Goal: Task Accomplishment & Management: Manage account settings

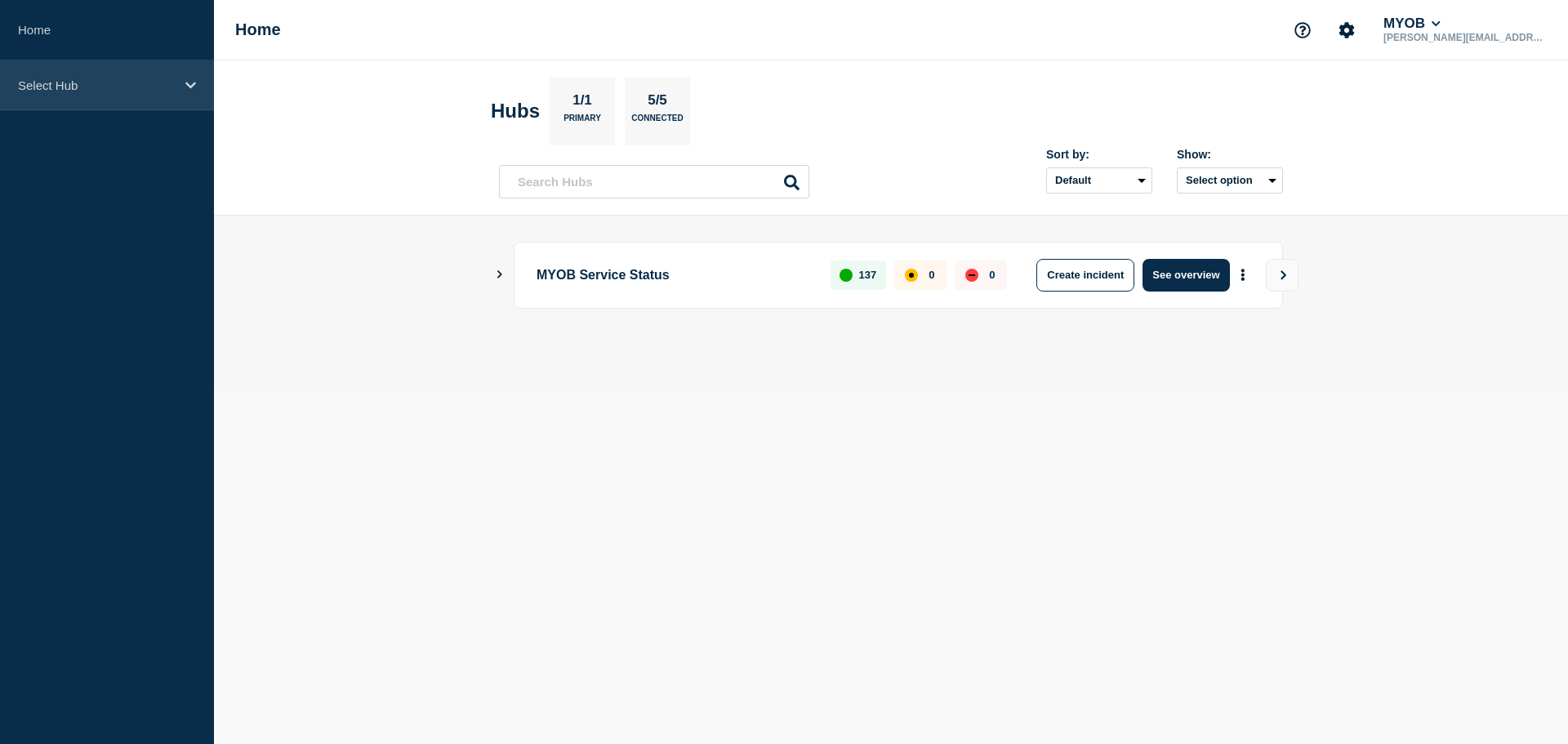
click at [106, 76] on div "Select Hub" at bounding box center [107, 85] width 214 height 50
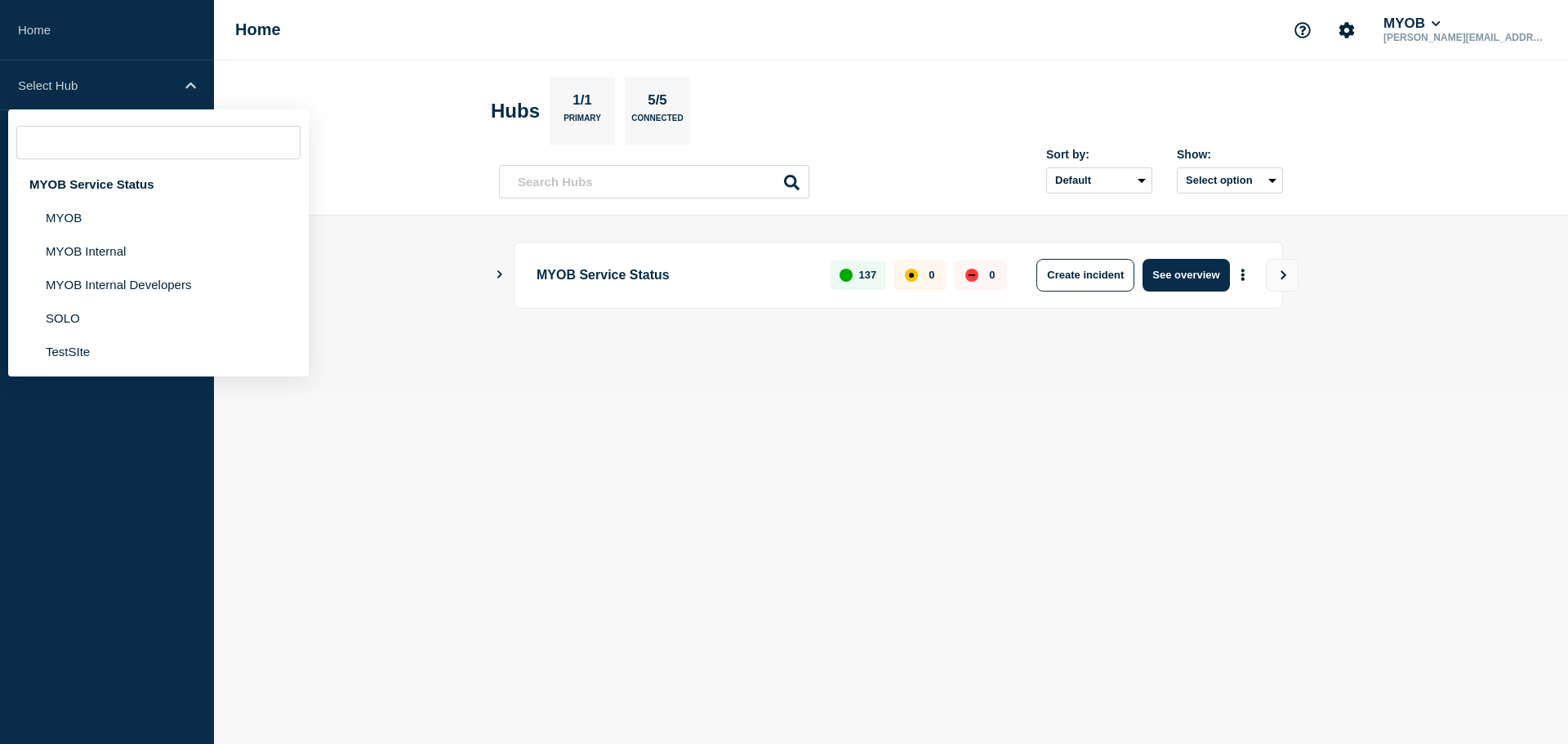
click at [462, 246] on main "MYOB Service Status 137 0 0 Create incident See overview" at bounding box center [891, 302] width 1354 height 174
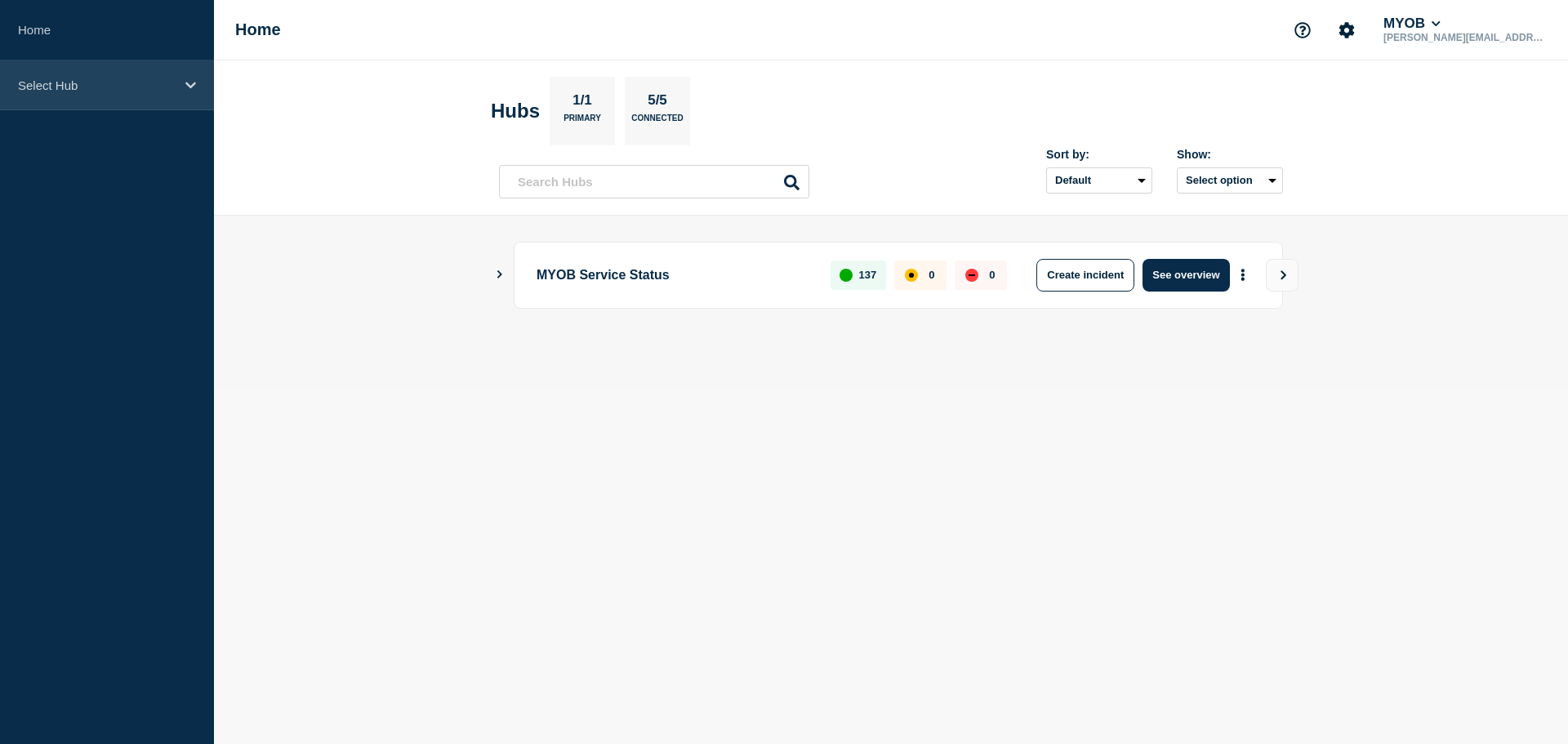
click at [138, 78] on p "Select Hub" at bounding box center [97, 85] width 157 height 14
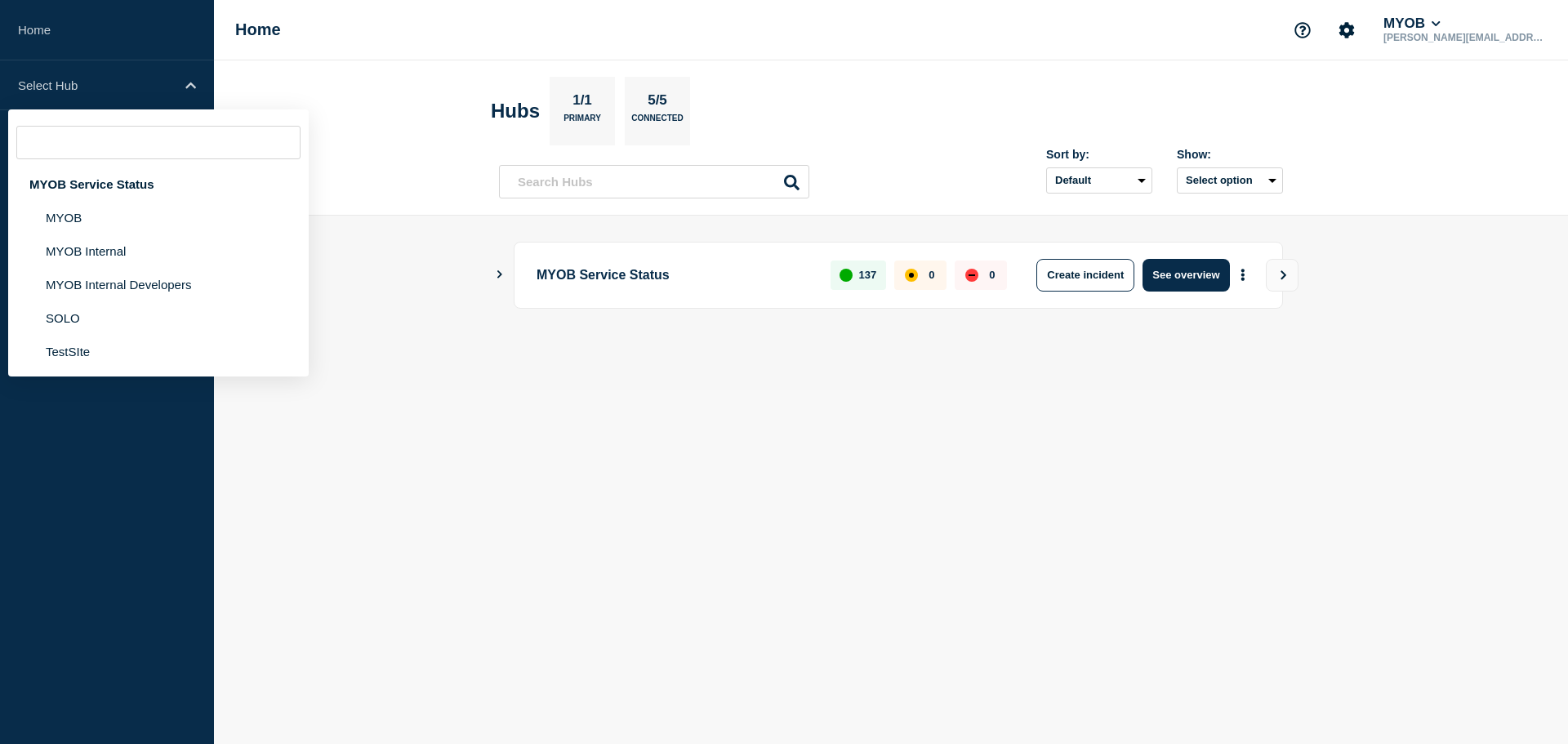
drag, startPoint x: 121, startPoint y: 256, endPoint x: 443, endPoint y: 0, distance: 411.4
click at [131, 246] on li "MYOB Internal" at bounding box center [159, 251] width 301 height 33
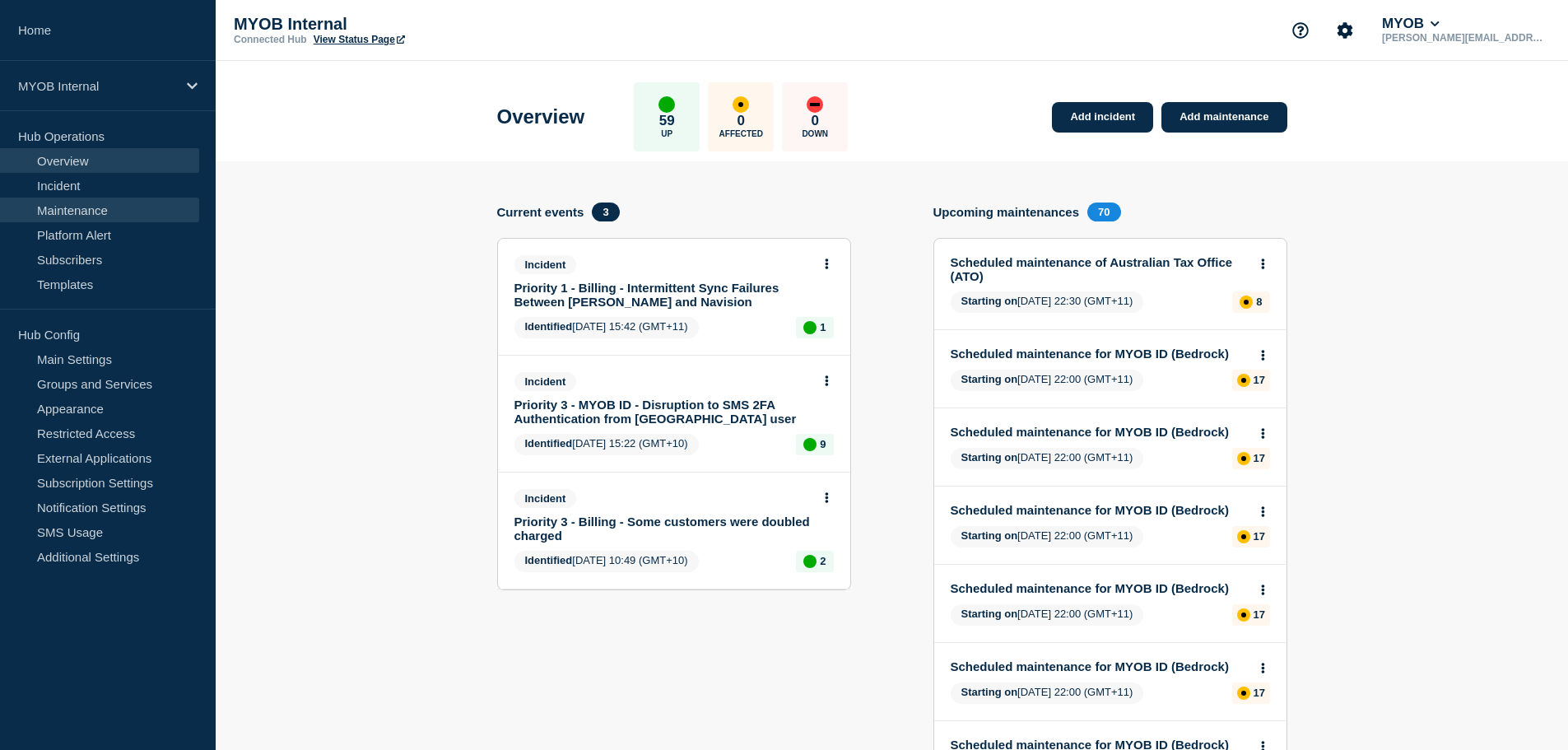
click at [100, 215] on link "Maintenance" at bounding box center [99, 210] width 199 height 24
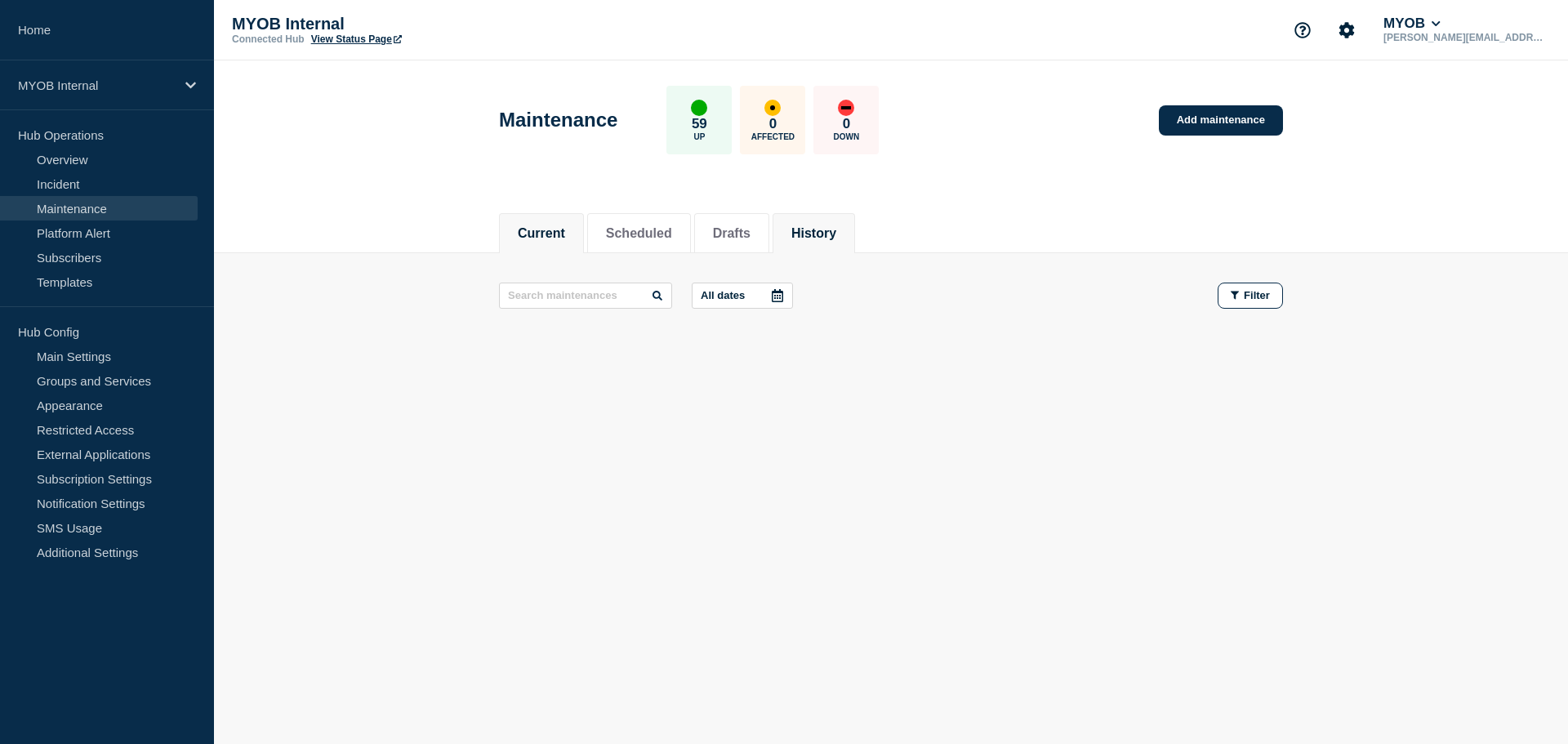
click at [837, 234] on button "History" at bounding box center [814, 234] width 45 height 15
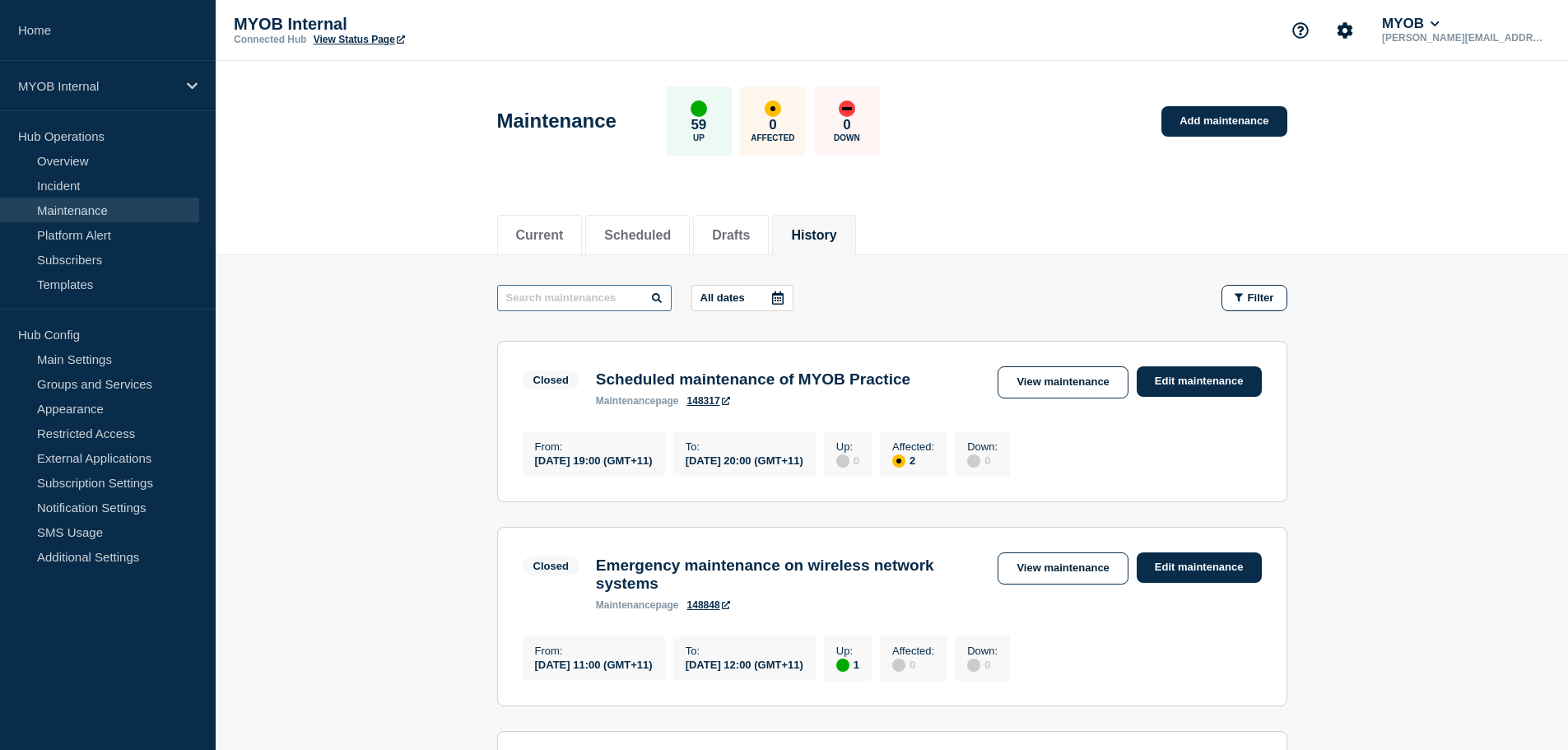
click at [597, 300] on input "text" at bounding box center [584, 297] width 174 height 26
type input "practice management"
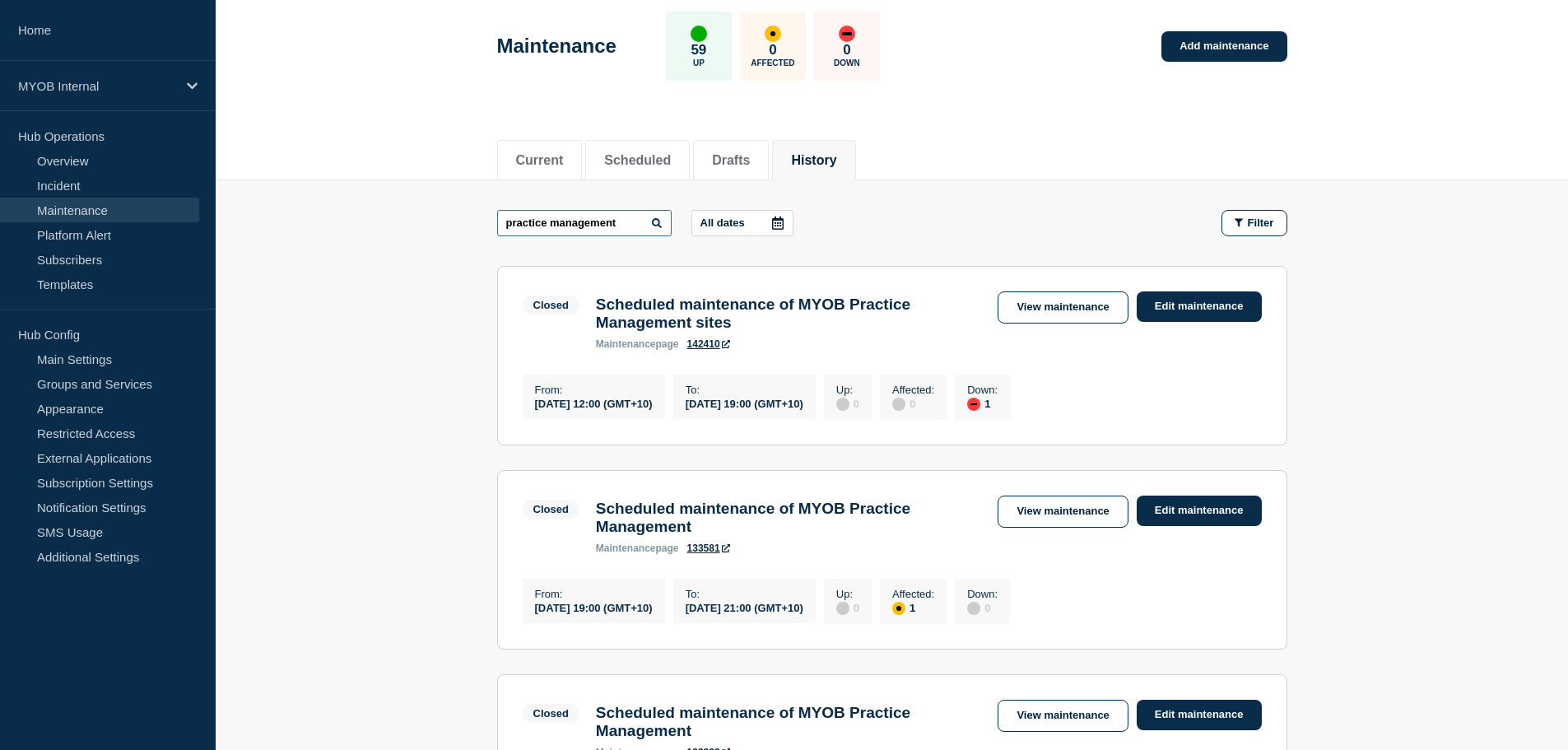
scroll to position [82, 0]
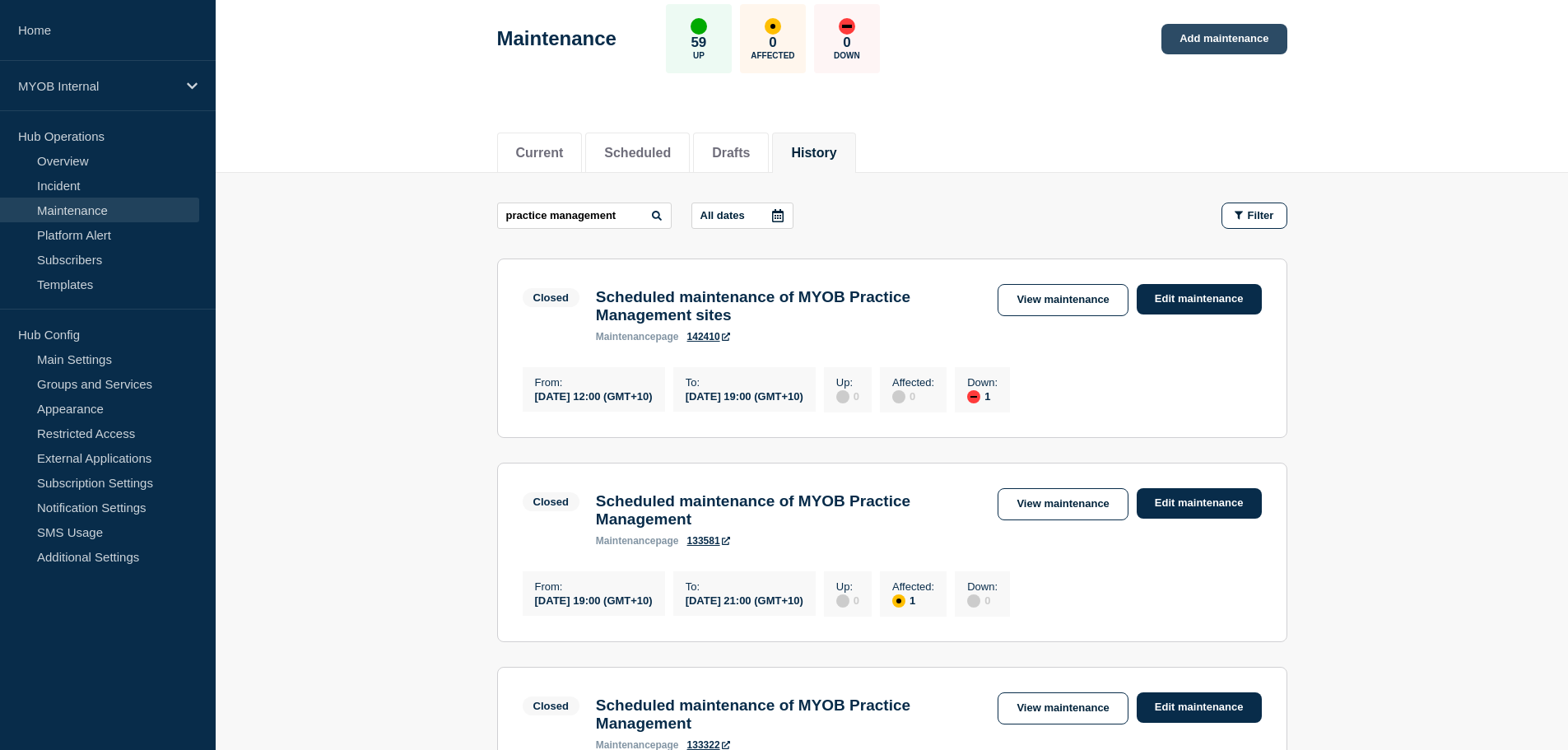
click at [1217, 44] on link "Add maintenance" at bounding box center [1224, 39] width 125 height 30
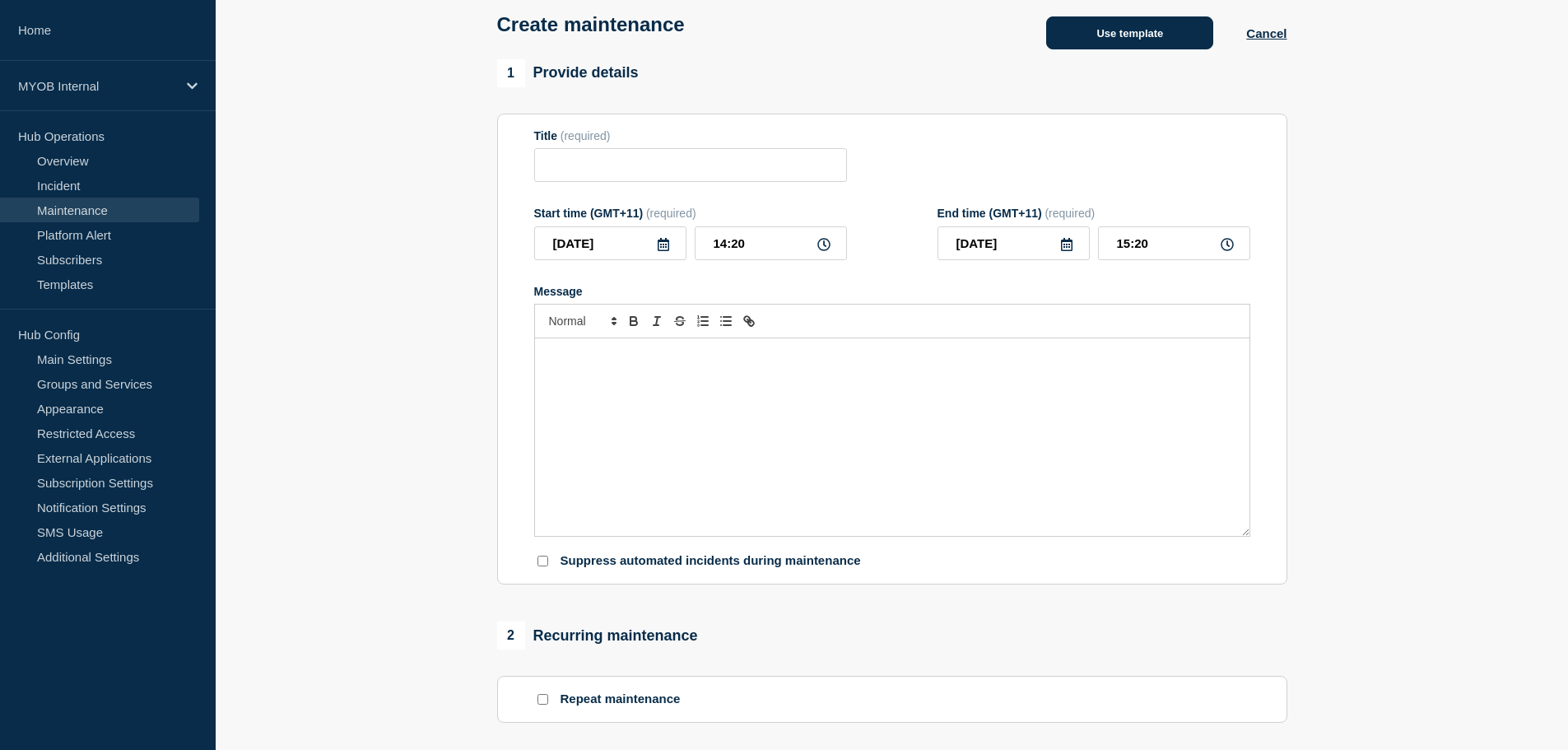
click at [1155, 38] on button "Use template" at bounding box center [1129, 33] width 167 height 33
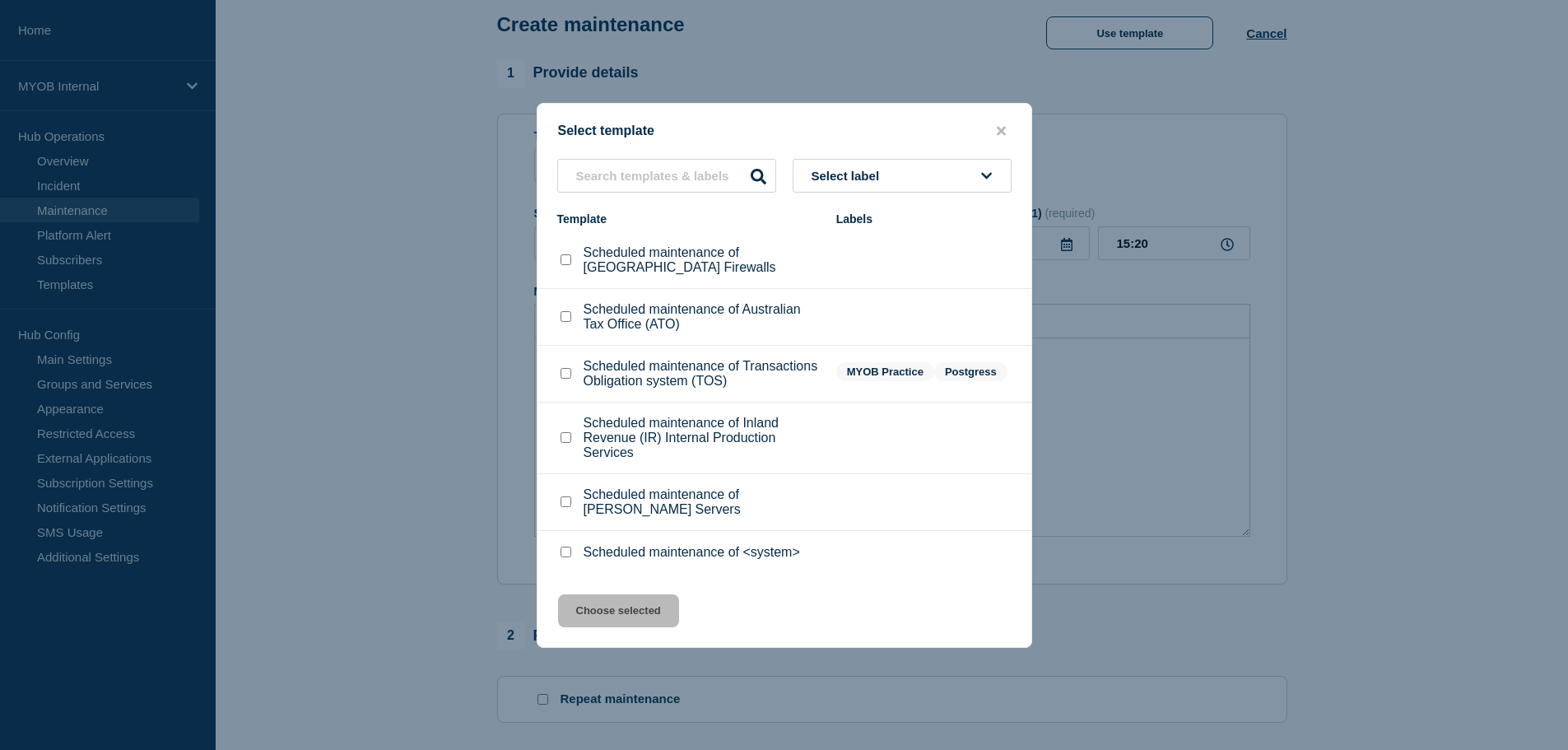
click at [567, 551] on input "Scheduled maintenance of <system> checkbox" at bounding box center [566, 552] width 11 height 11
checkbox input "true"
click at [587, 622] on button "Choose selected" at bounding box center [619, 610] width 121 height 33
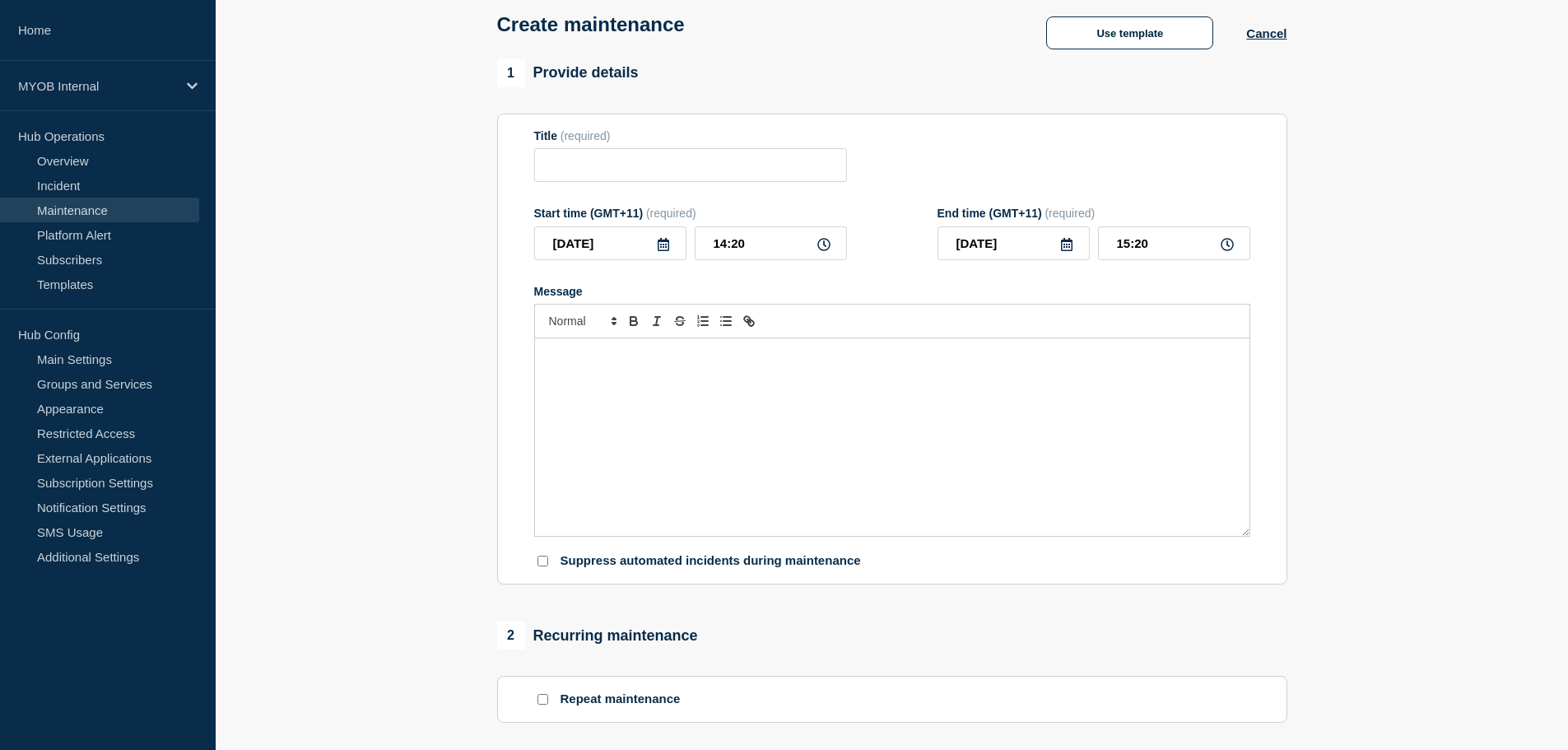
type input "Scheduled maintenance of <system>"
type input "16:20"
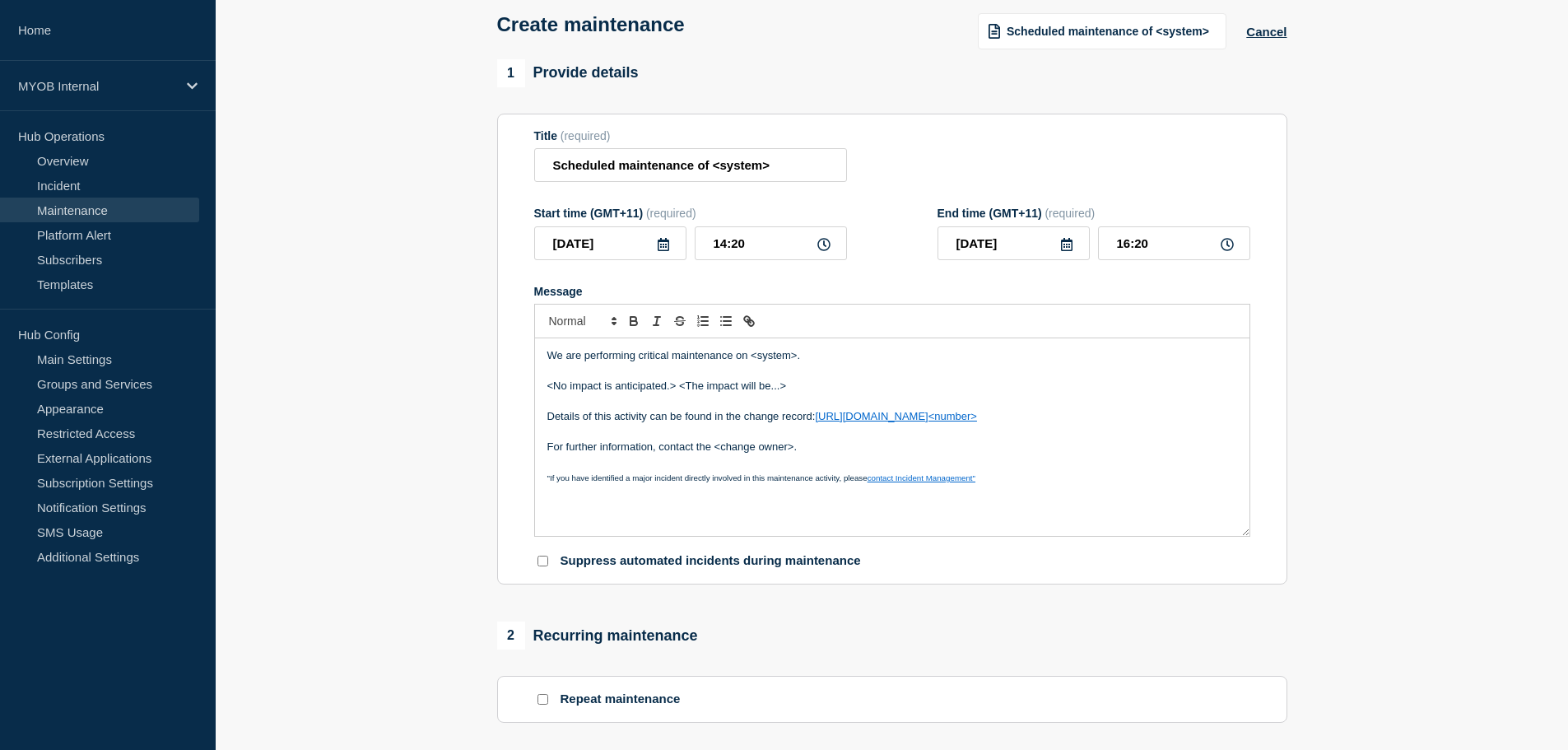
click at [781, 469] on p "Message" at bounding box center [892, 462] width 690 height 15
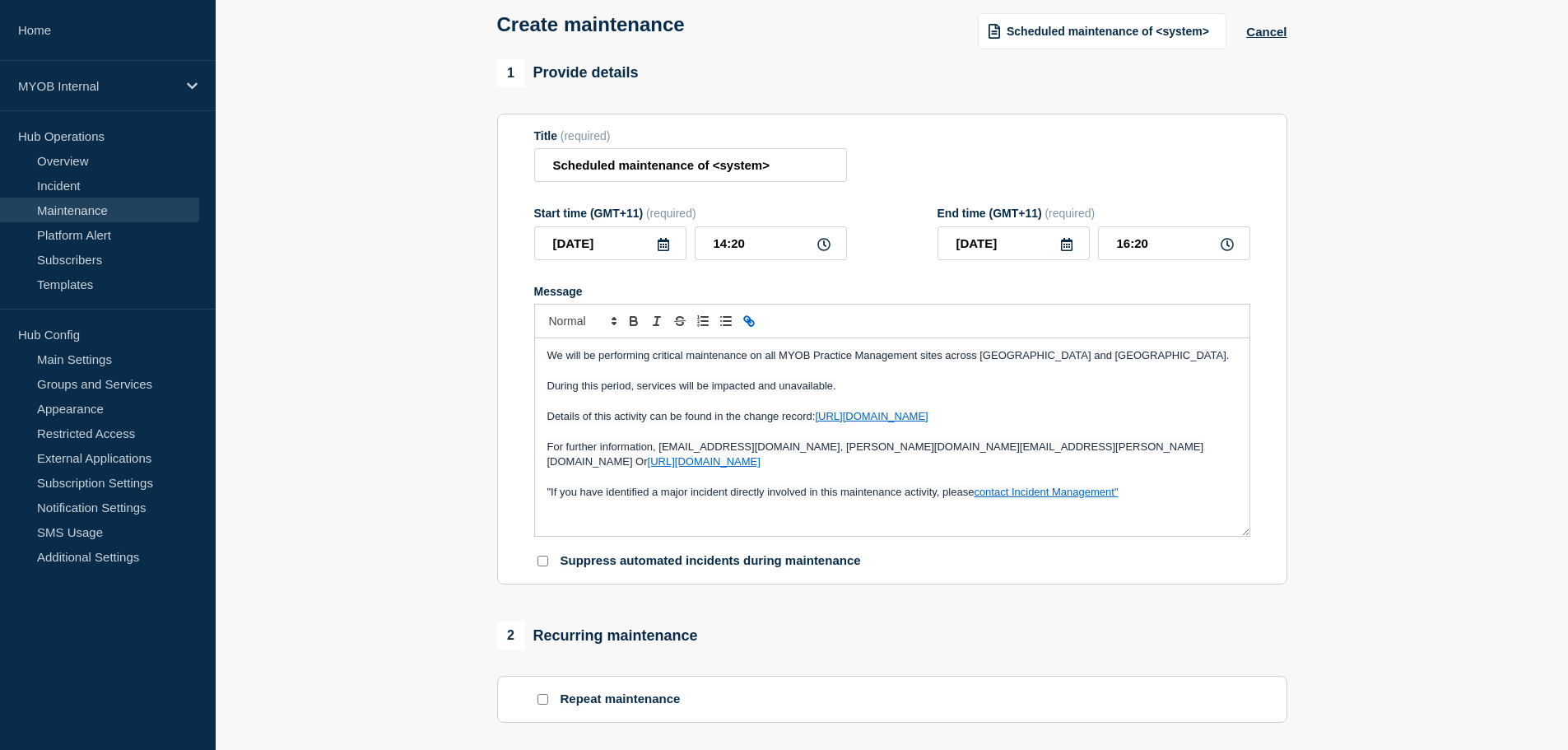
drag, startPoint x: 656, startPoint y: 418, endPoint x: 679, endPoint y: 417, distance: 23.0
click at [656, 418] on span "Details of this activity can be found in the change record:" at bounding box center [681, 416] width 268 height 13
click at [887, 423] on link "https://arlive.atlassian.net/browse/CPD-278" at bounding box center [871, 416] width 113 height 13
click at [928, 423] on link "https://arlive.atlassian.net/browse/CPD-278" at bounding box center [871, 416] width 113 height 13
drag, startPoint x: 1050, startPoint y: 418, endPoint x: 817, endPoint y: 423, distance: 233.1
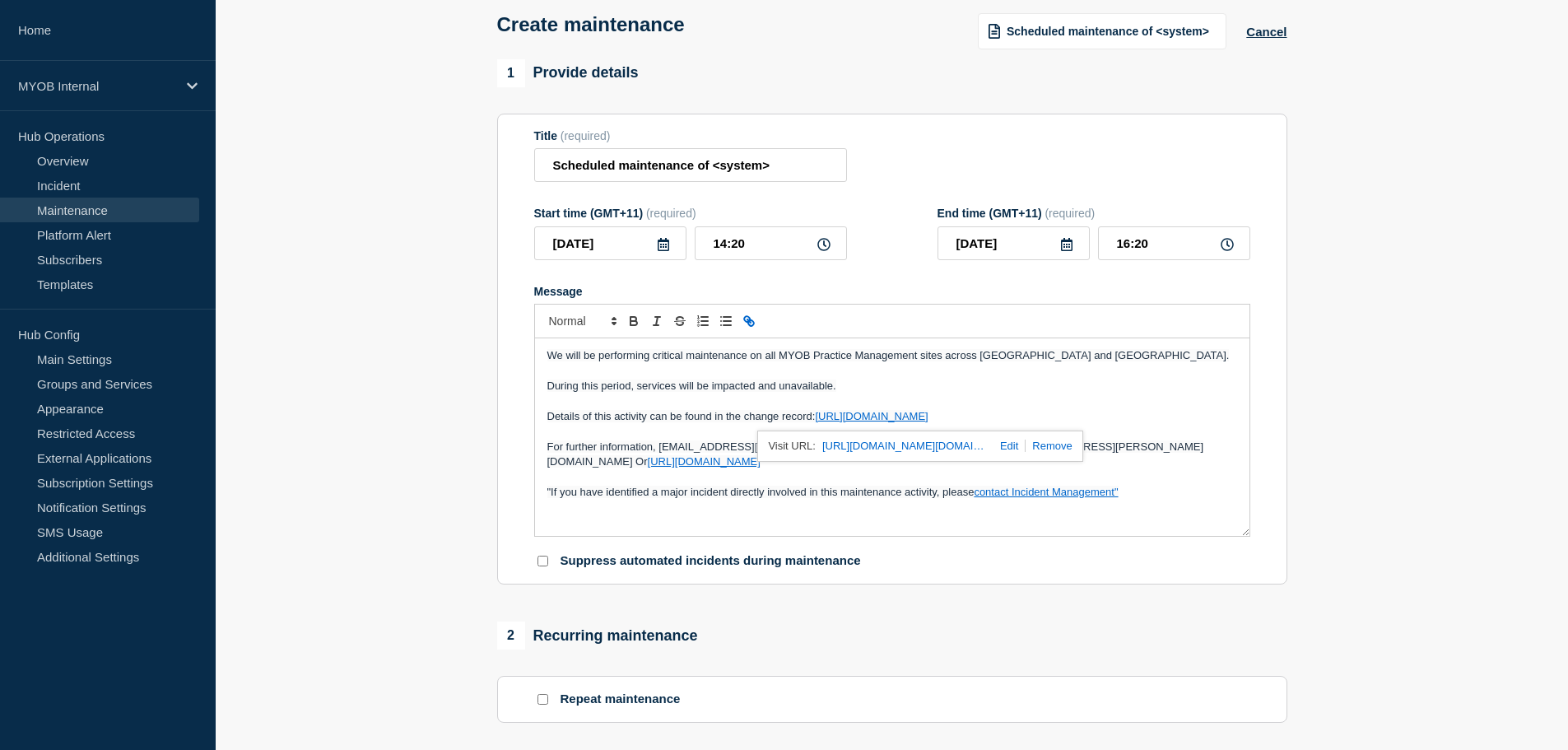
click at [817, 423] on p "Details of this activity can be found in the change record: https://arlive.atla…" at bounding box center [892, 417] width 690 height 15
click at [903, 448] on span "For further information, tanka.pun@myob.com, mark.nguyen@myob.com Or" at bounding box center [875, 454] width 657 height 27
drag, startPoint x: 657, startPoint y: 450, endPoint x: 1253, endPoint y: 468, distance: 596.3
click at [1253, 468] on section "Title (required) Scheduled maintenance of <system> Start time (GMT+11) (require…" at bounding box center [892, 349] width 790 height 472
click at [1228, 471] on p "Message" at bounding box center [892, 478] width 690 height 15
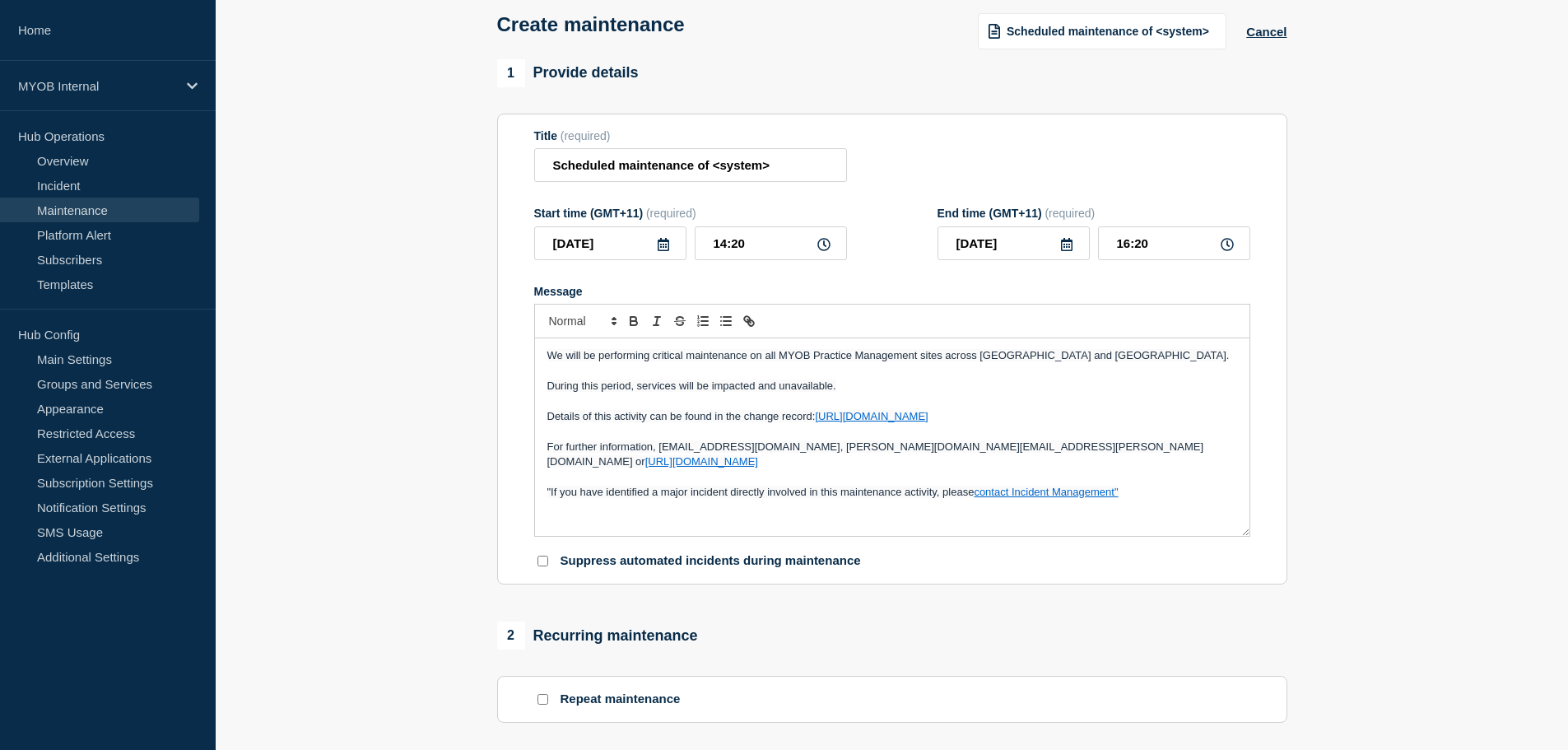
drag, startPoint x: 817, startPoint y: 493, endPoint x: 653, endPoint y: 481, distance: 164.4
click at [653, 486] on span ""If you have identified a major incident directly involved in this maintenance …" at bounding box center [761, 492] width 428 height 13
click at [744, 456] on span "For further information, tanka.pun@myob.com, mark.nguyen@myob.com or" at bounding box center [875, 454] width 657 height 27
drag, startPoint x: 1167, startPoint y: 447, endPoint x: 372, endPoint y: 299, distance: 808.7
click at [372, 299] on section "1 Provide details Title (required) Scheduled maintenance of <system> Start time…" at bounding box center [891, 630] width 1353 height 1143
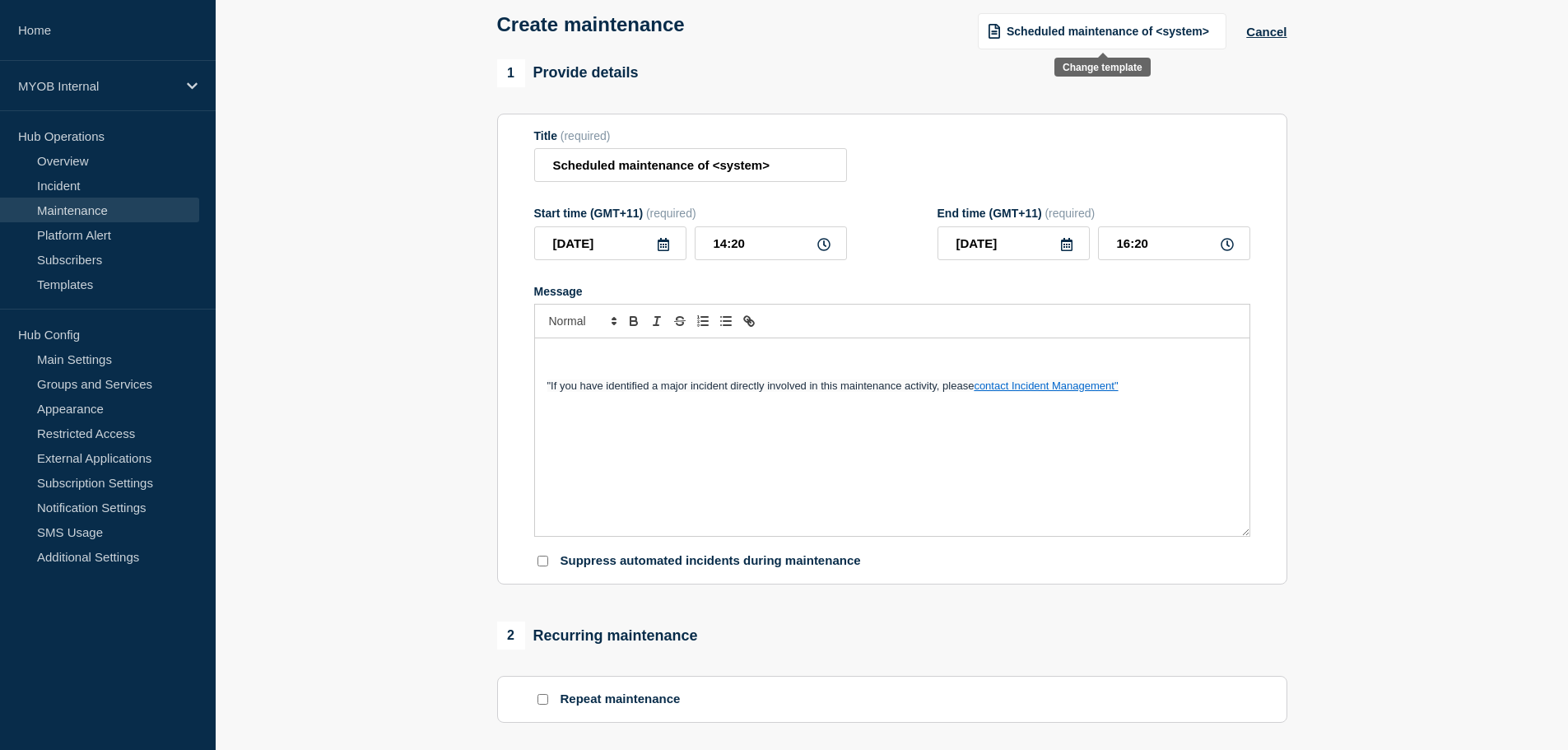
click at [1113, 38] on span "Scheduled maintenance of <system>" at bounding box center [1108, 31] width 203 height 13
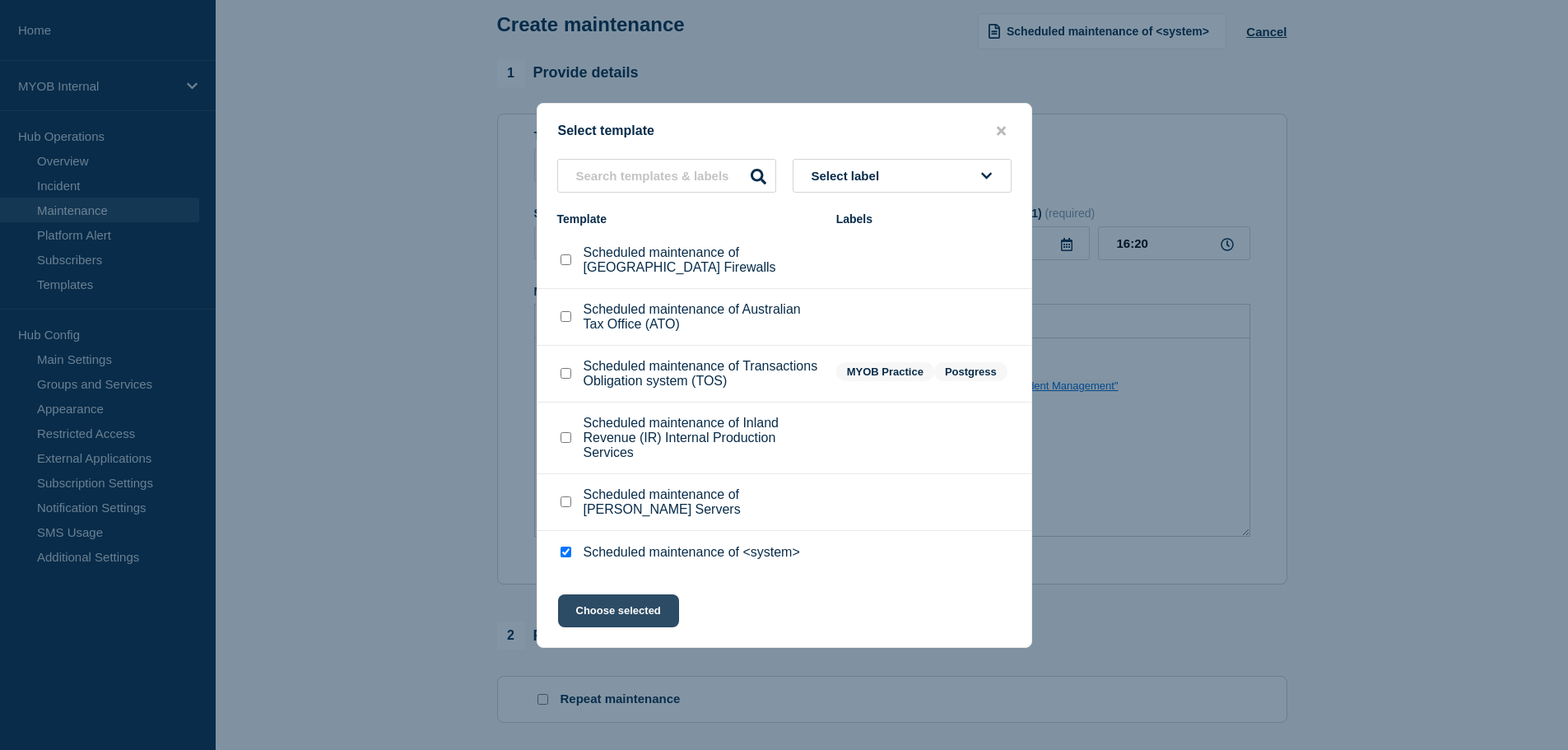
click at [651, 604] on button "Choose selected" at bounding box center [619, 610] width 121 height 33
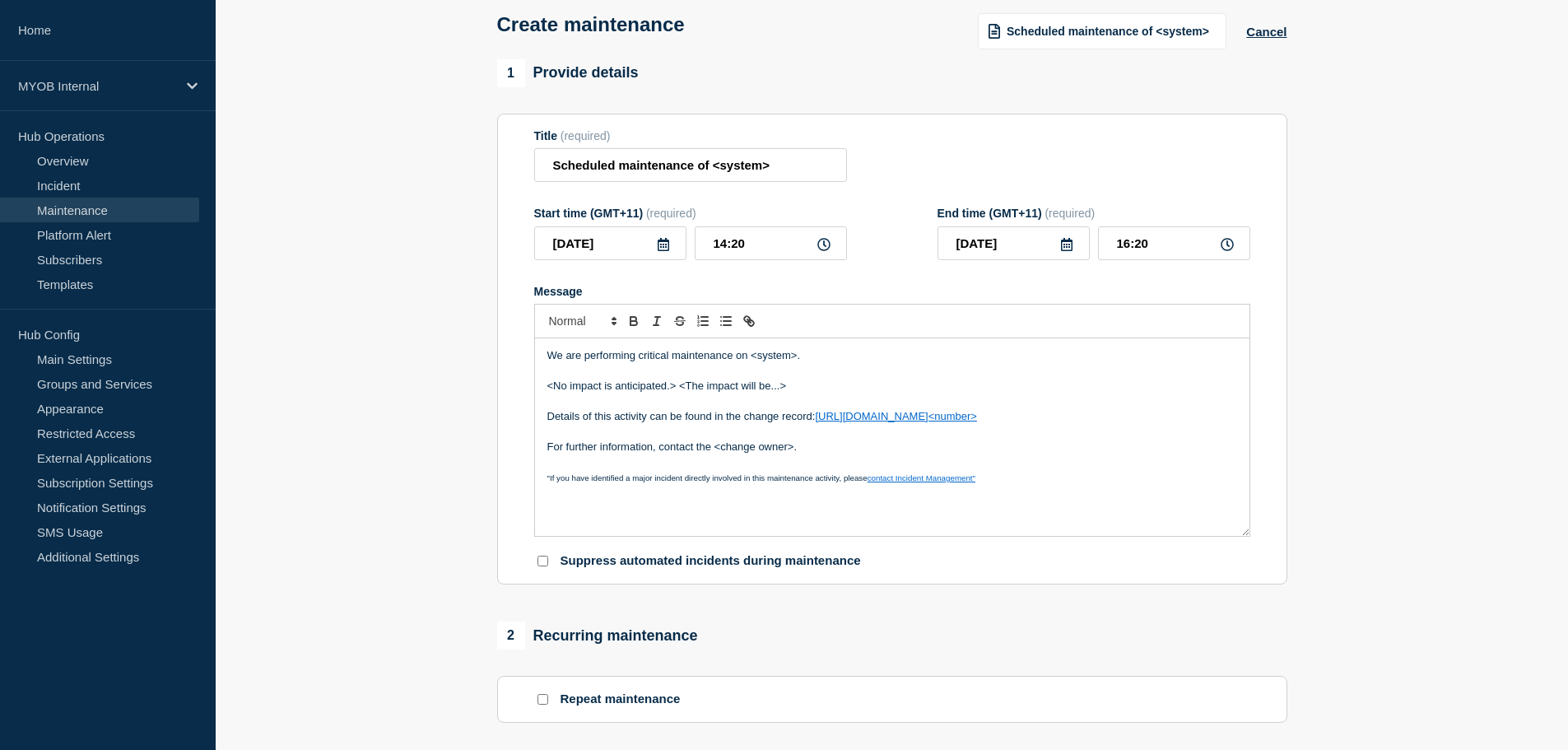
click at [639, 413] on p "Details of this activity can be found in the change record: https://helpme.myob…" at bounding box center [892, 417] width 690 height 15
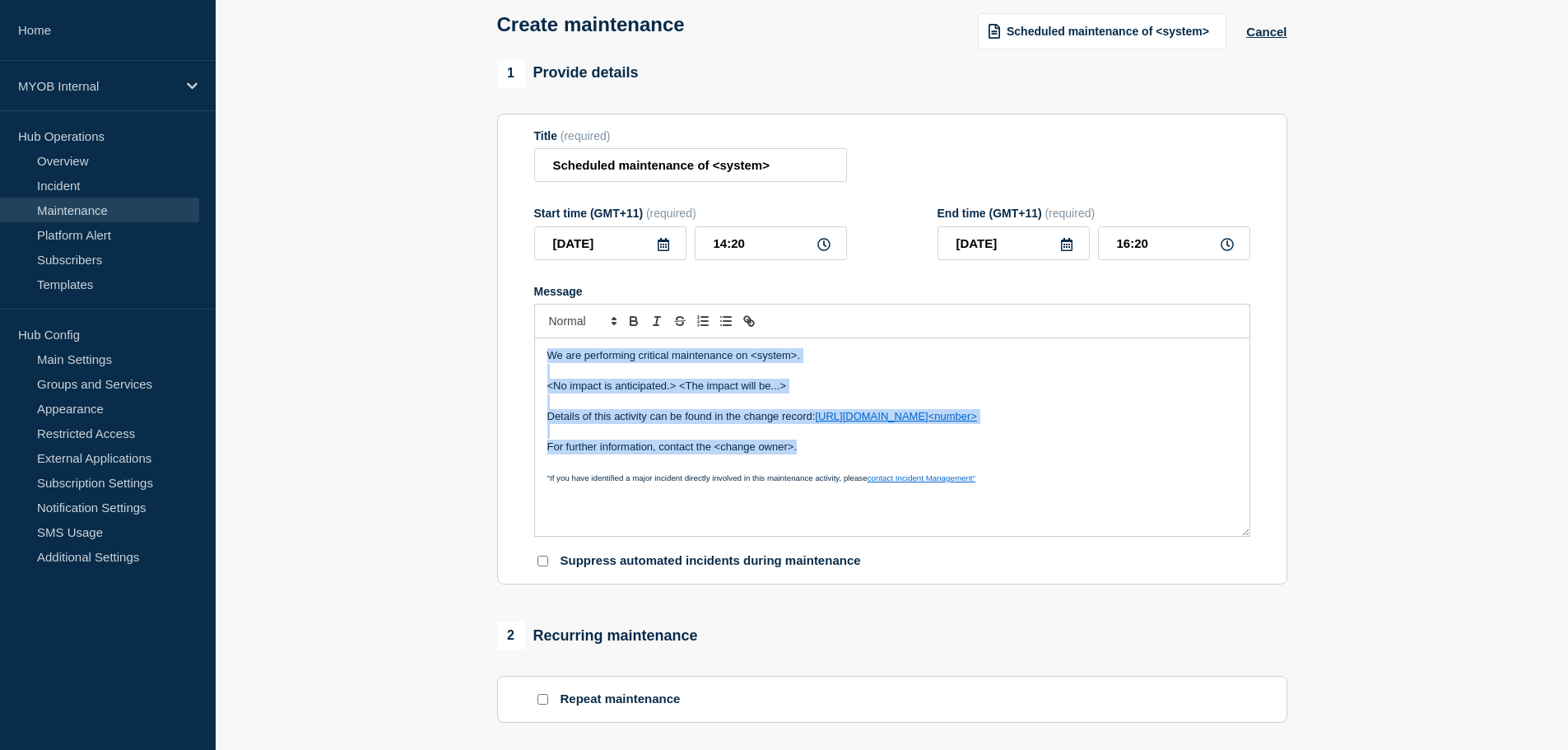
drag, startPoint x: 821, startPoint y: 450, endPoint x: 323, endPoint y: 314, distance: 516.2
click at [323, 314] on section "1 Provide details Title (required) Scheduled maintenance of <system> Start time…" at bounding box center [891, 630] width 1353 height 1143
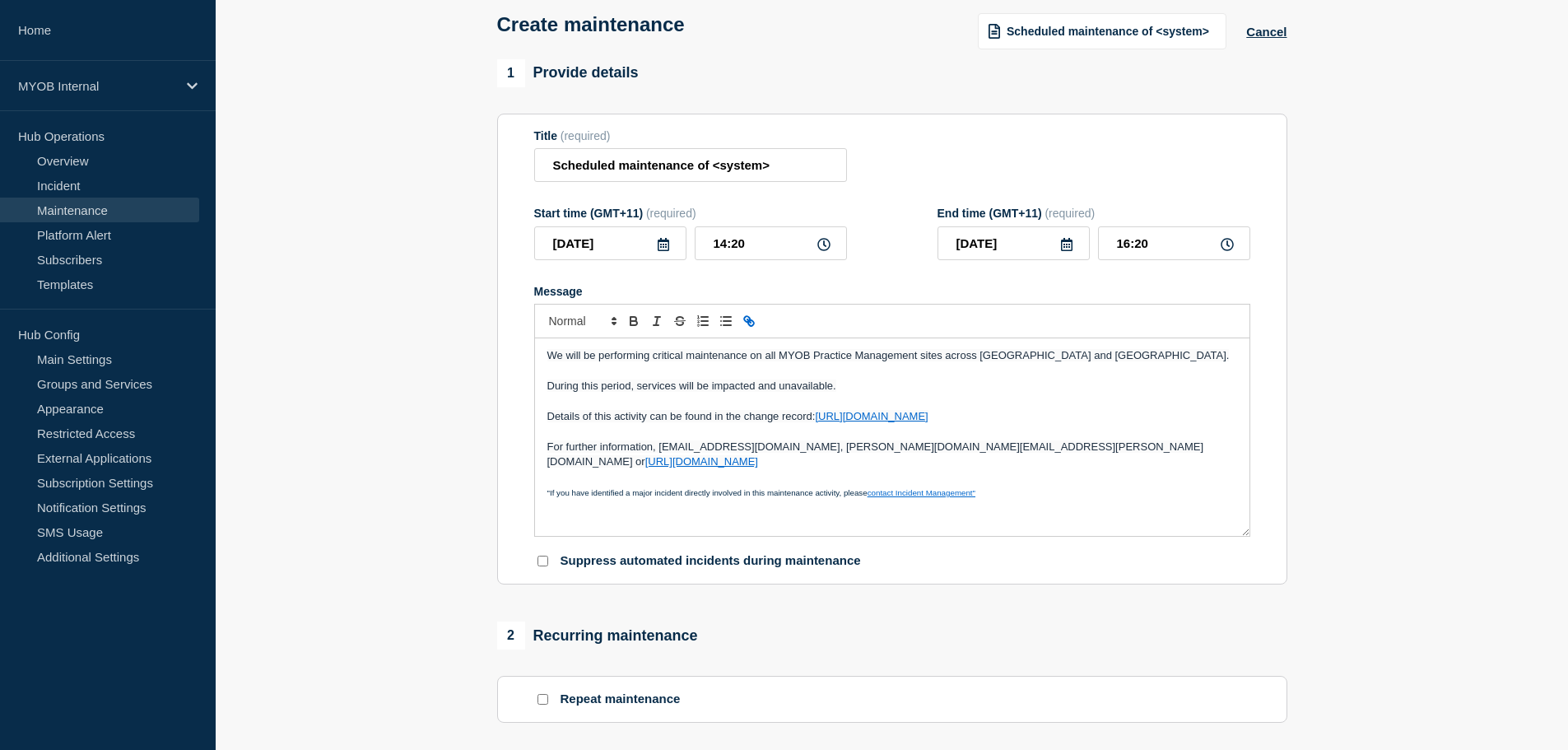
click at [1020, 356] on span "We will be performing critical maintenance on all MYOB Practice Management site…" at bounding box center [888, 355] width 683 height 13
drag, startPoint x: 1196, startPoint y: 452, endPoint x: 479, endPoint y: 331, distance: 727.1
click at [479, 331] on section "1 Provide details Title (required) Scheduled maintenance of <system> Start time…" at bounding box center [891, 630] width 1353 height 1143
click at [594, 320] on span "Font size" at bounding box center [582, 321] width 81 height 19
click at [587, 368] on span "submenu" at bounding box center [582, 366] width 66 height 21
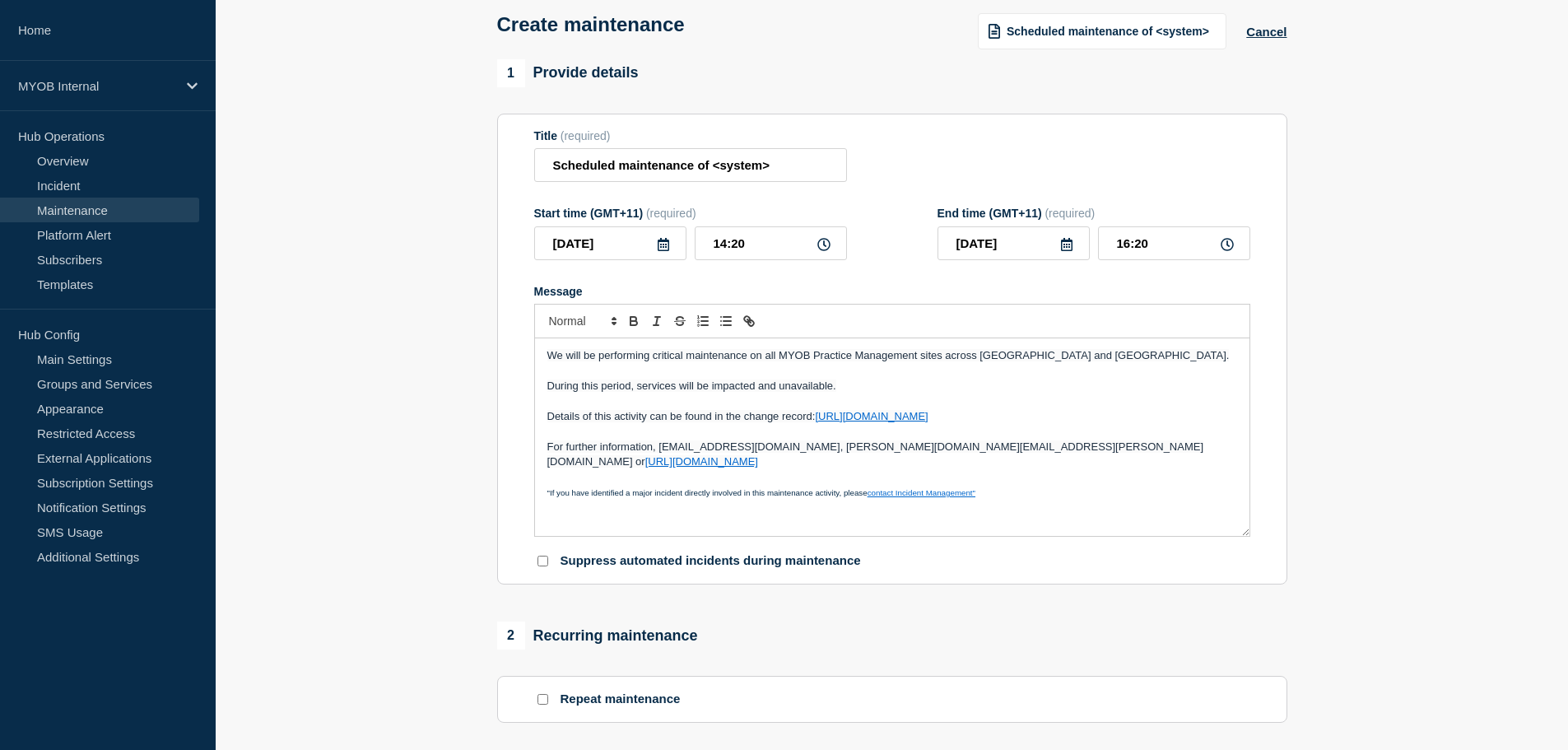
click at [621, 416] on span "Details of this activity can be found in the change record:" at bounding box center [681, 416] width 268 height 13
click at [1185, 471] on p "Message" at bounding box center [892, 478] width 690 height 15
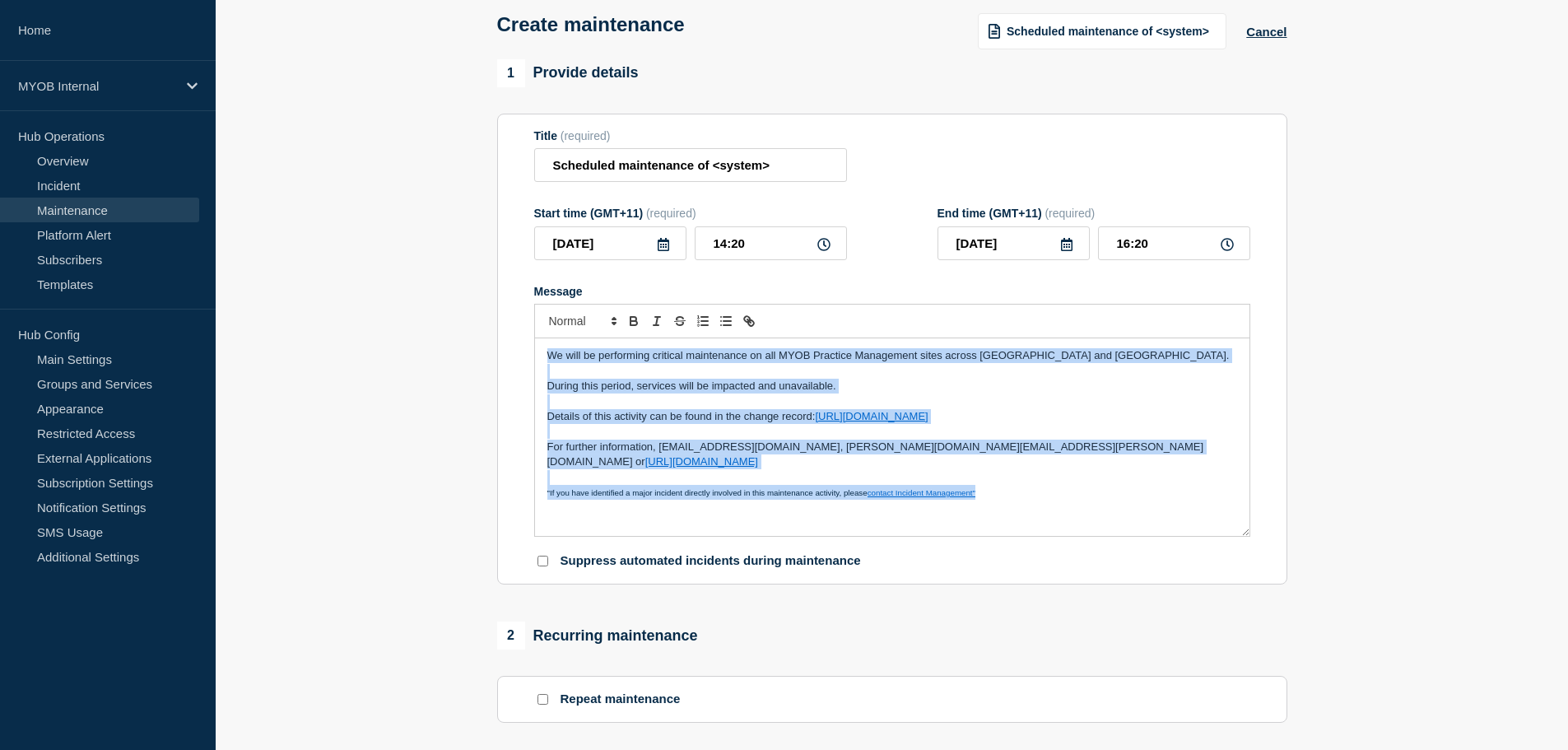
copy div "We will be performing critical maintenance on all MYOB Practice Management site…"
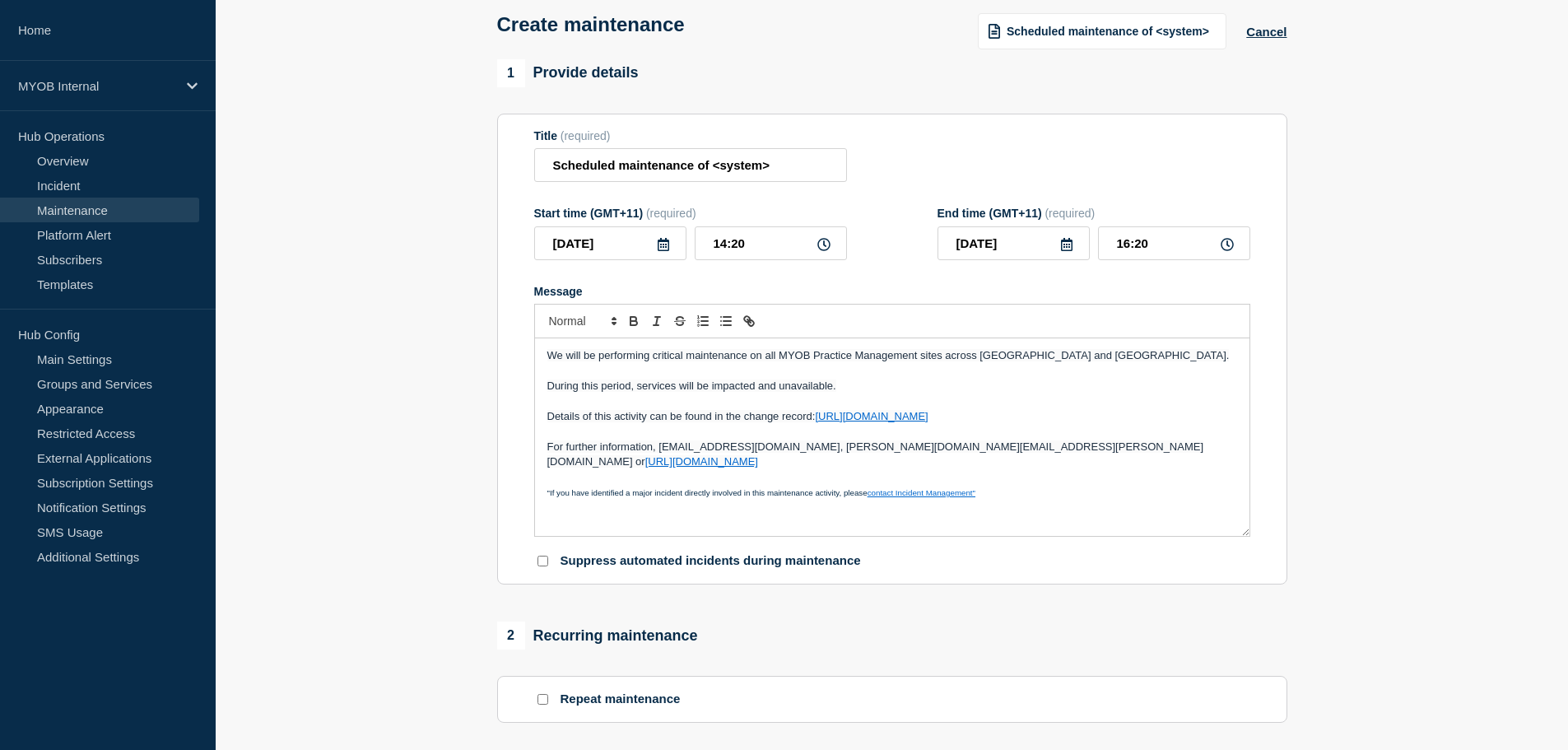
click at [332, 460] on section "1 Provide details Title (required) Scheduled maintenance of <system> Start time…" at bounding box center [891, 630] width 1353 height 1143
click at [666, 172] on input "Scheduled maintenance of <system>" at bounding box center [691, 165] width 313 height 34
click at [664, 169] on input "Scheduled maintenance of <system>" at bounding box center [691, 165] width 313 height 34
paste input "MYOB Practice Management sites"
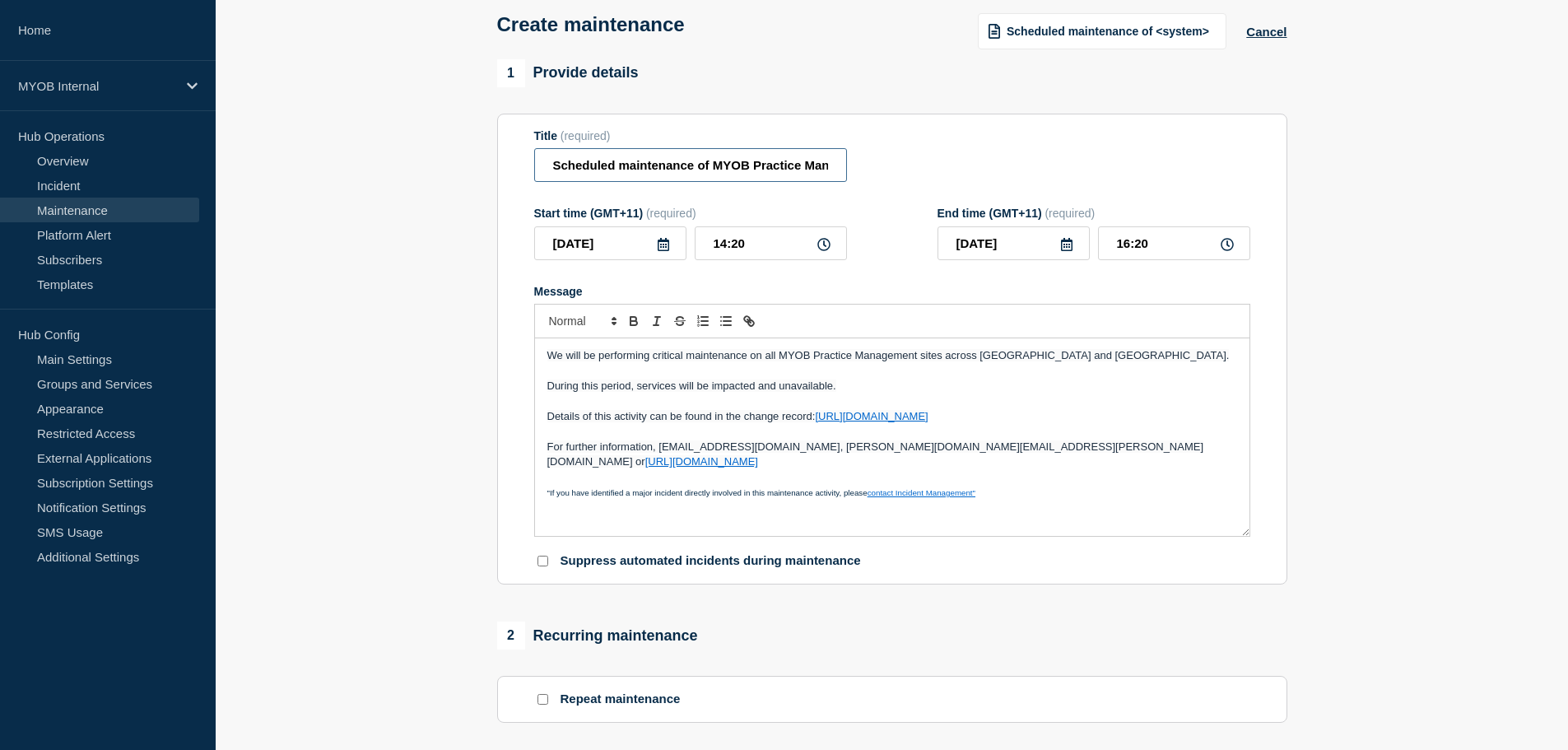
scroll to position [0, 84]
type input "Scheduled maintenance of MYOB Practice Management sites"
click at [596, 241] on input "[DATE]" at bounding box center [610, 243] width 152 height 34
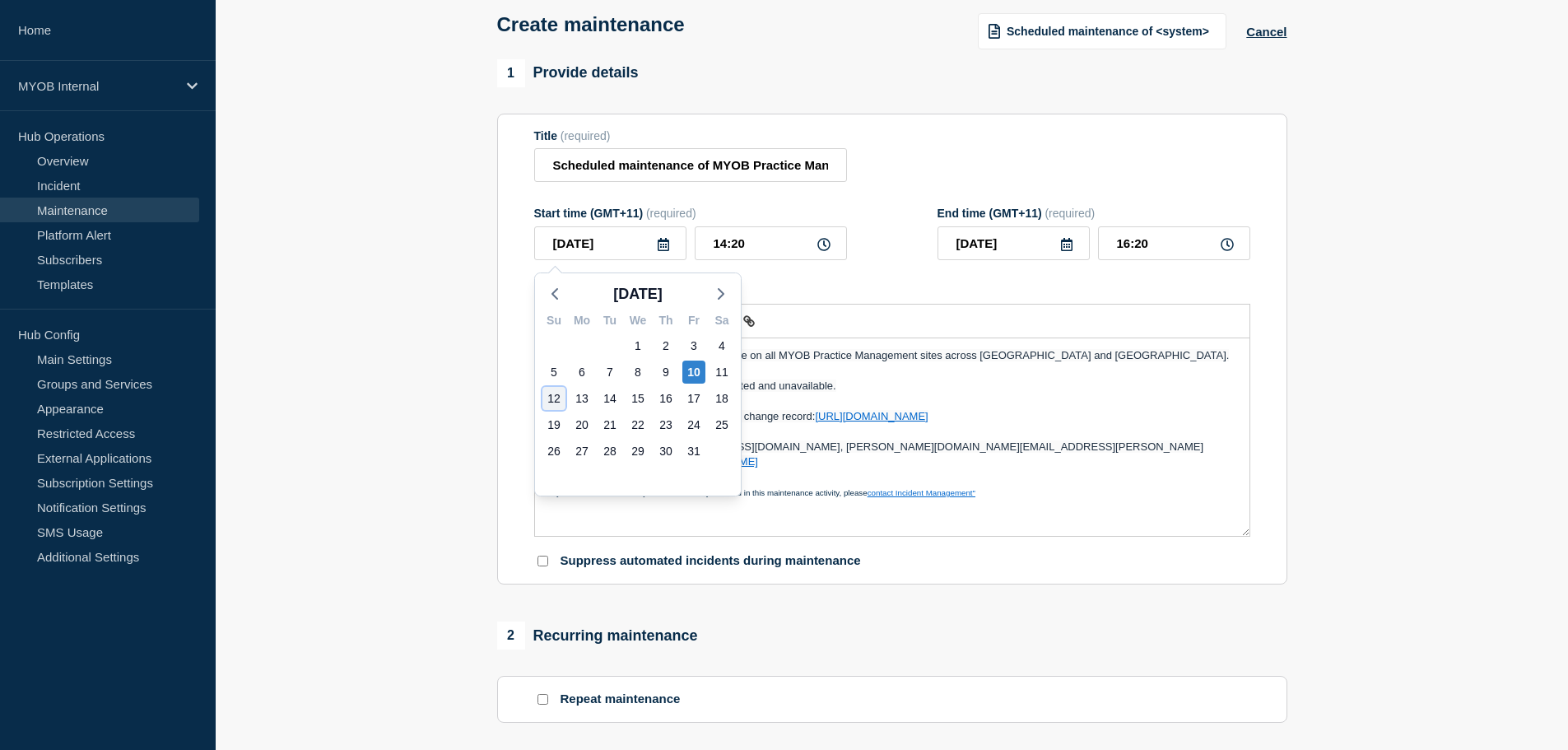
click at [555, 399] on div "12" at bounding box center [554, 398] width 23 height 23
type input "[DATE]"
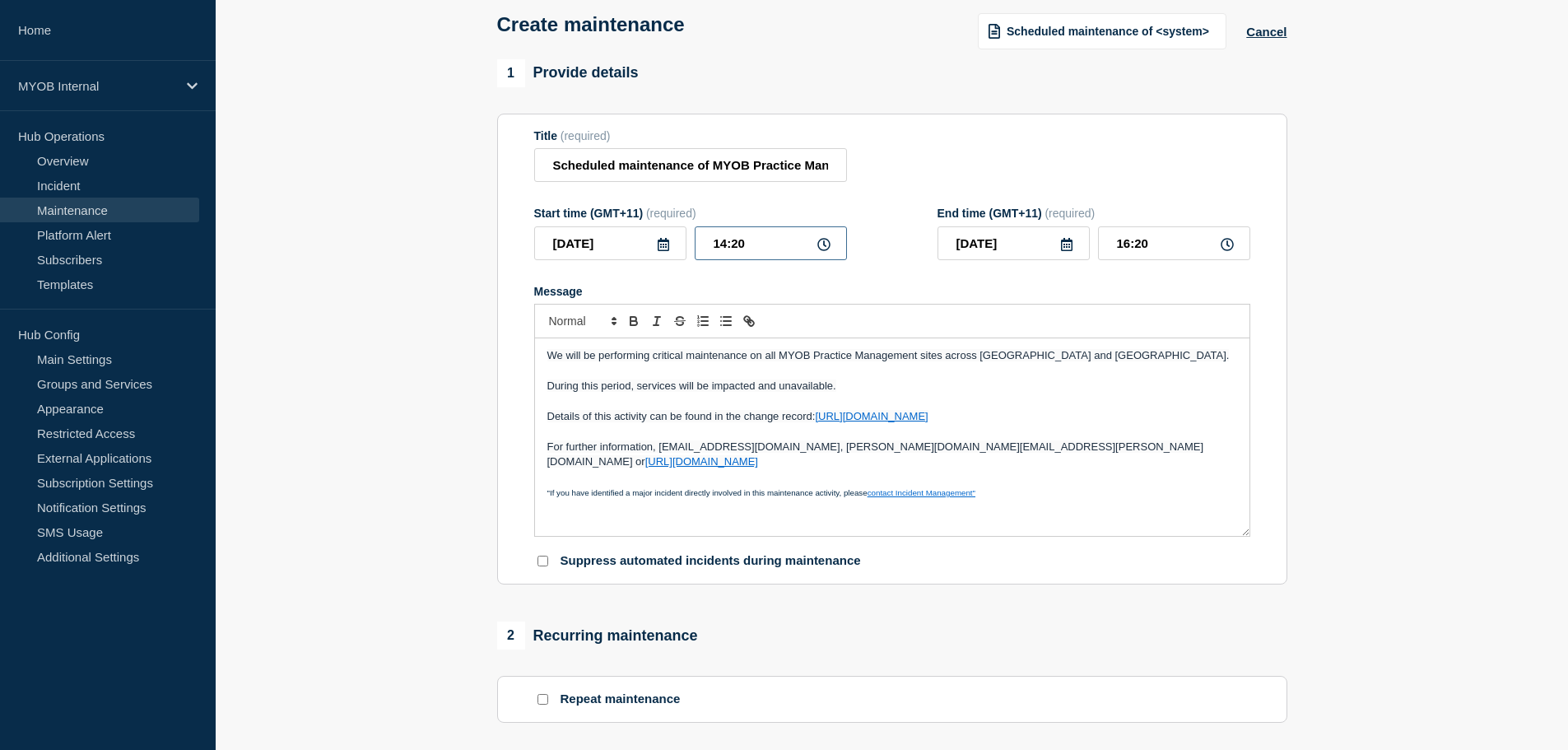
click at [782, 253] on input "14:20" at bounding box center [771, 243] width 152 height 34
drag, startPoint x: 778, startPoint y: 249, endPoint x: 659, endPoint y: 249, distance: 119.0
click at [650, 249] on div "2025-10-12 14:20" at bounding box center [691, 243] width 313 height 34
click at [758, 243] on input "14:20" at bounding box center [771, 243] width 152 height 34
drag, startPoint x: 772, startPoint y: 248, endPoint x: 664, endPoint y: 252, distance: 108.1
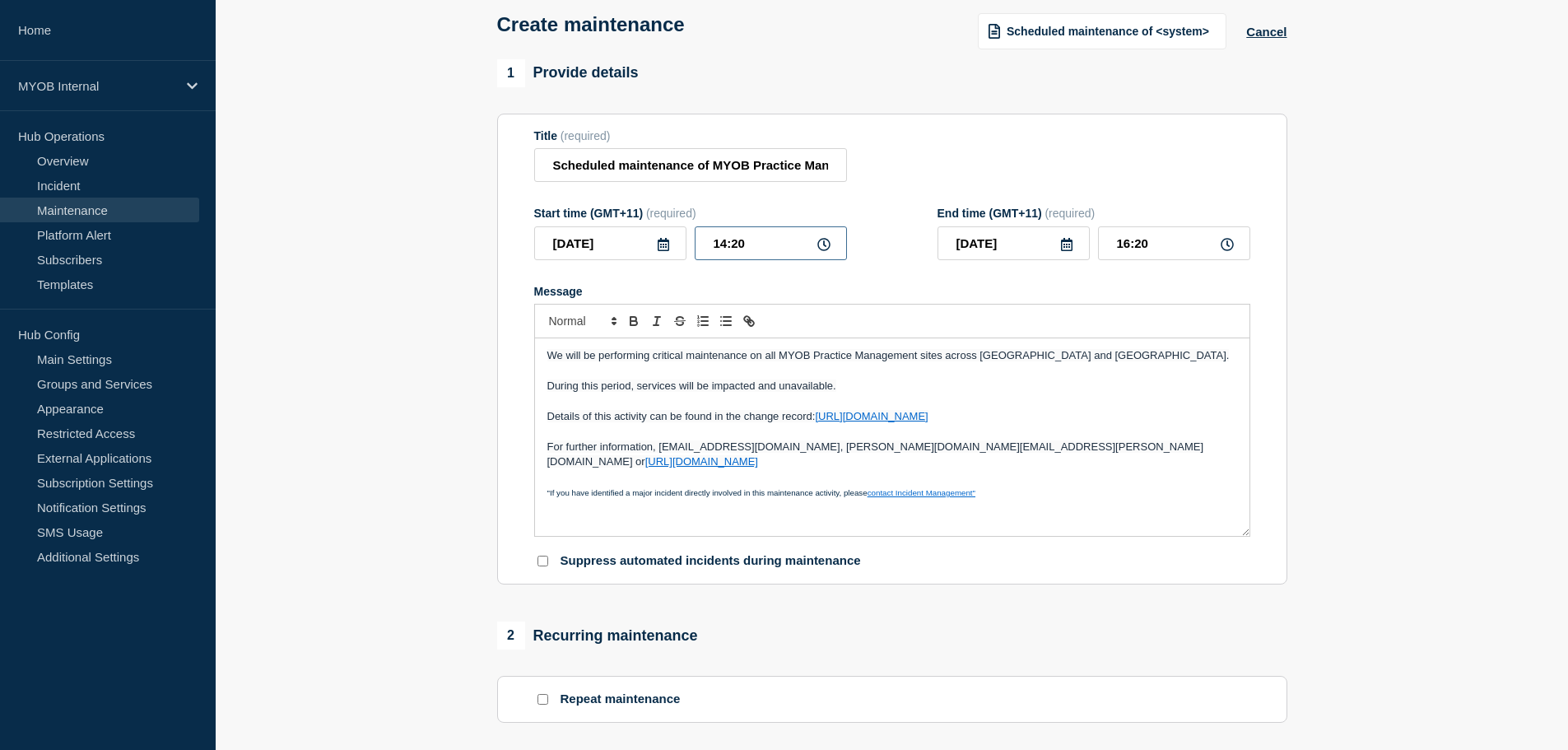
click at [664, 252] on div "2025-10-12 14:20" at bounding box center [691, 243] width 313 height 34
type input "15:00"
click at [990, 244] on input "[DATE]" at bounding box center [1013, 243] width 152 height 34
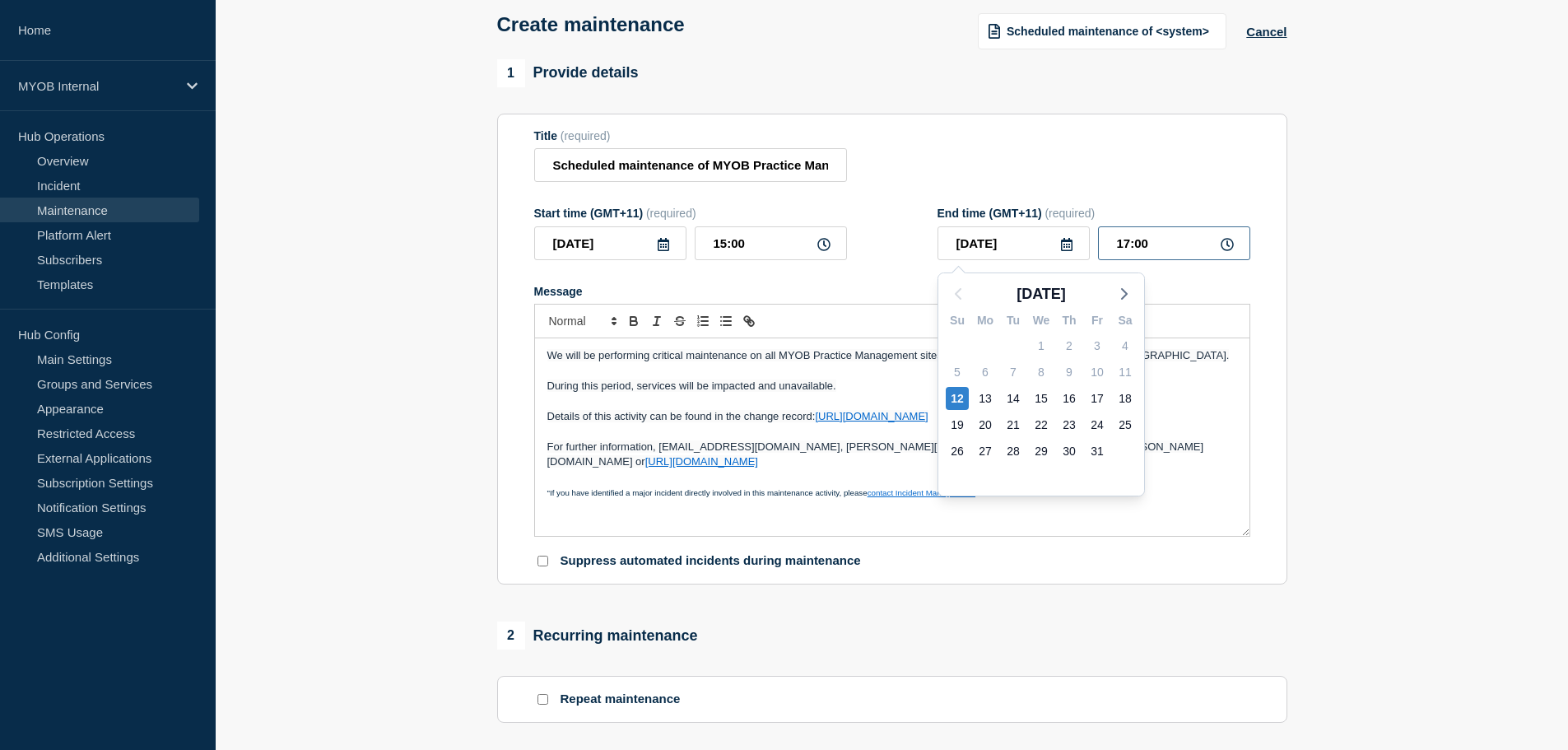
drag, startPoint x: 1177, startPoint y: 242, endPoint x: 1089, endPoint y: 248, distance: 88.2
click at [1111, 252] on input "17:00" at bounding box center [1174, 243] width 152 height 34
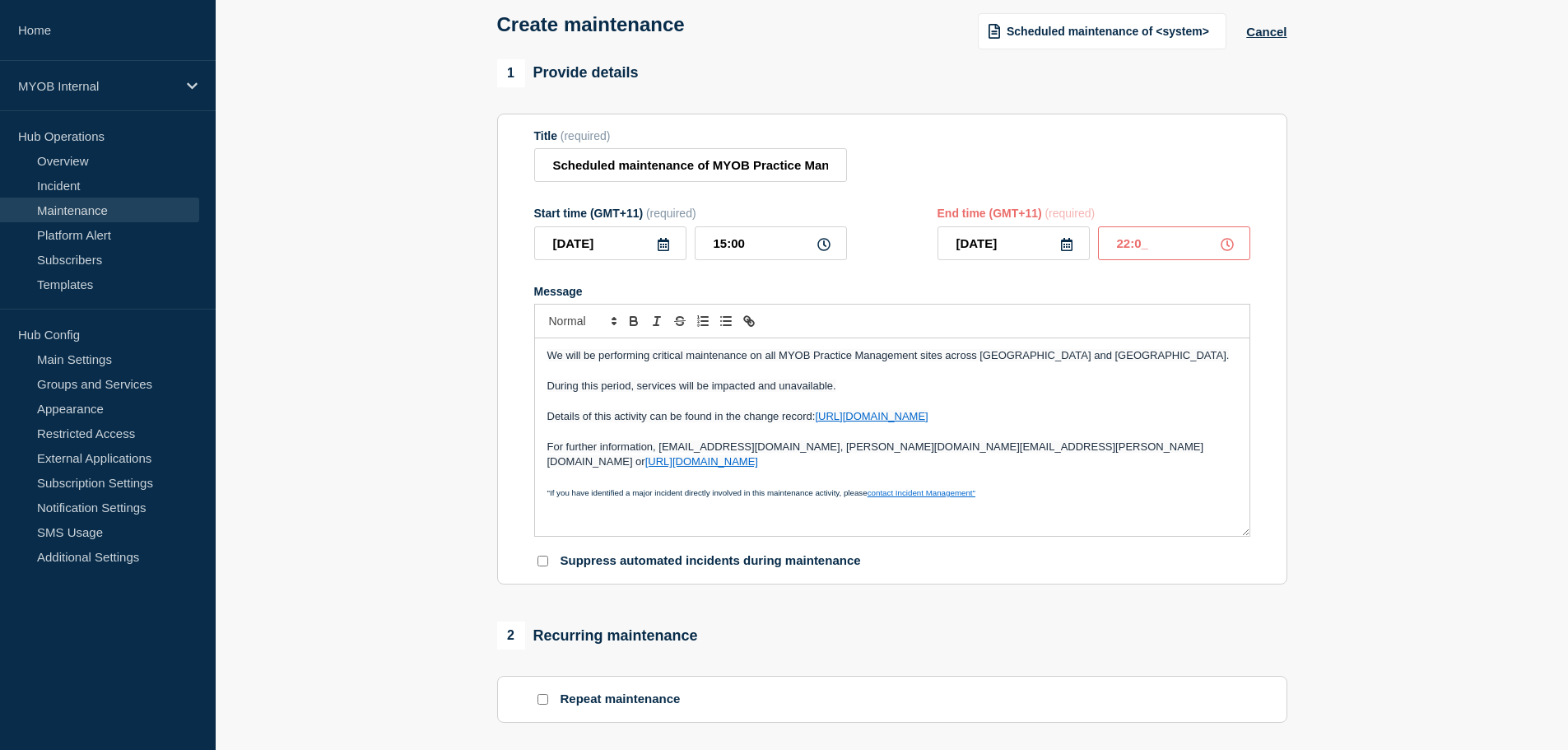
type input "22:00"
click at [587, 423] on span "Details of this activity can be found in the change record:" at bounding box center [681, 416] width 268 height 13
click at [540, 418] on div "We will be performing critical maintenance on all MYOB Practice Management site…" at bounding box center [892, 437] width 715 height 198
click at [741, 434] on p "Message" at bounding box center [892, 432] width 690 height 15
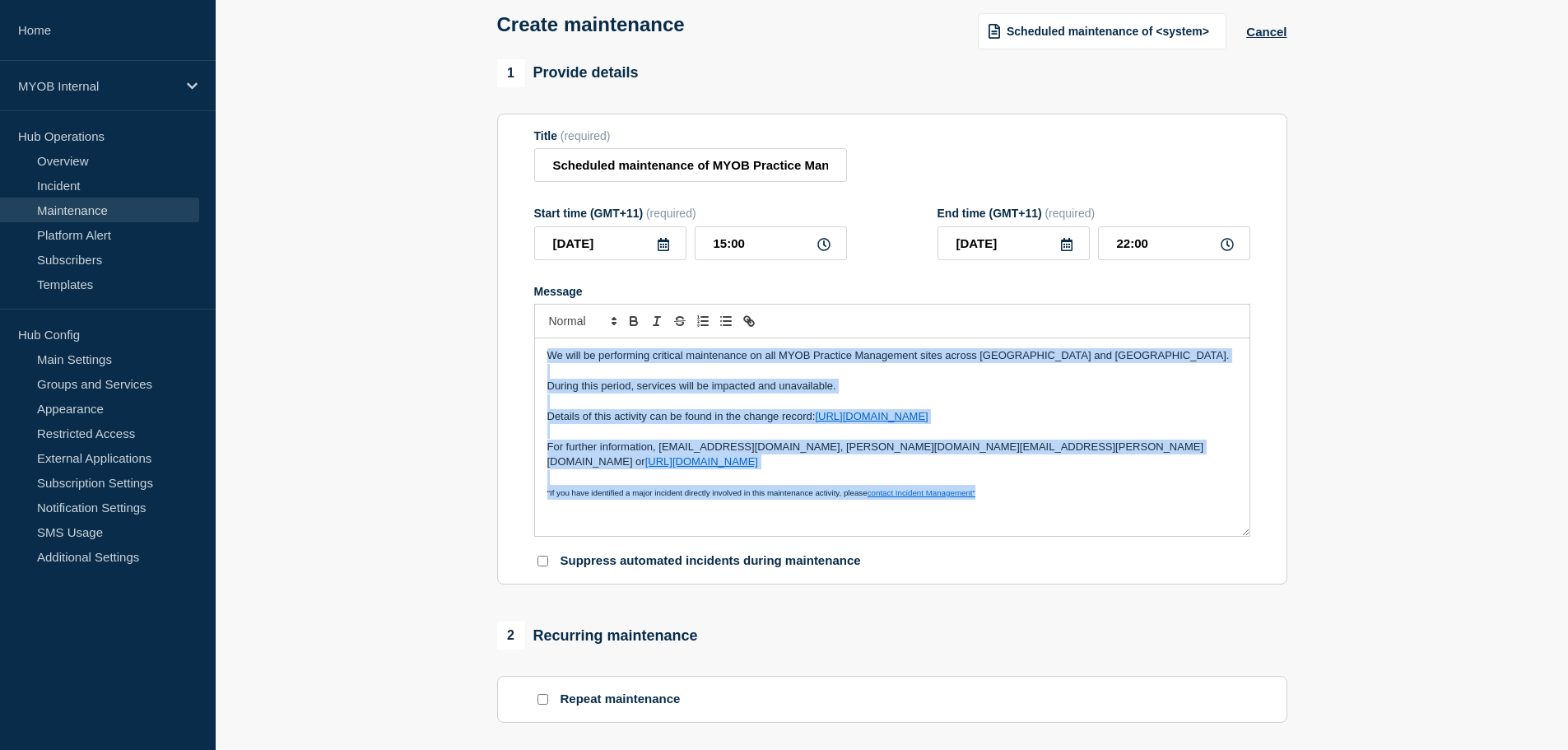
copy div "We will be performing critical maintenance on all MYOB Practice Management site…"
drag, startPoint x: 731, startPoint y: 429, endPoint x: 391, endPoint y: 428, distance: 340.0
click at [706, 426] on div "We will be performing critical maintenance on all MYOB Practice Management site…" at bounding box center [892, 437] width 715 height 198
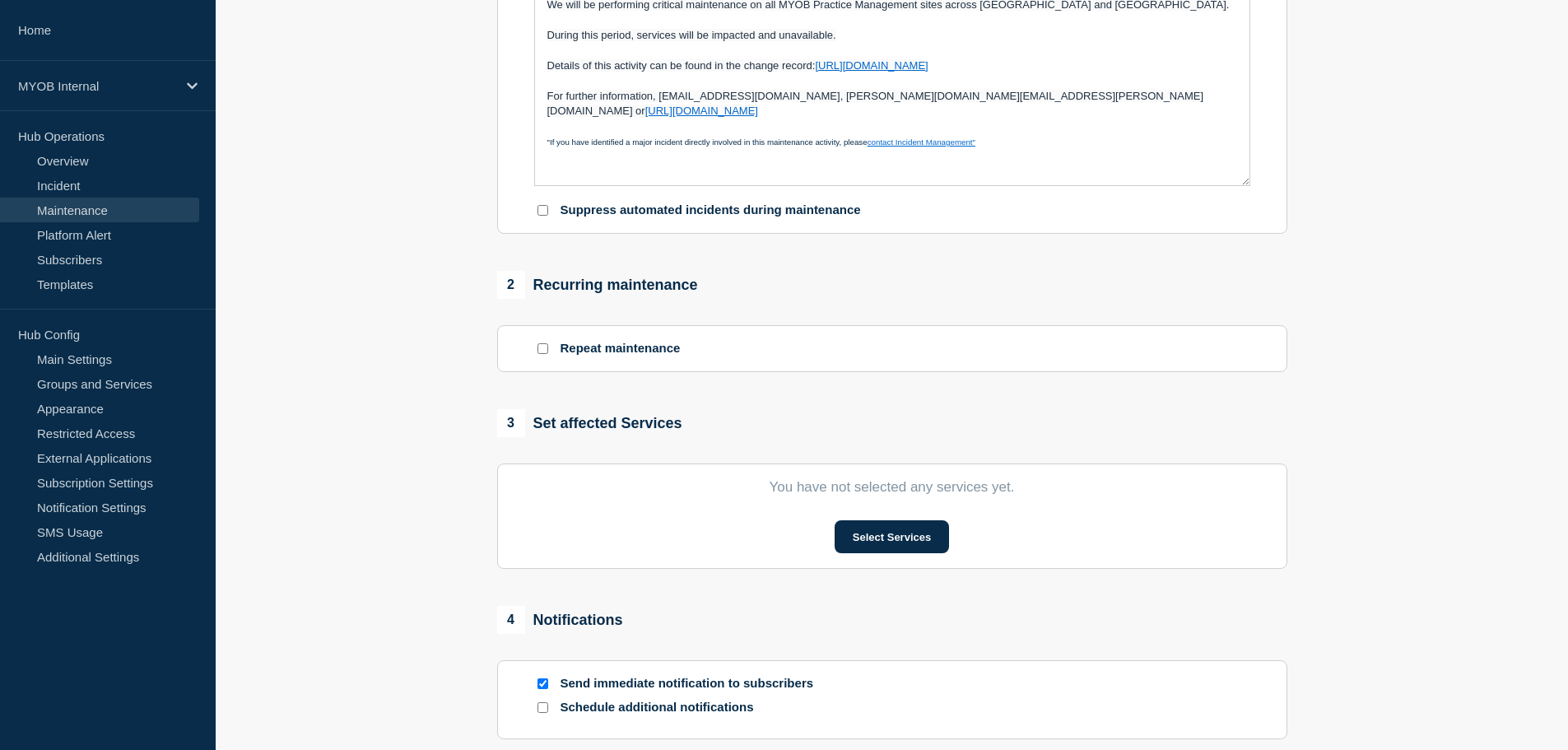
scroll to position [494, 0]
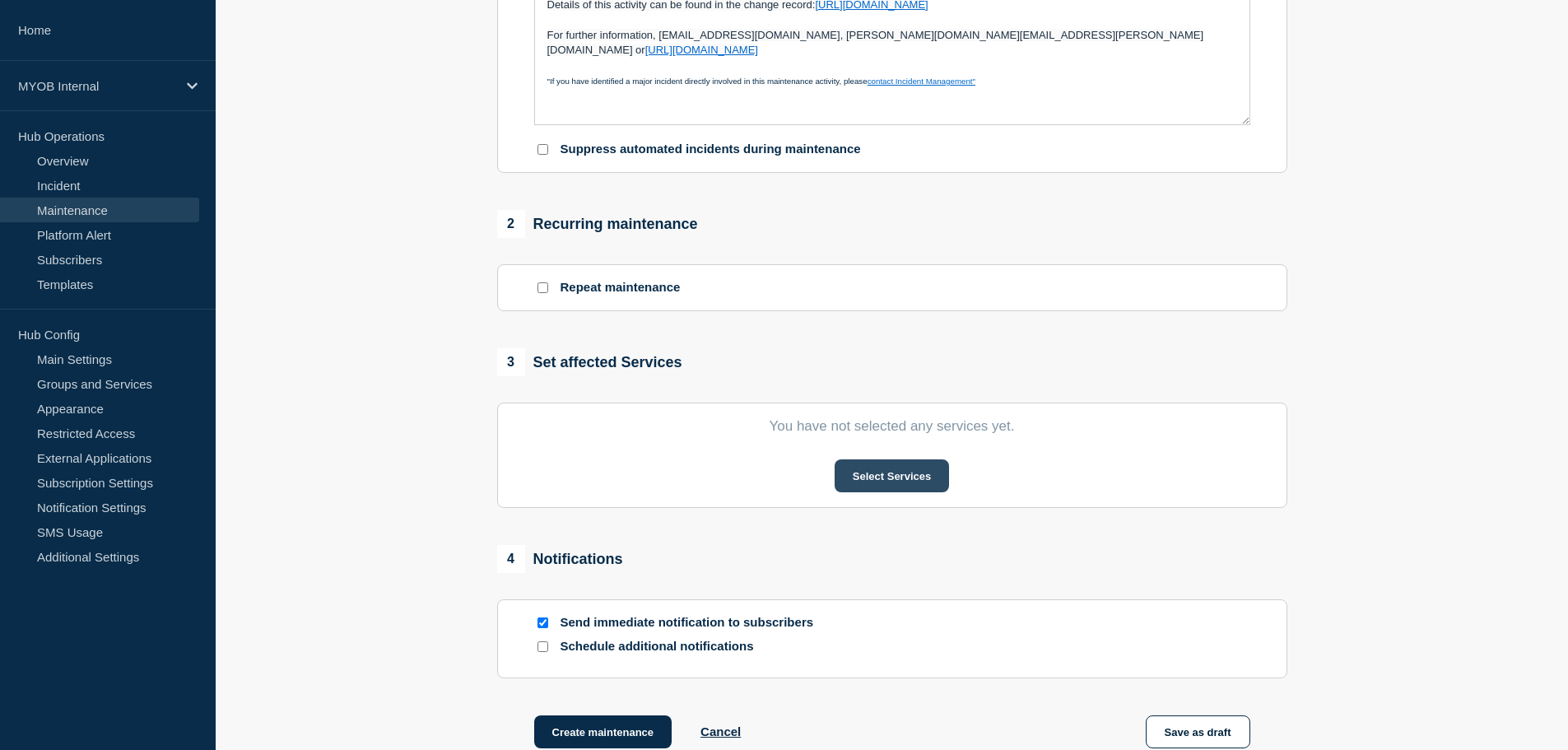
click at [856, 477] on button "Select Services" at bounding box center [892, 476] width 114 height 33
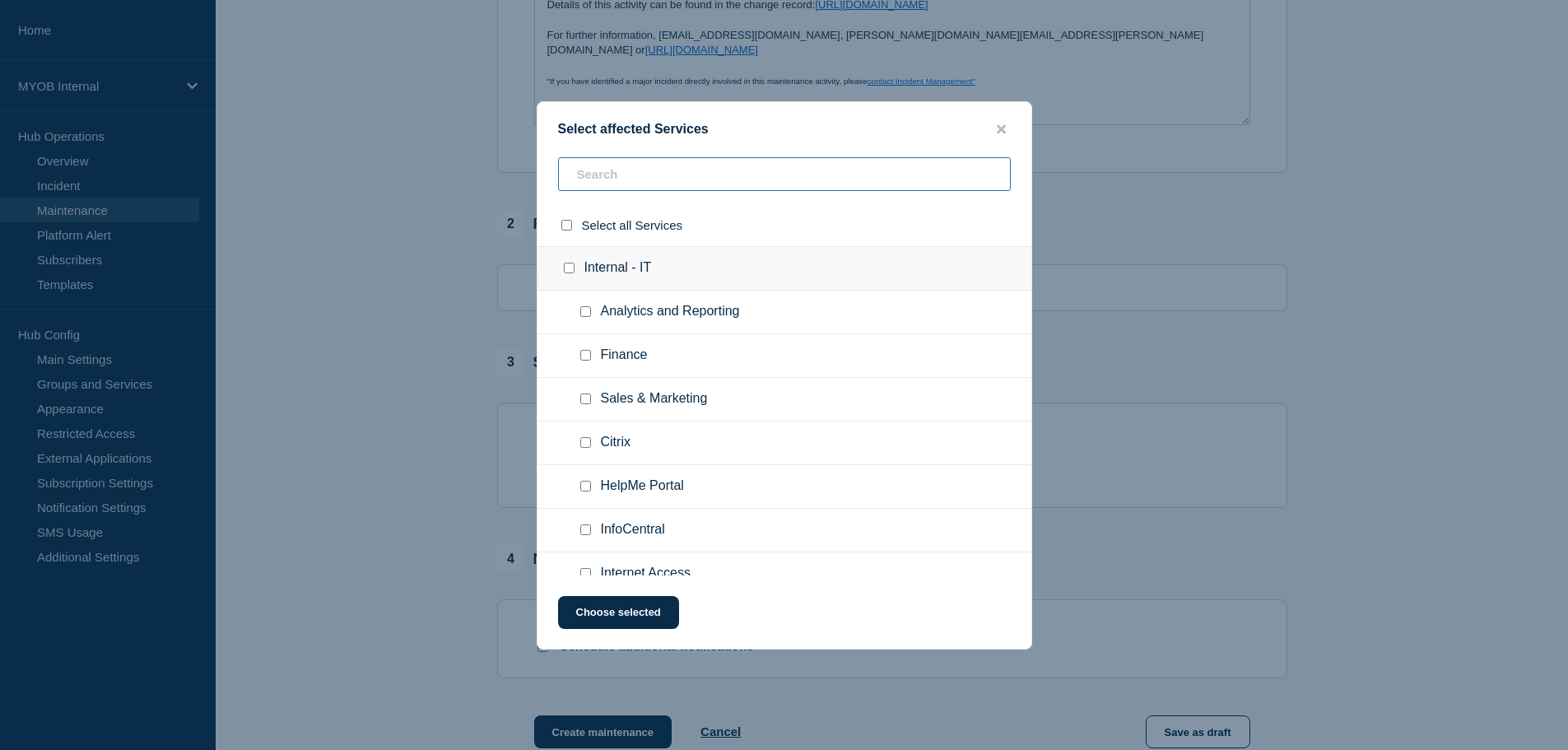
click at [689, 164] on input "text" at bounding box center [784, 174] width 453 height 34
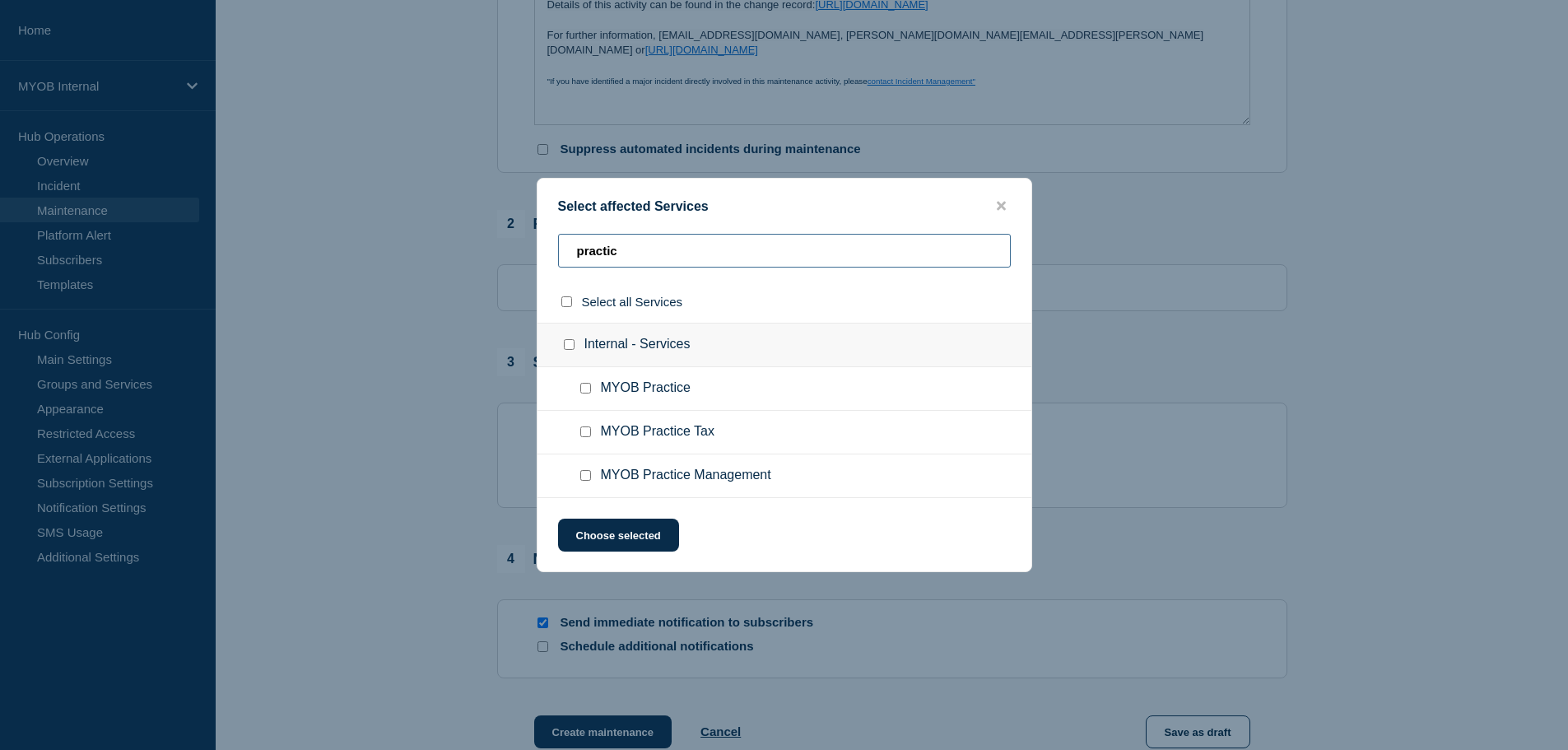
type input "practic"
click at [585, 474] on input "MYOB Practice Management checkbox" at bounding box center [586, 476] width 11 height 11
checkbox input "true"
click at [593, 548] on button "Choose selected" at bounding box center [619, 535] width 121 height 33
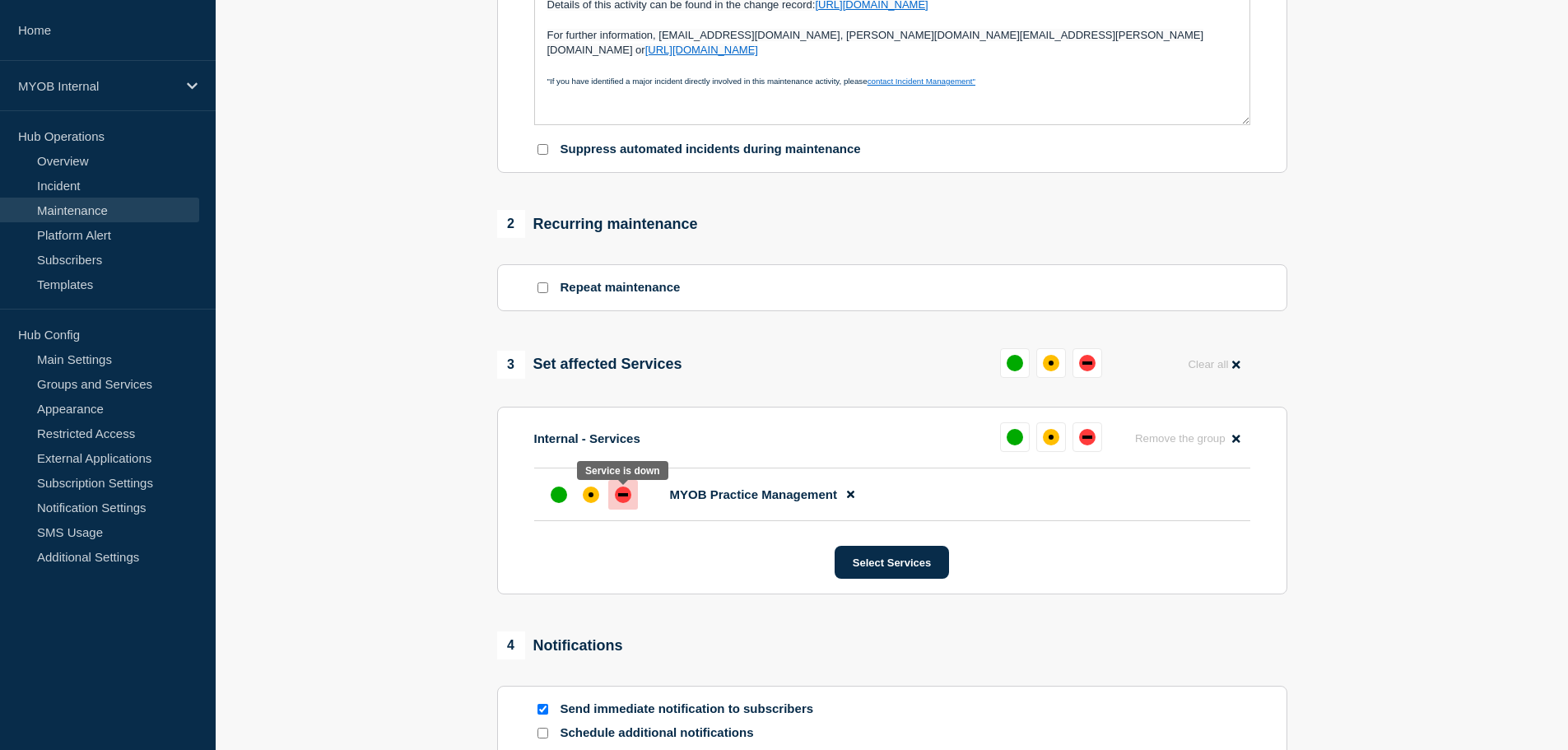
click at [623, 503] on div "down" at bounding box center [624, 495] width 17 height 17
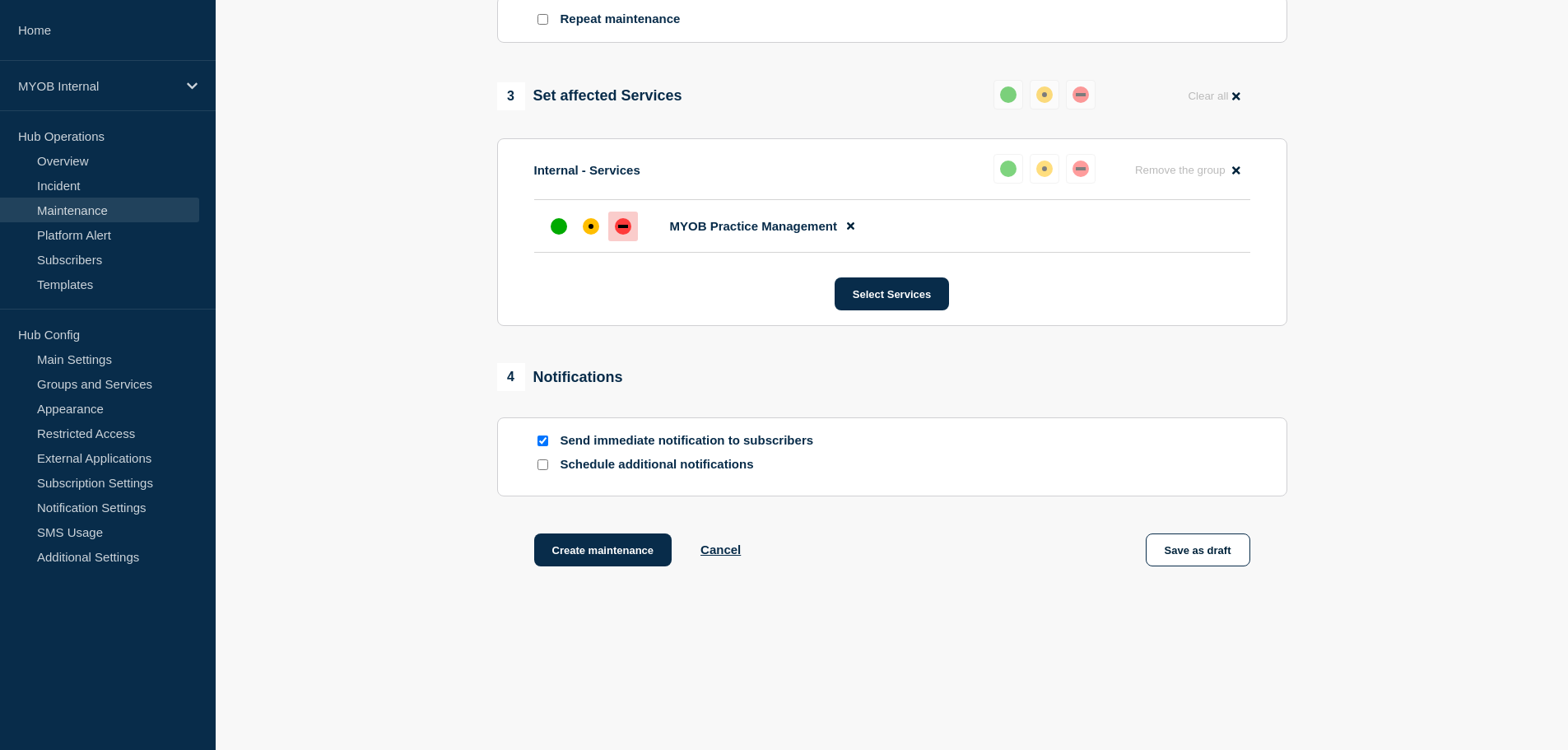
scroll to position [773, 0]
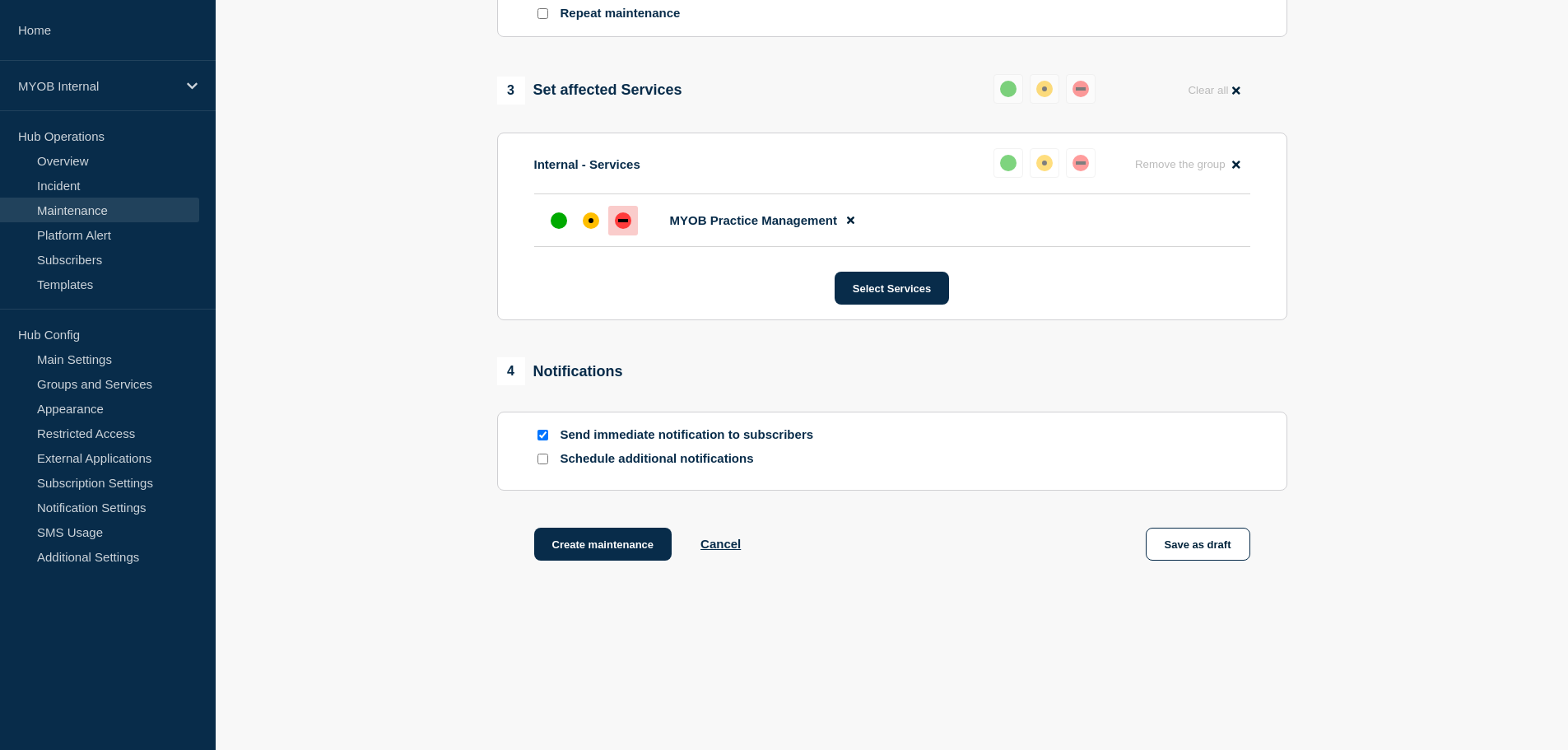
click at [540, 459] on input "Schedule additional notifications" at bounding box center [543, 459] width 11 height 11
checkbox input "true"
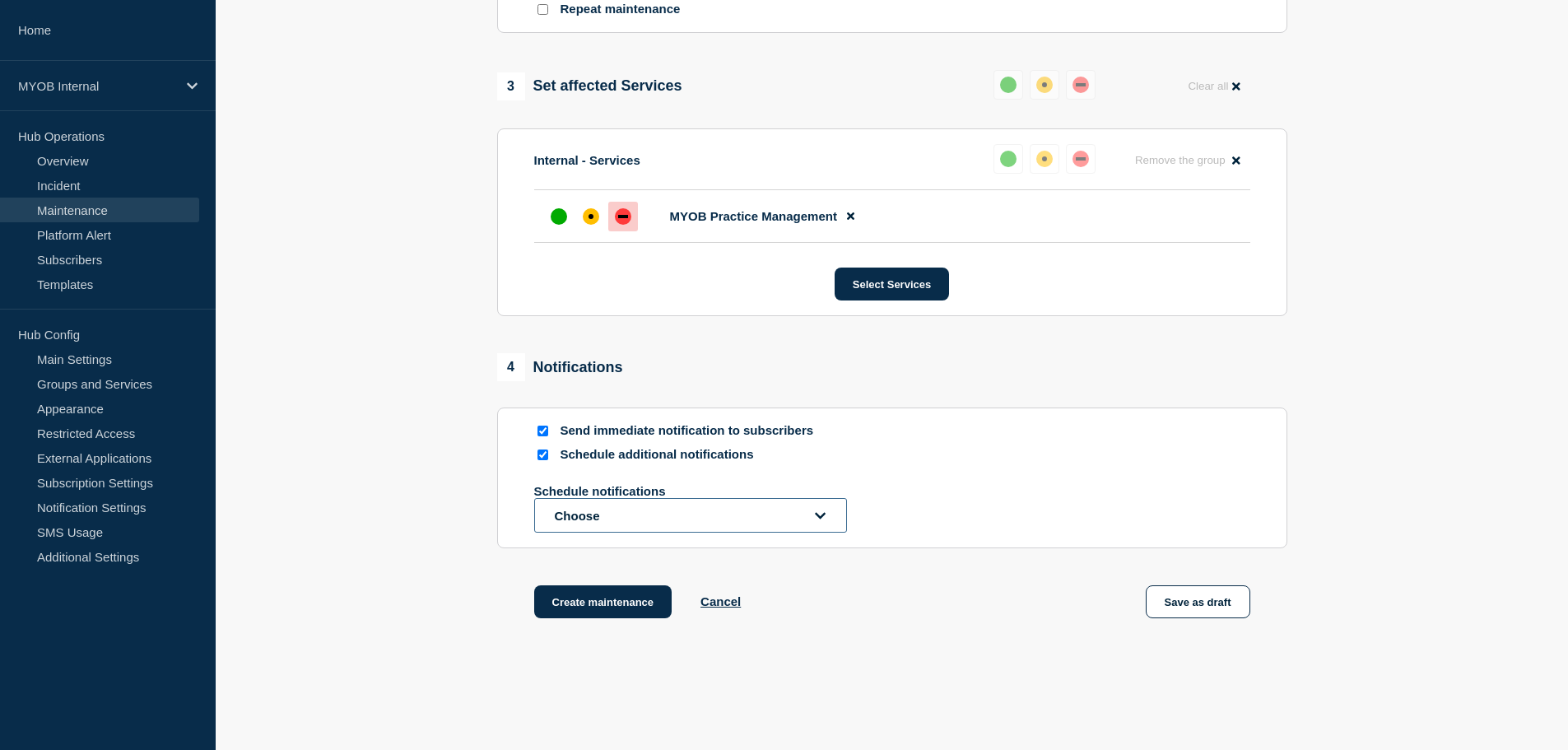
click at [603, 517] on button "Choose" at bounding box center [691, 515] width 313 height 35
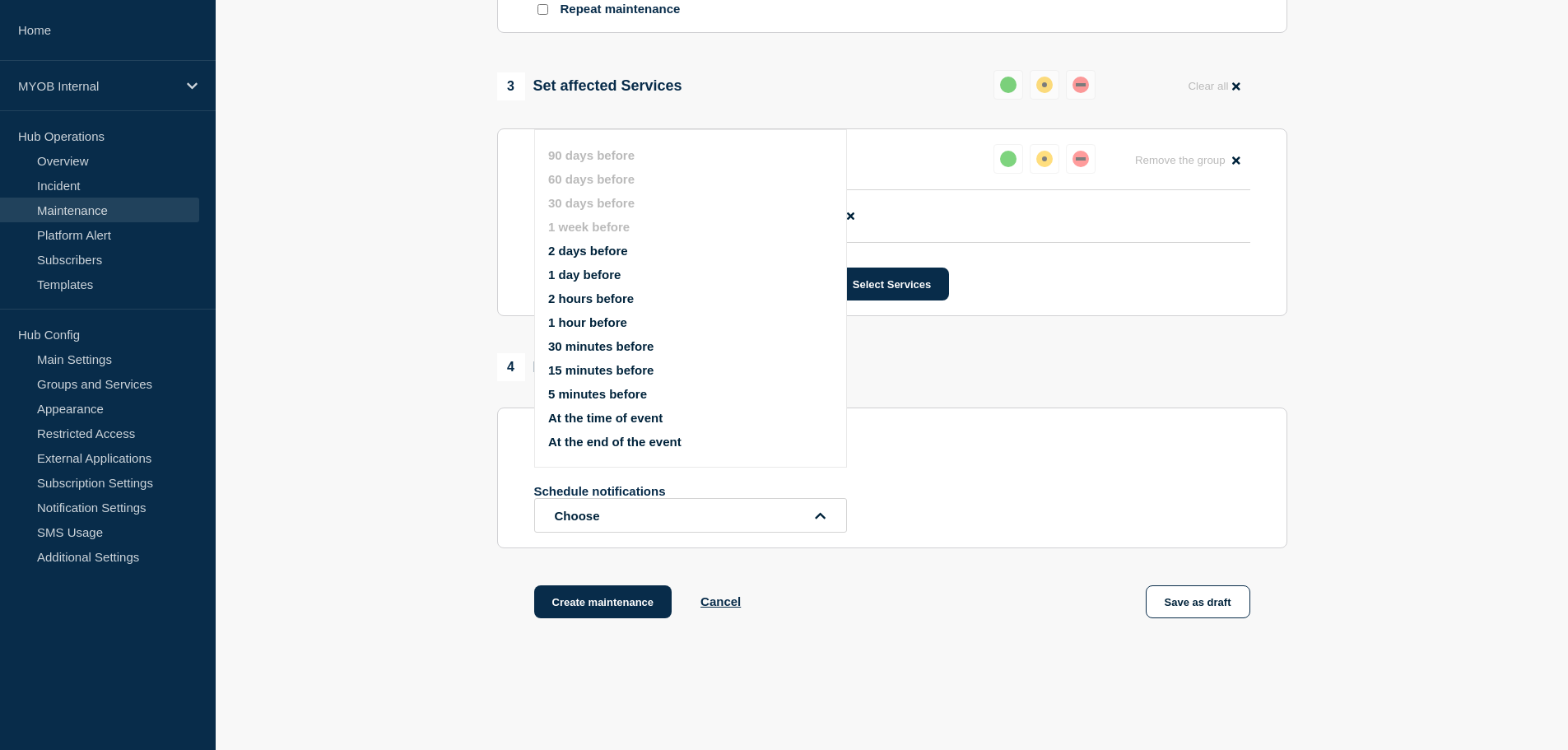
drag, startPoint x: 583, startPoint y: 277, endPoint x: 585, endPoint y: 287, distance: 10.2
click at [584, 277] on button "1 day before" at bounding box center [584, 274] width 72 height 14
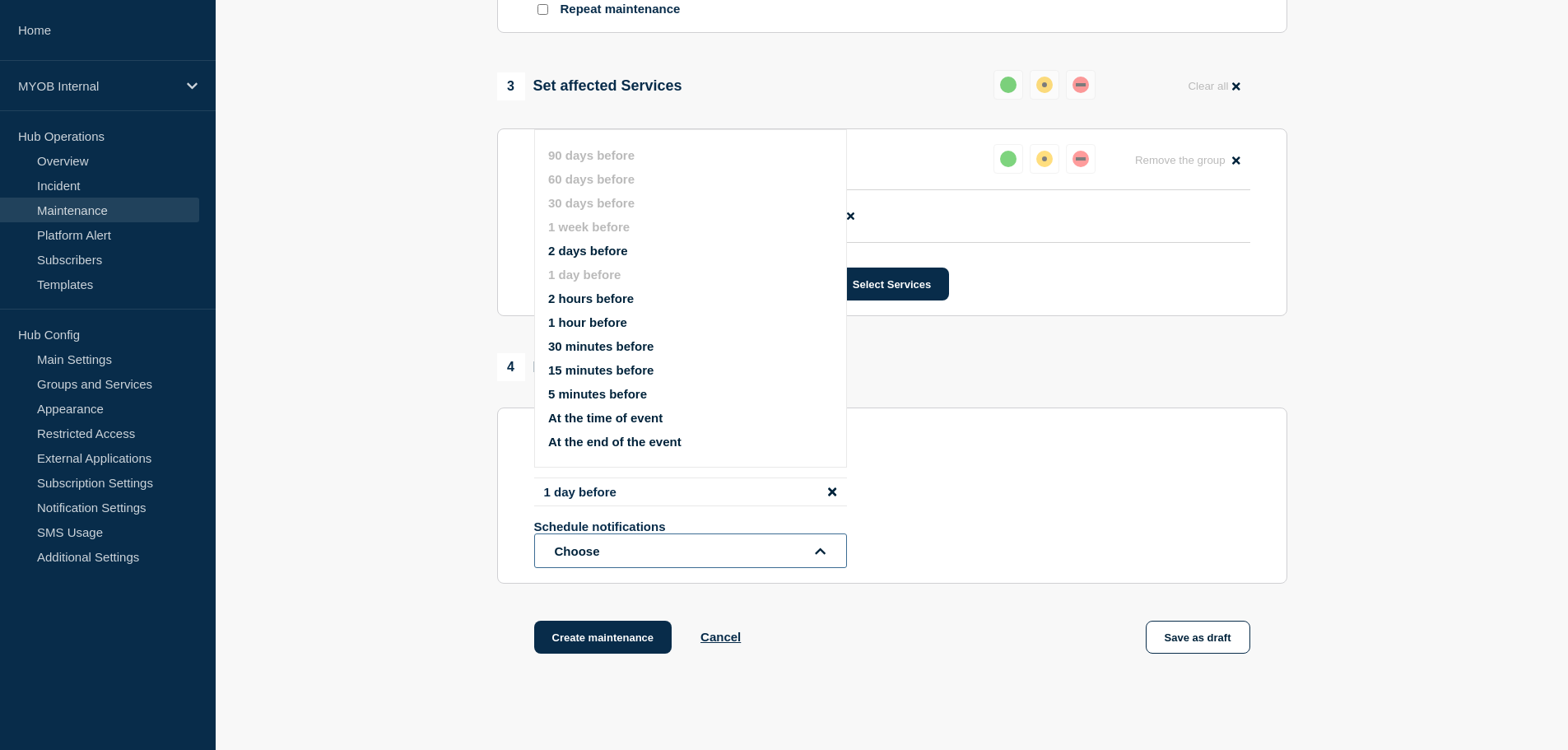
click at [630, 550] on button "Choose" at bounding box center [691, 551] width 313 height 35
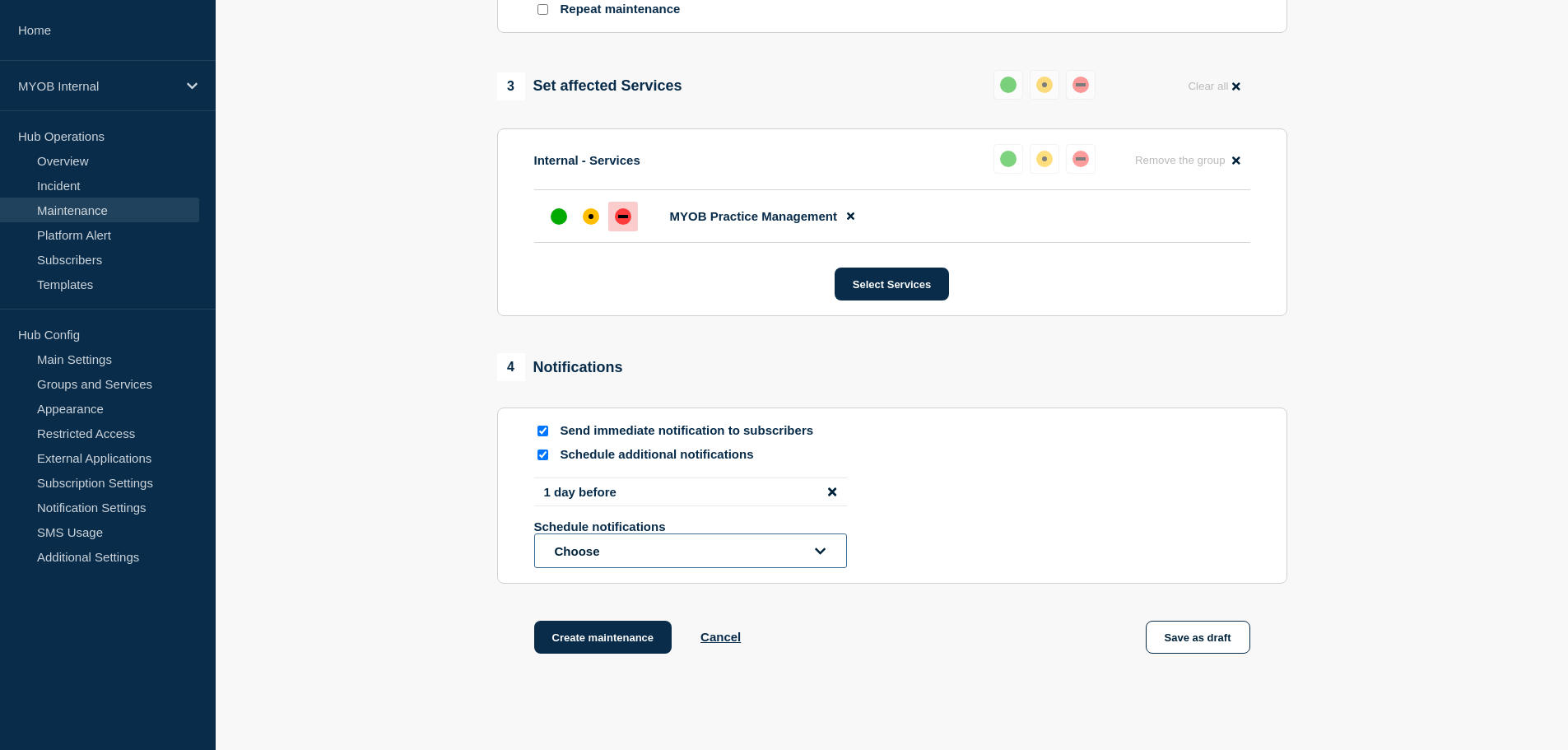
click at [633, 555] on button "Choose" at bounding box center [691, 551] width 313 height 35
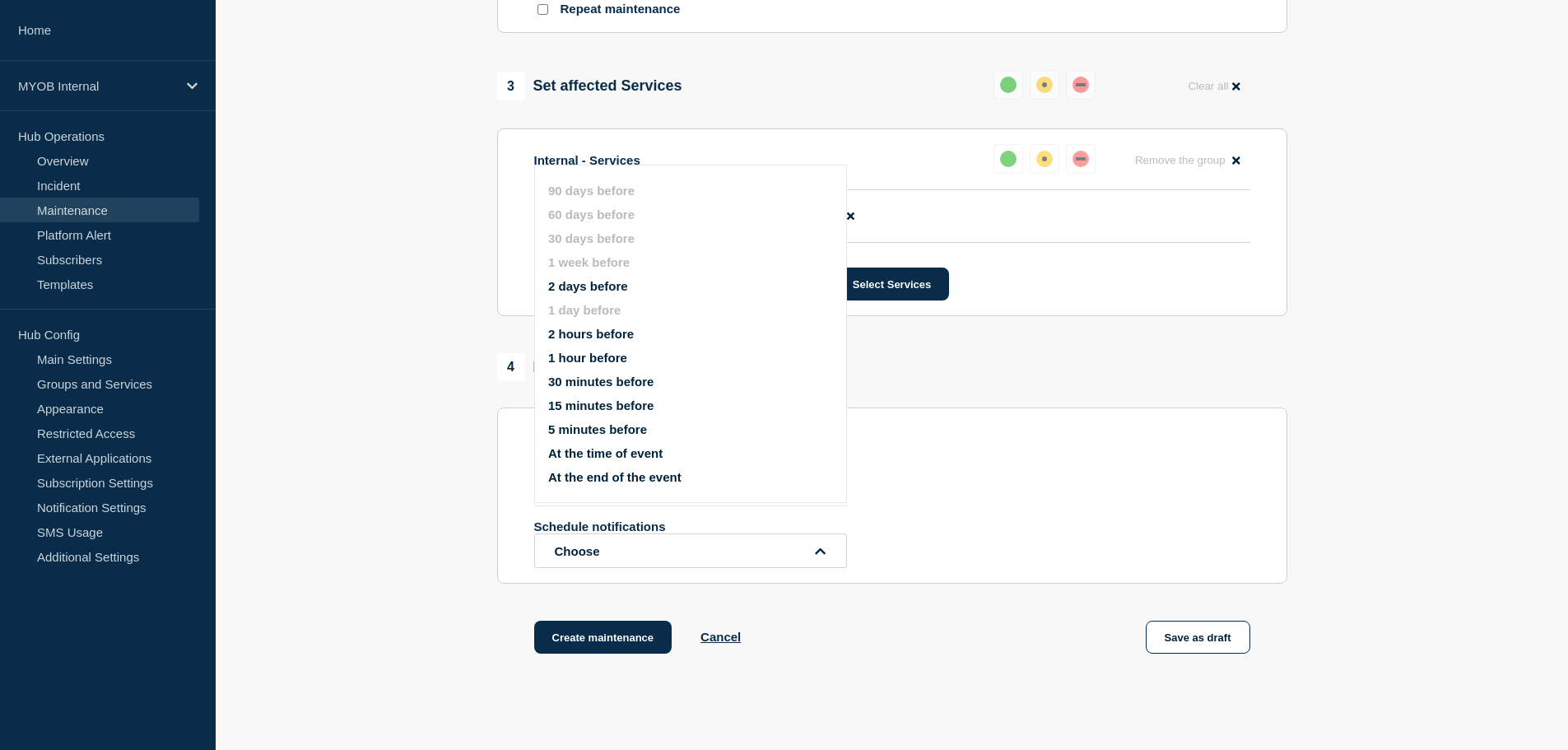
click at [590, 282] on button "2 days before" at bounding box center [587, 286] width 80 height 14
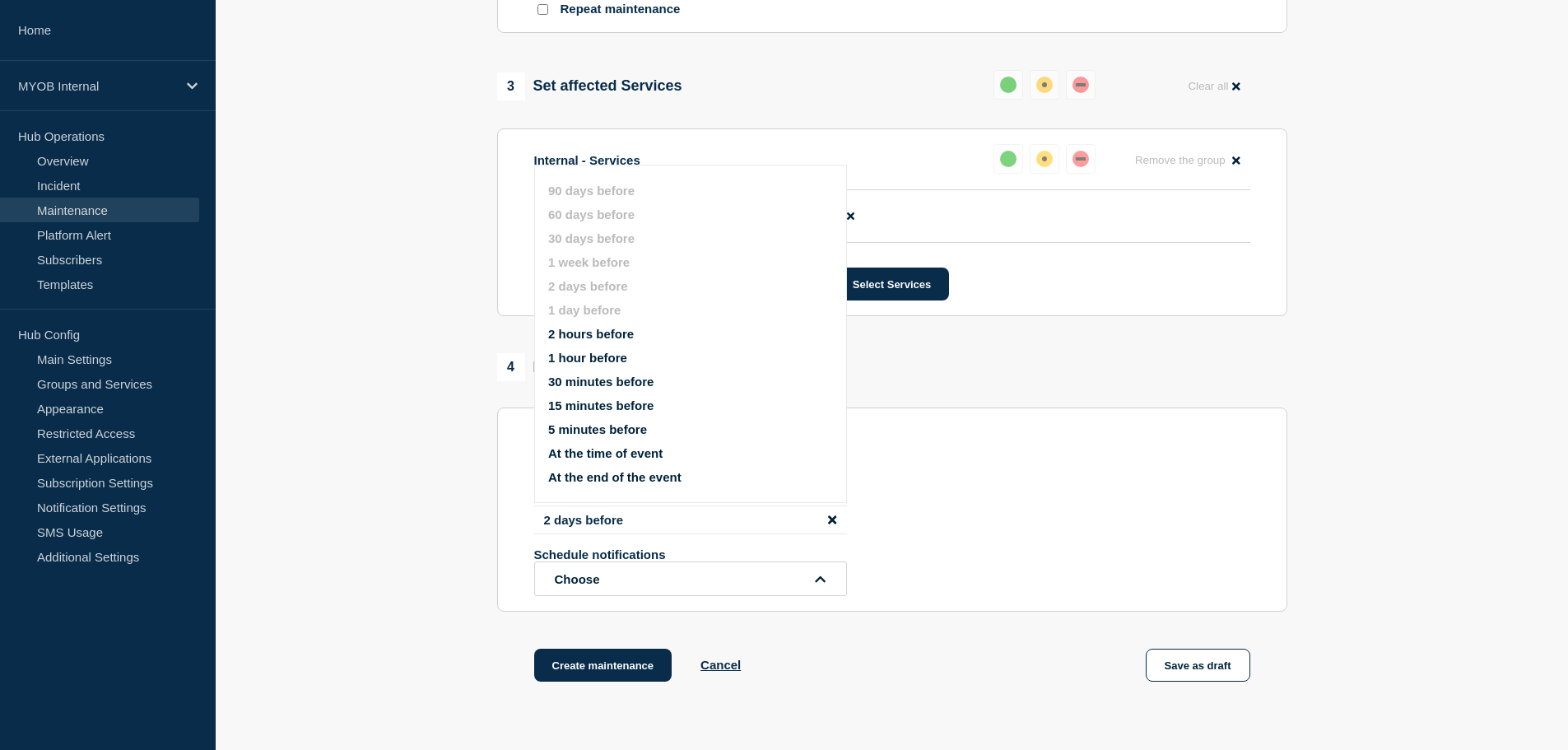
click at [380, 476] on section "1 Provide details Title (required) Scheduled maintenance of MYOB Practice Manag…" at bounding box center [891, 46] width 1353 height 1354
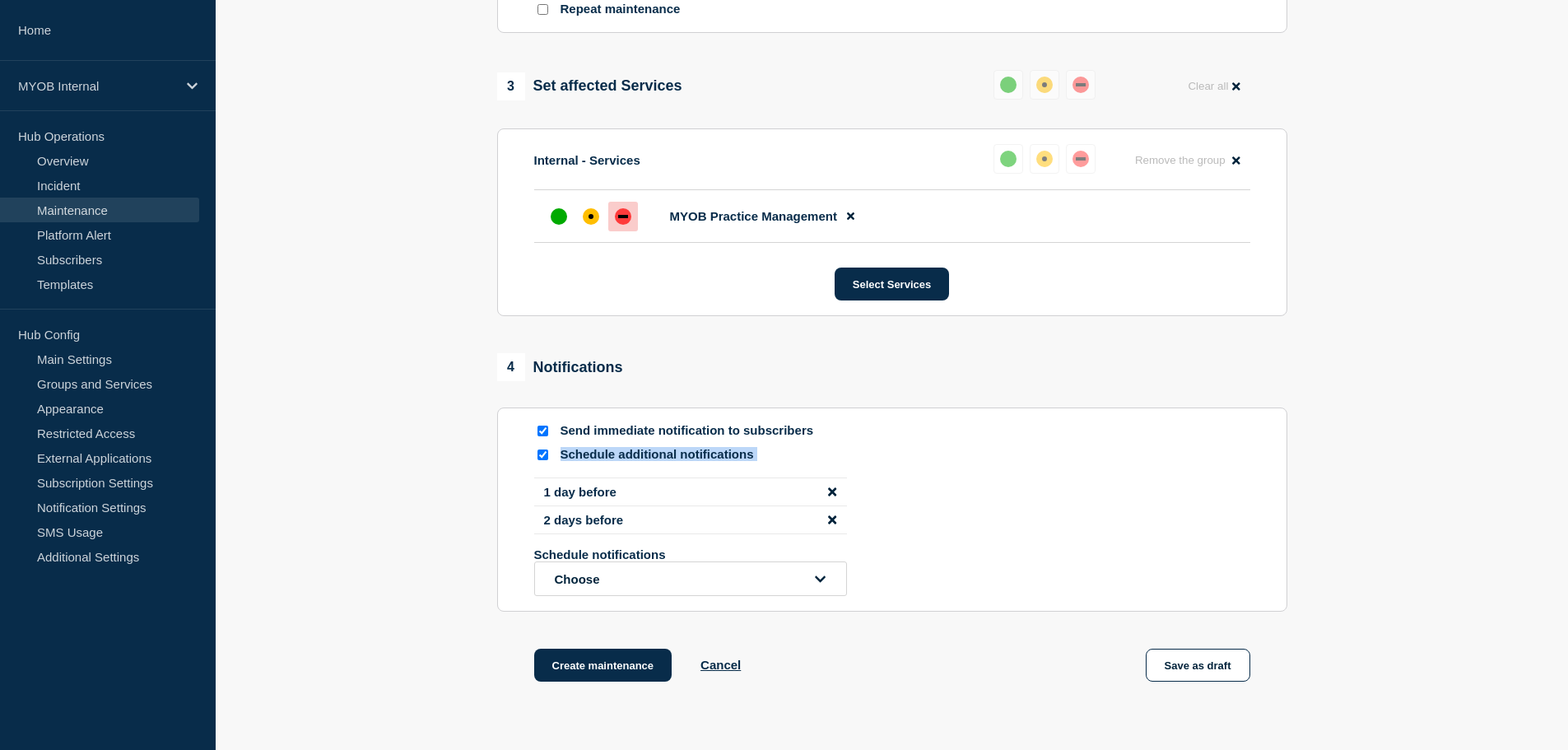
click at [379, 487] on section "1 Provide details Title (required) Scheduled maintenance of MYOB Practice Manag…" at bounding box center [891, 46] width 1353 height 1354
click at [379, 485] on section "1 Provide details Title (required) Scheduled maintenance of MYOB Practice Manag…" at bounding box center [891, 46] width 1353 height 1354
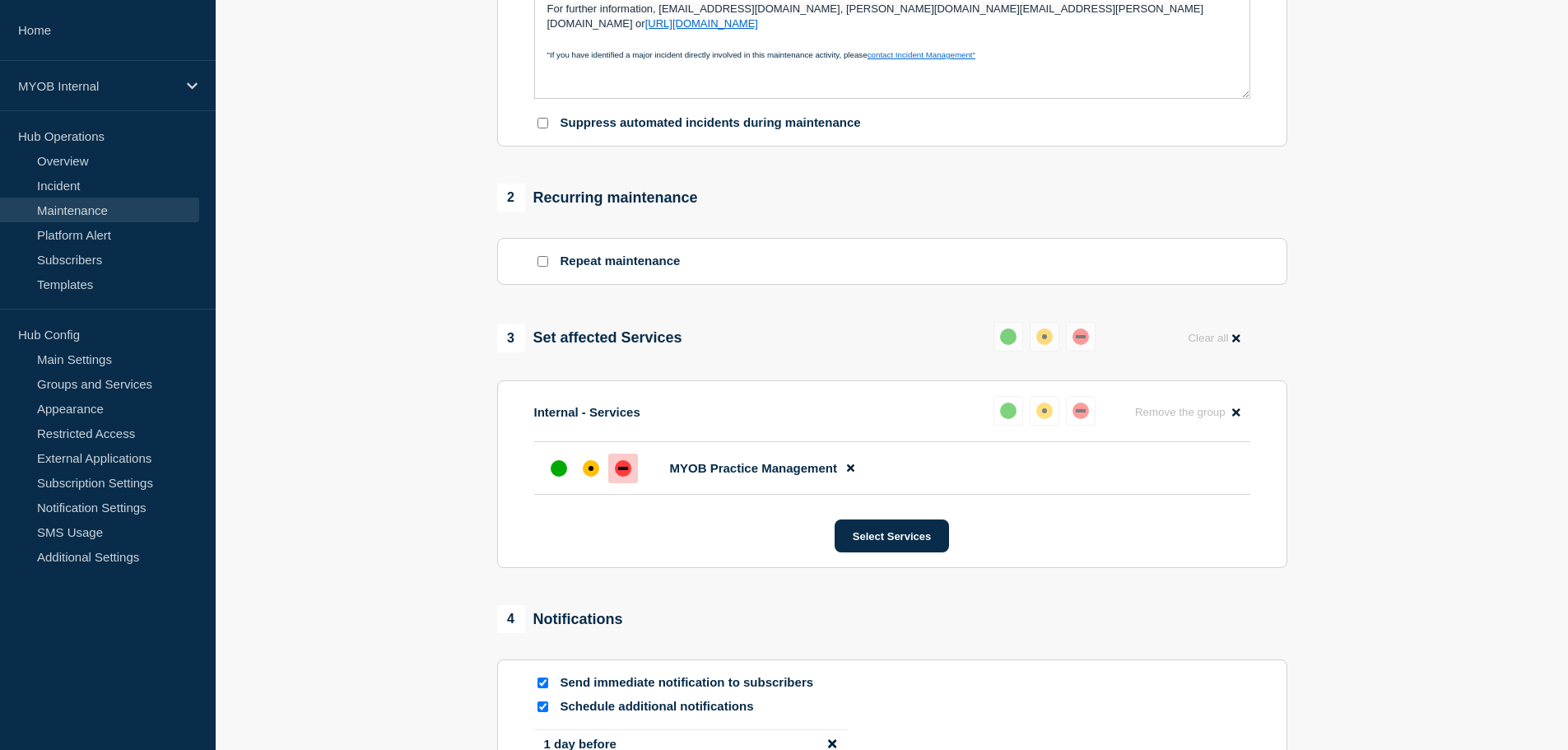
scroll to position [897, 0]
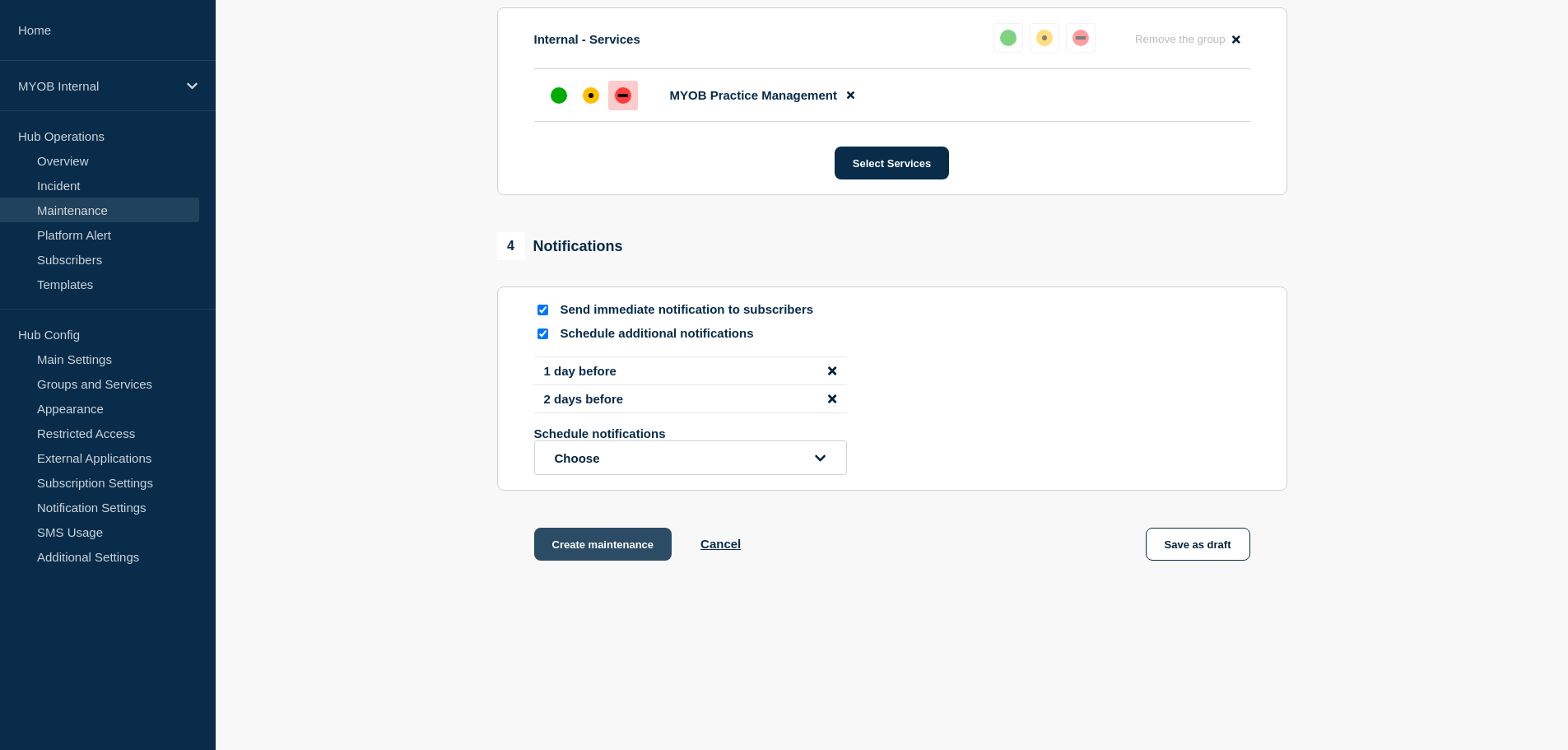
drag, startPoint x: 589, startPoint y: 547, endPoint x: 561, endPoint y: 542, distance: 28.4
click at [587, 547] on button "Create maintenance" at bounding box center [603, 544] width 138 height 33
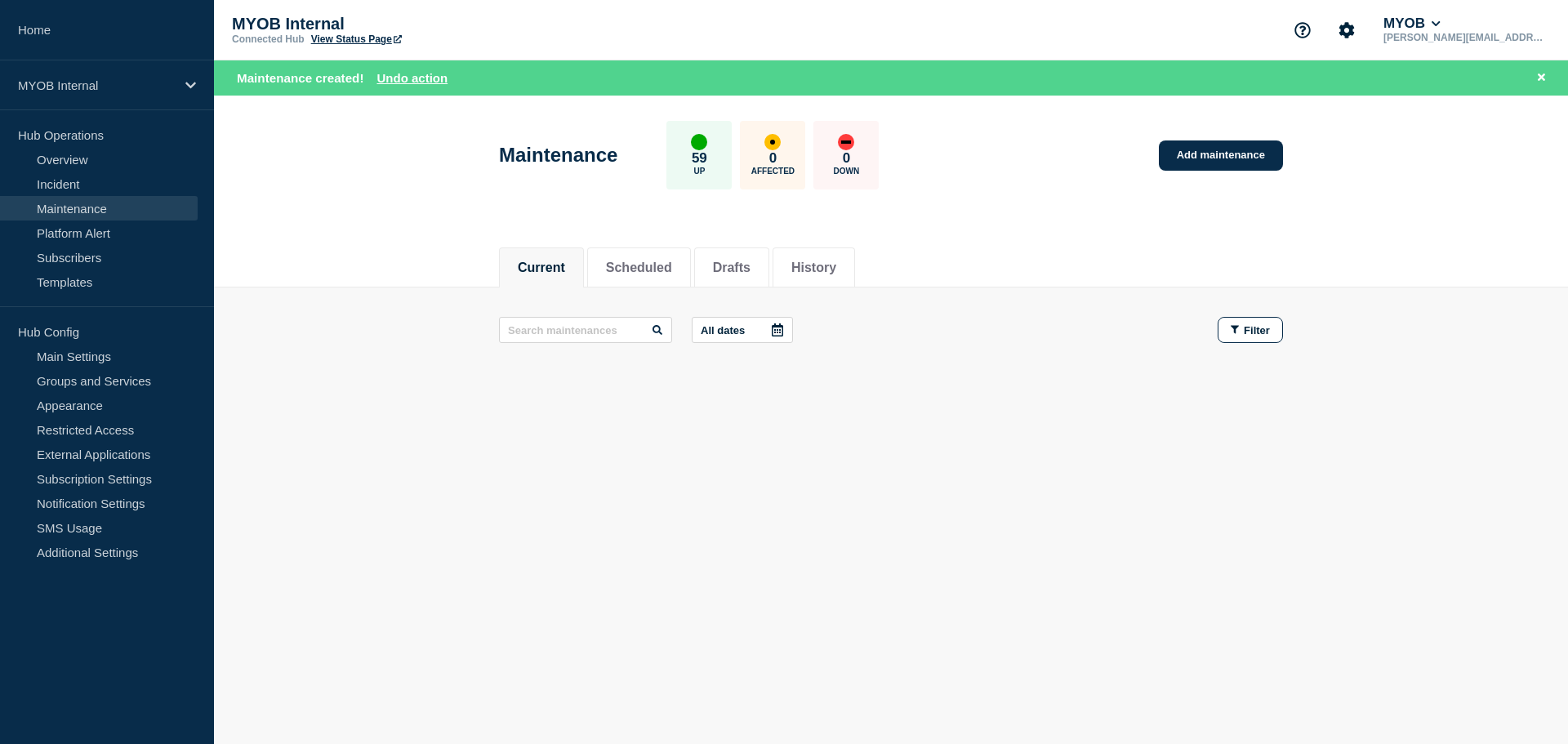
click at [398, 185] on header "Maintenance 59 Up 0 Affected 0 Down Add maintenance" at bounding box center [891, 163] width 1354 height 136
click at [560, 165] on h1 "Maintenance" at bounding box center [559, 154] width 119 height 23
drag, startPoint x: 659, startPoint y: 265, endPoint x: 516, endPoint y: 124, distance: 200.8
click at [650, 261] on button "Scheduled" at bounding box center [639, 268] width 66 height 15
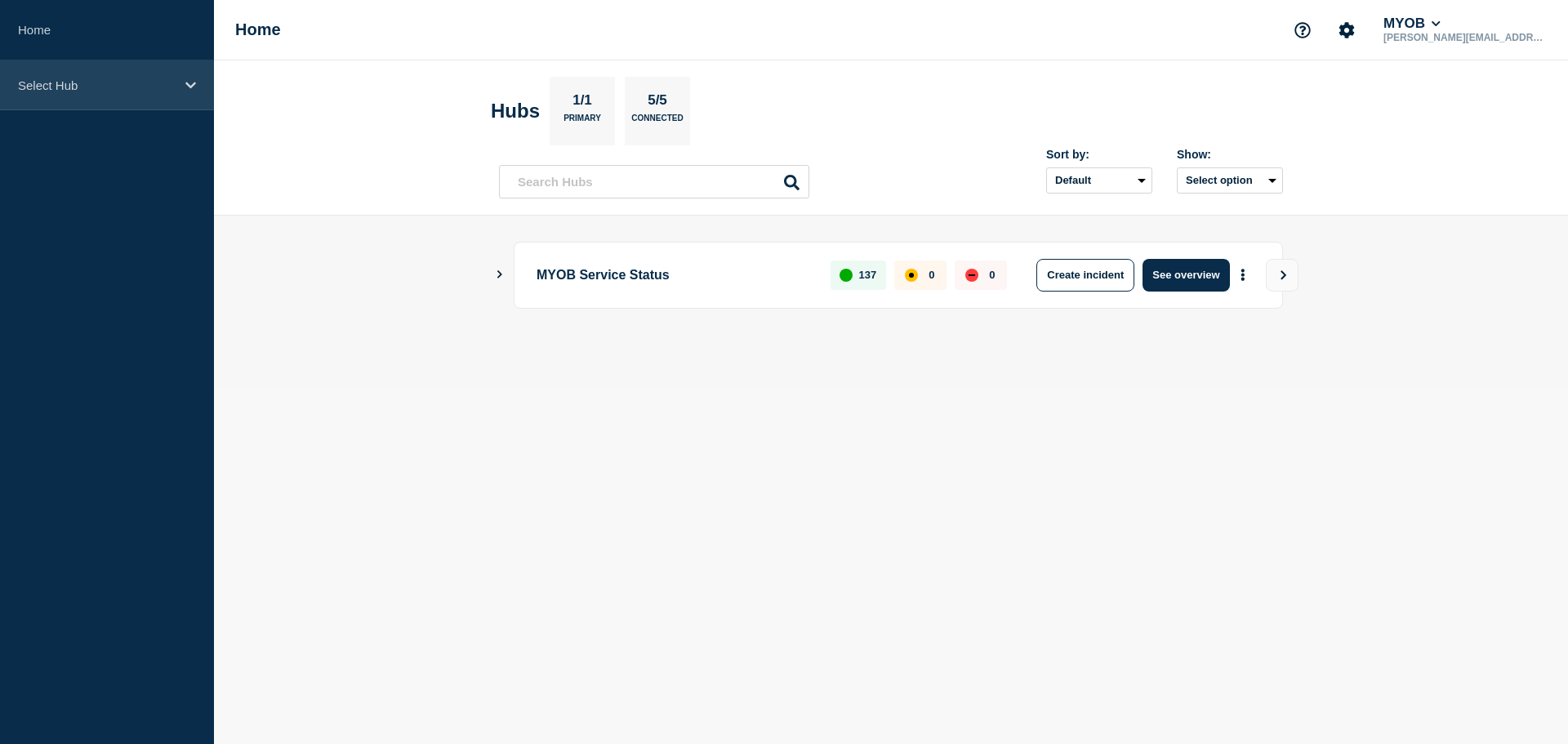
click at [119, 82] on p "Select Hub" at bounding box center [97, 85] width 157 height 14
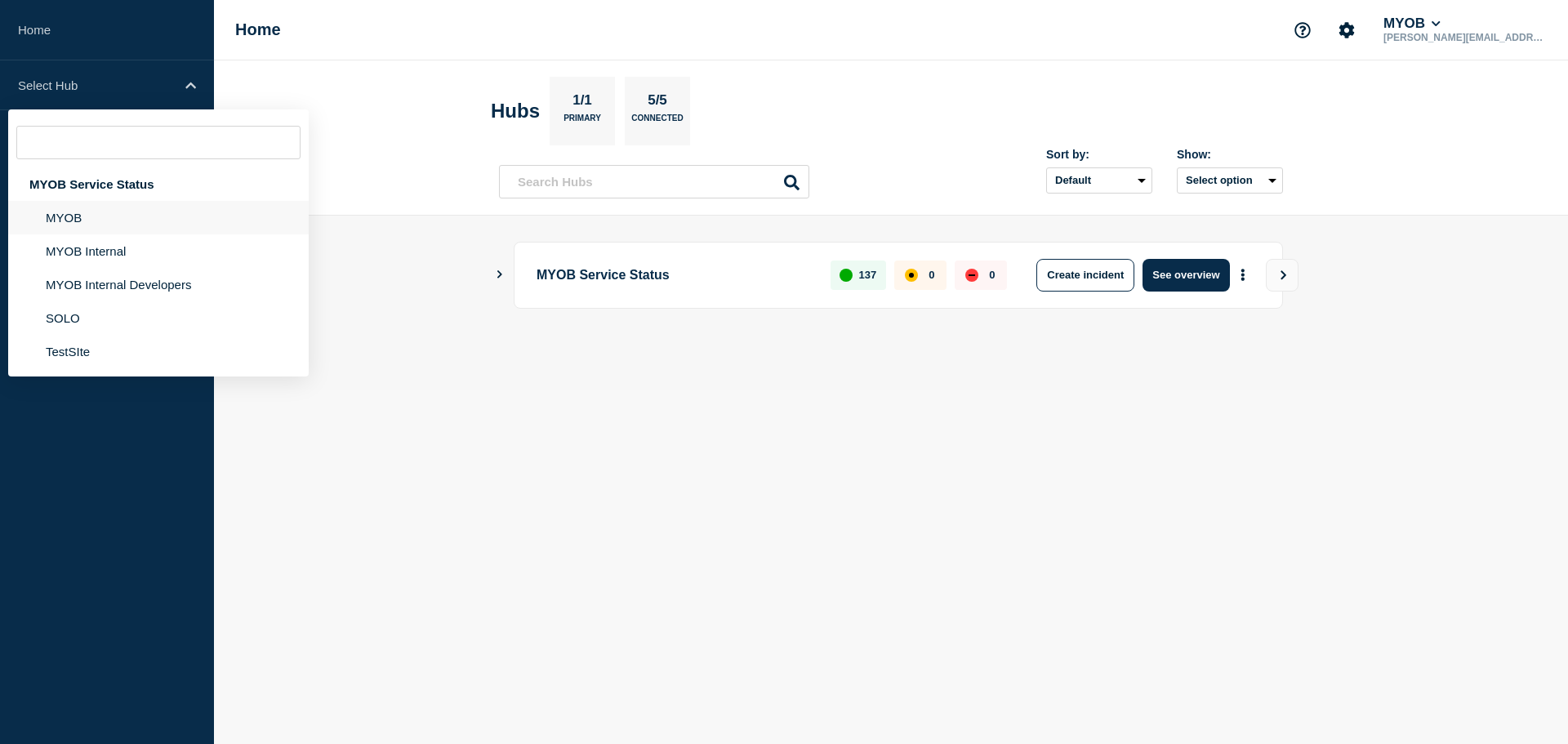
click at [109, 231] on li "MYOB" at bounding box center [159, 218] width 301 height 33
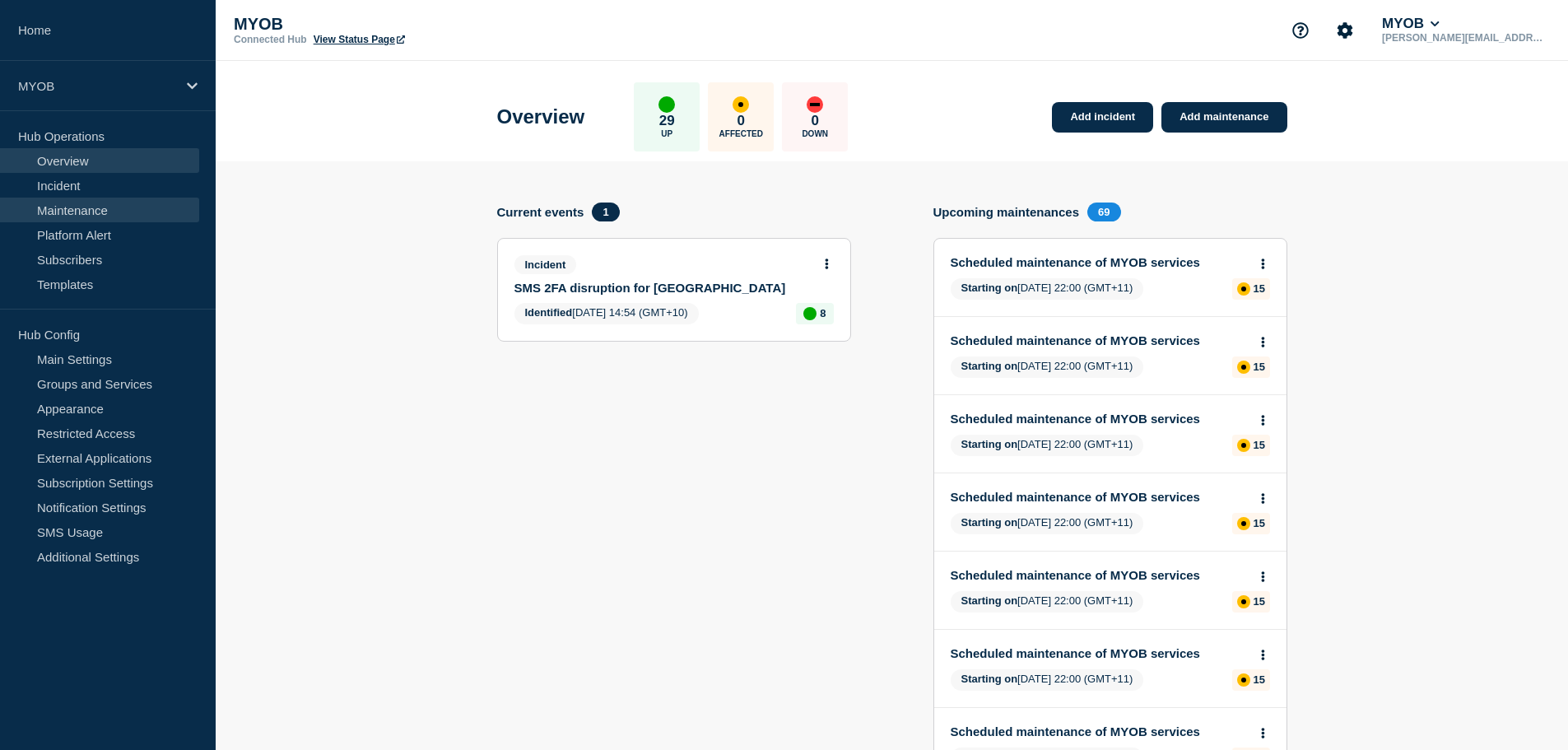
click at [75, 209] on link "Maintenance" at bounding box center [99, 210] width 199 height 24
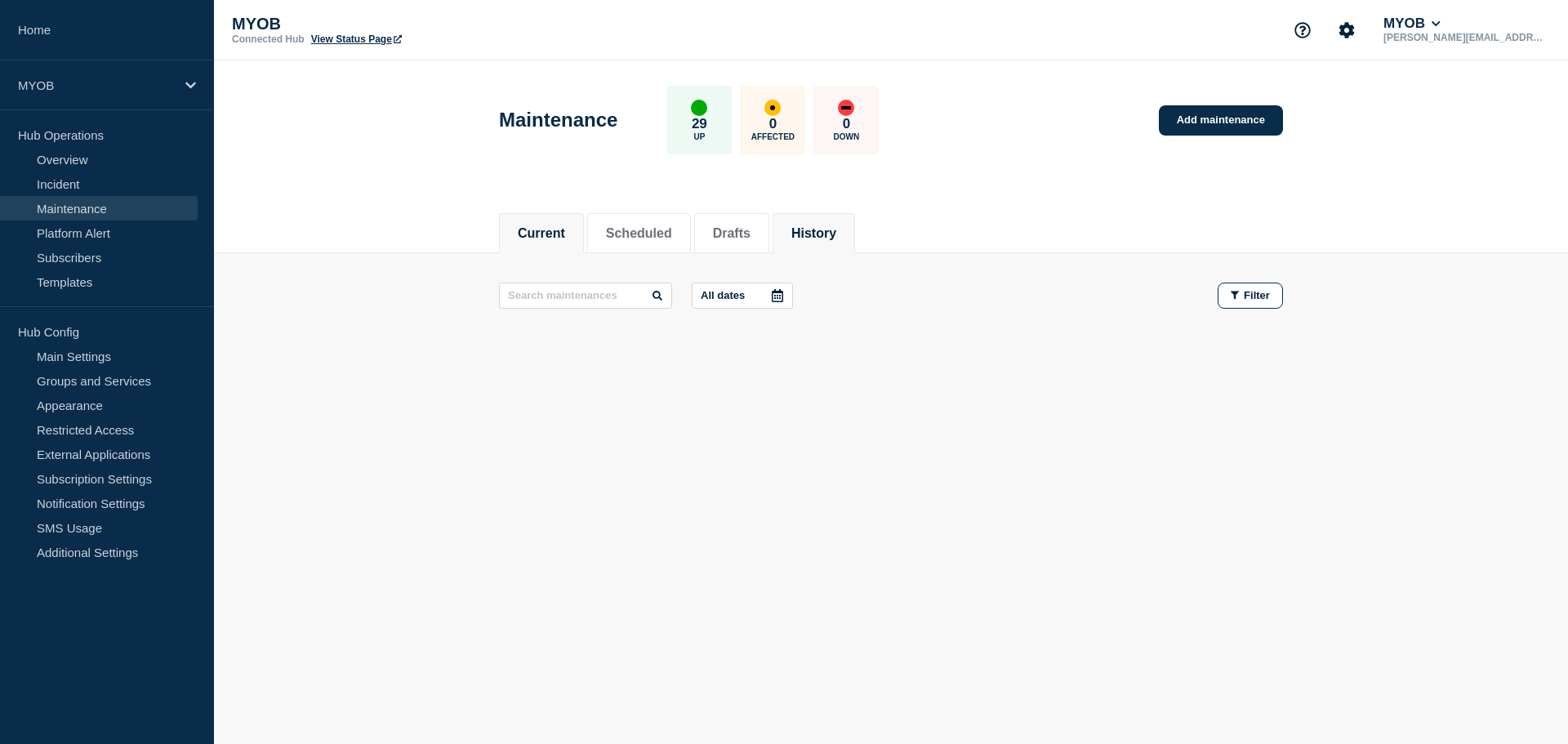
click at [837, 229] on button "History" at bounding box center [814, 234] width 45 height 15
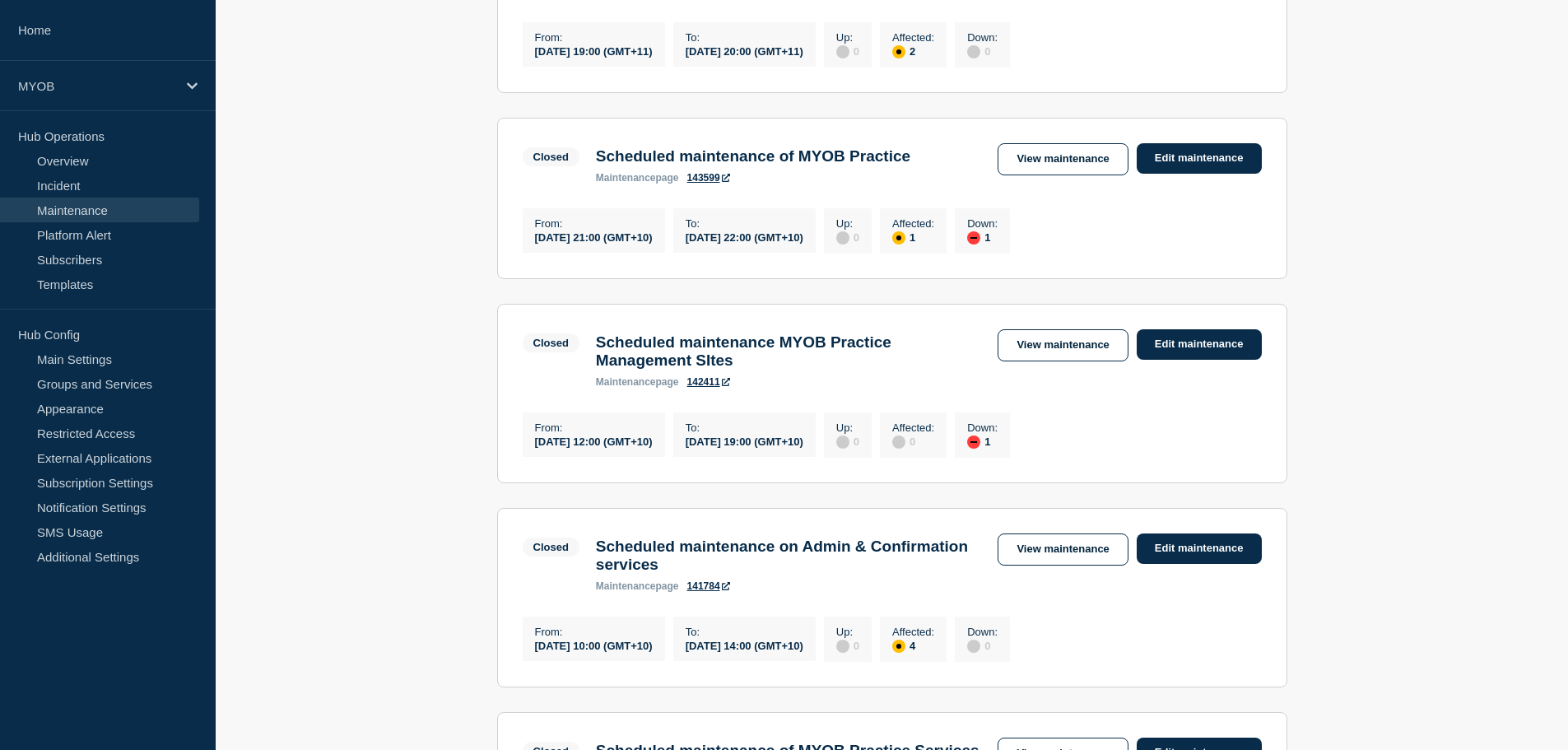
scroll to position [412, 0]
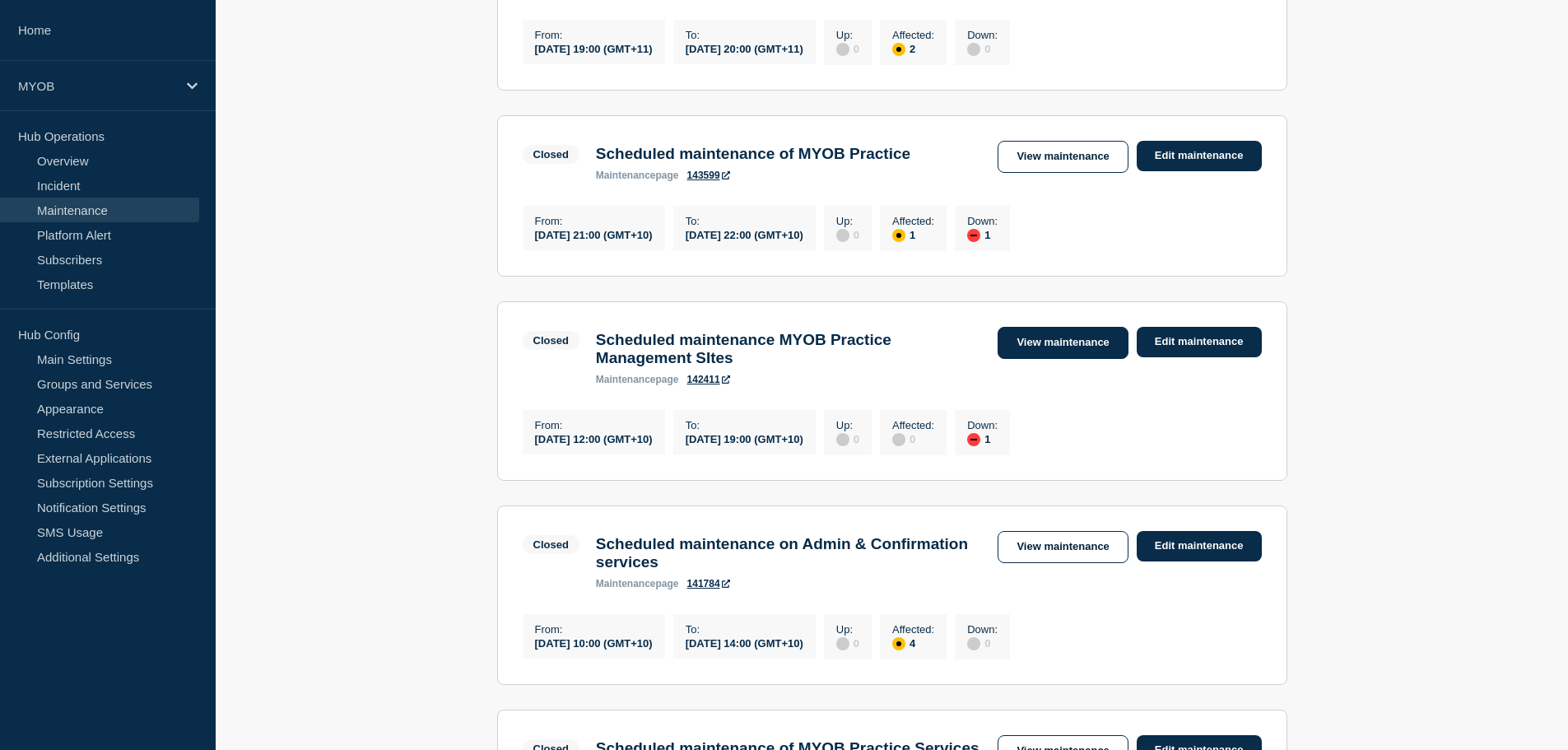
click at [1066, 356] on link "View maintenance" at bounding box center [1063, 343] width 130 height 32
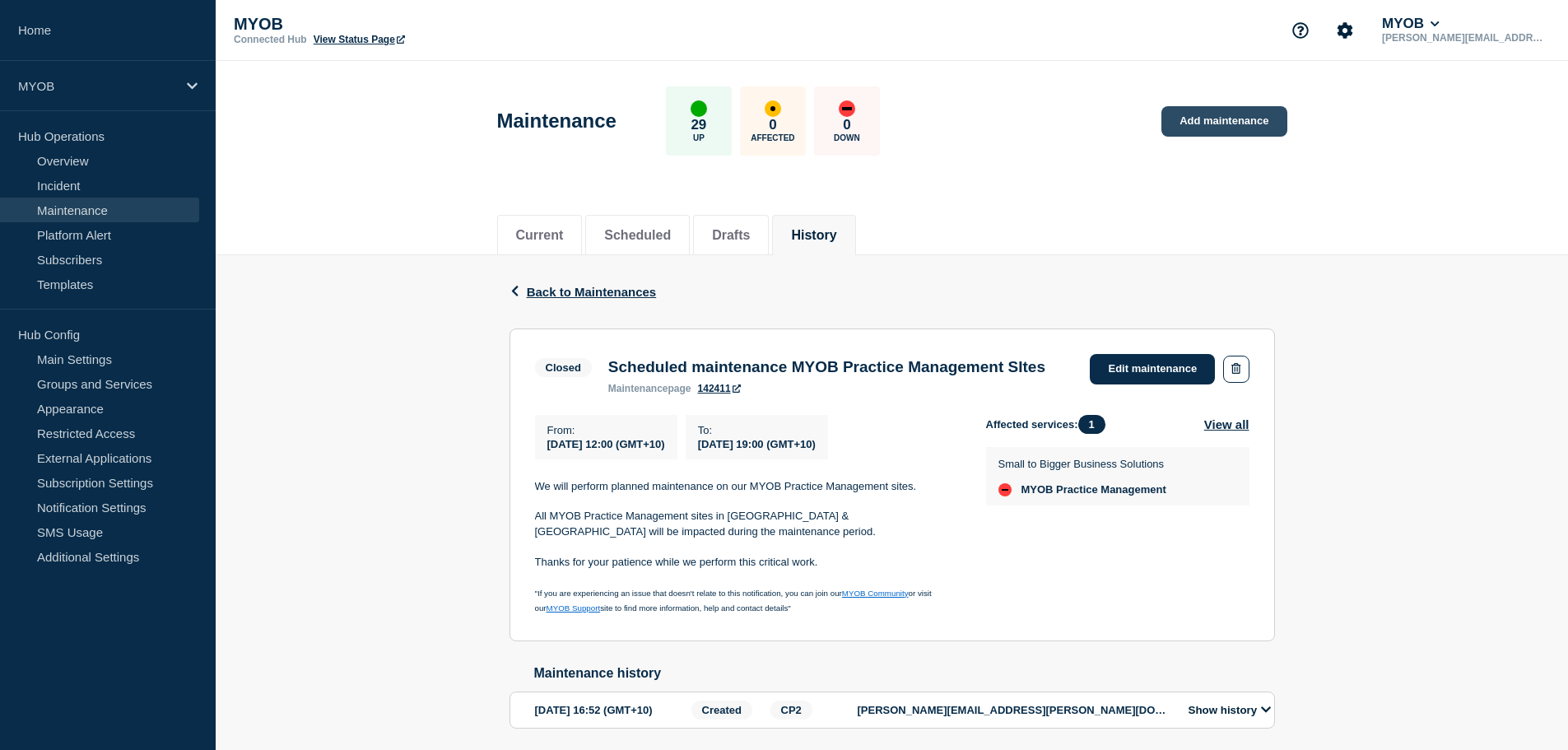
drag, startPoint x: 1217, startPoint y: 115, endPoint x: 1209, endPoint y: 118, distance: 8.5
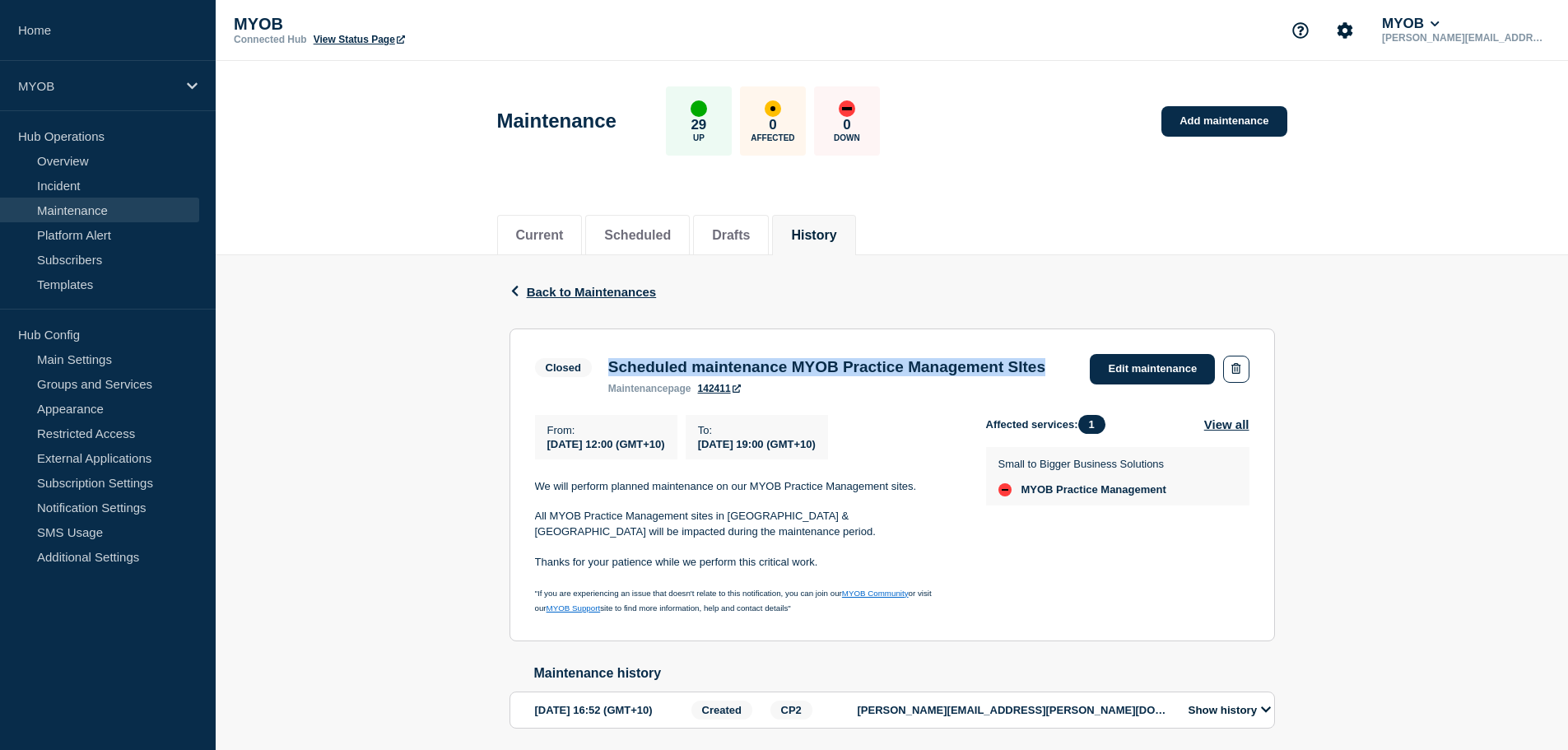
drag, startPoint x: 665, startPoint y: 396, endPoint x: 694, endPoint y: 48, distance: 349.2
click at [611, 355] on div "Closed Scheduled maintenance MYOB Practice Management SItes maintenance page 14…" at bounding box center [795, 375] width 518 height 40
copy h3 "Scheduled maintenance MYOB Practice Management SItes"
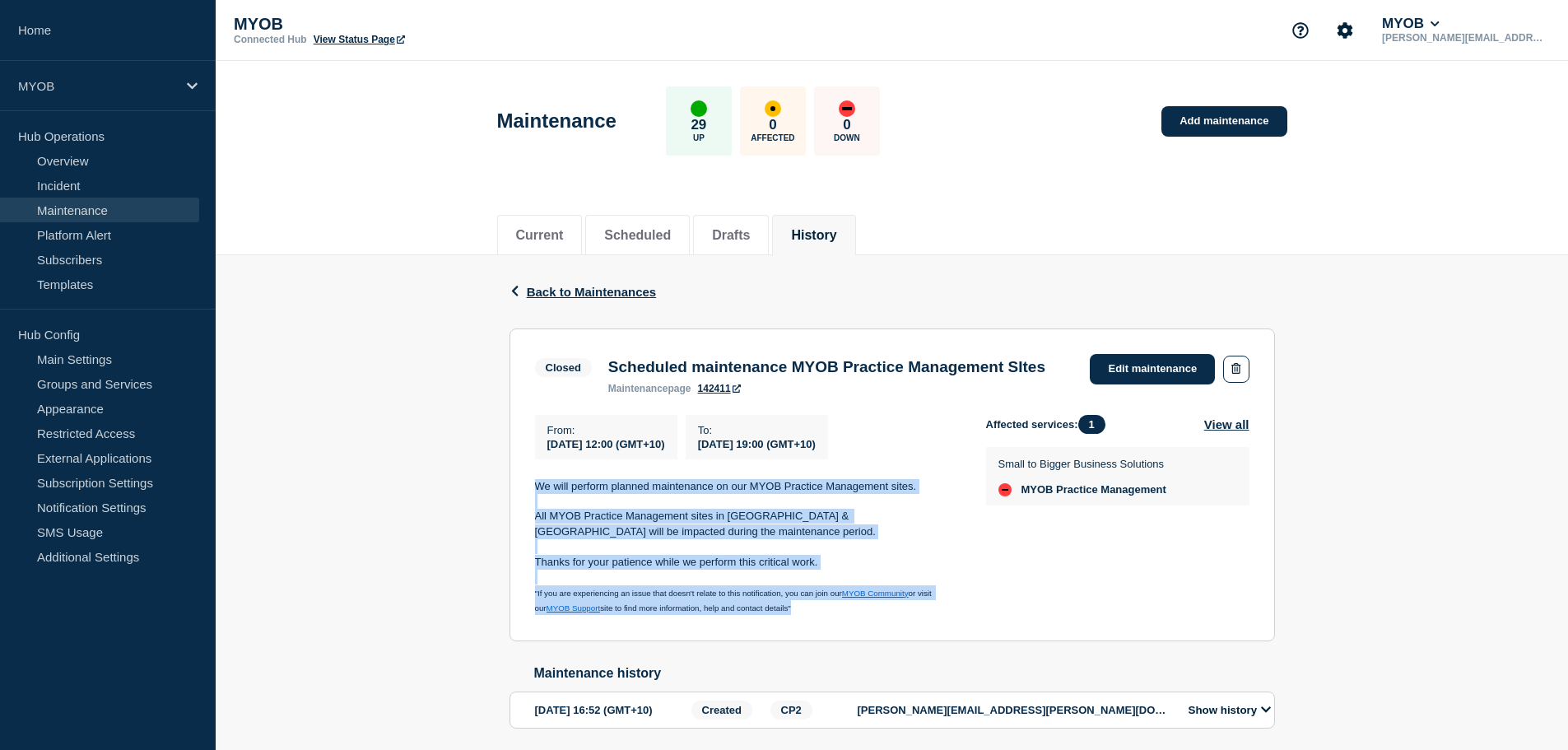
drag, startPoint x: 833, startPoint y: 637, endPoint x: 490, endPoint y: 498, distance: 370.1
click at [490, 498] on div "Back Back to Maintenances Closed Scheduled maintenance MYOB Practice Management…" at bounding box center [891, 518] width 1353 height 525
copy div "We will perform planned maintenance on our MYOB Practice Management sites. All …"
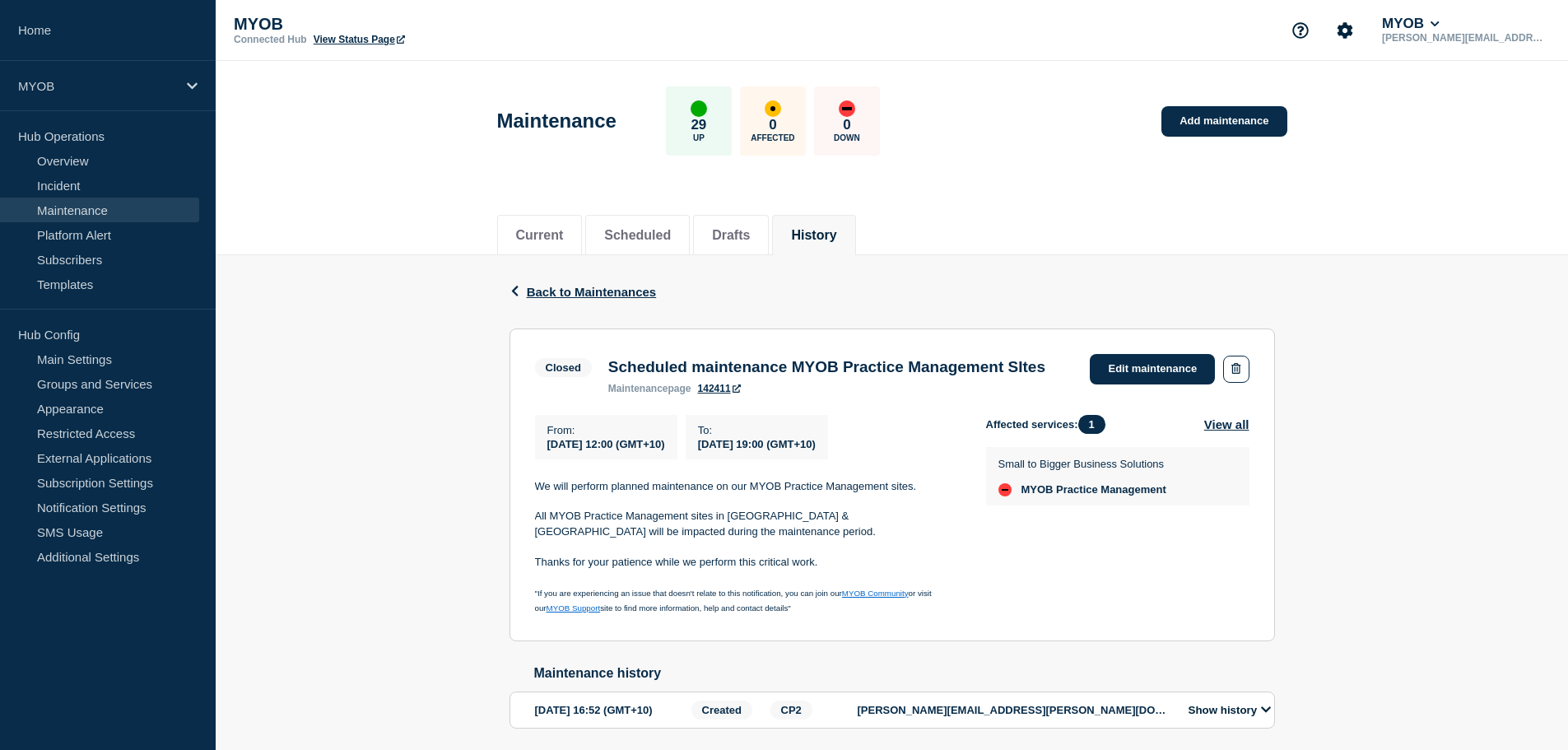
click at [448, 467] on div "Back Back to Maintenances Closed Scheduled maintenance MYOB Practice Management…" at bounding box center [891, 518] width 1353 height 525
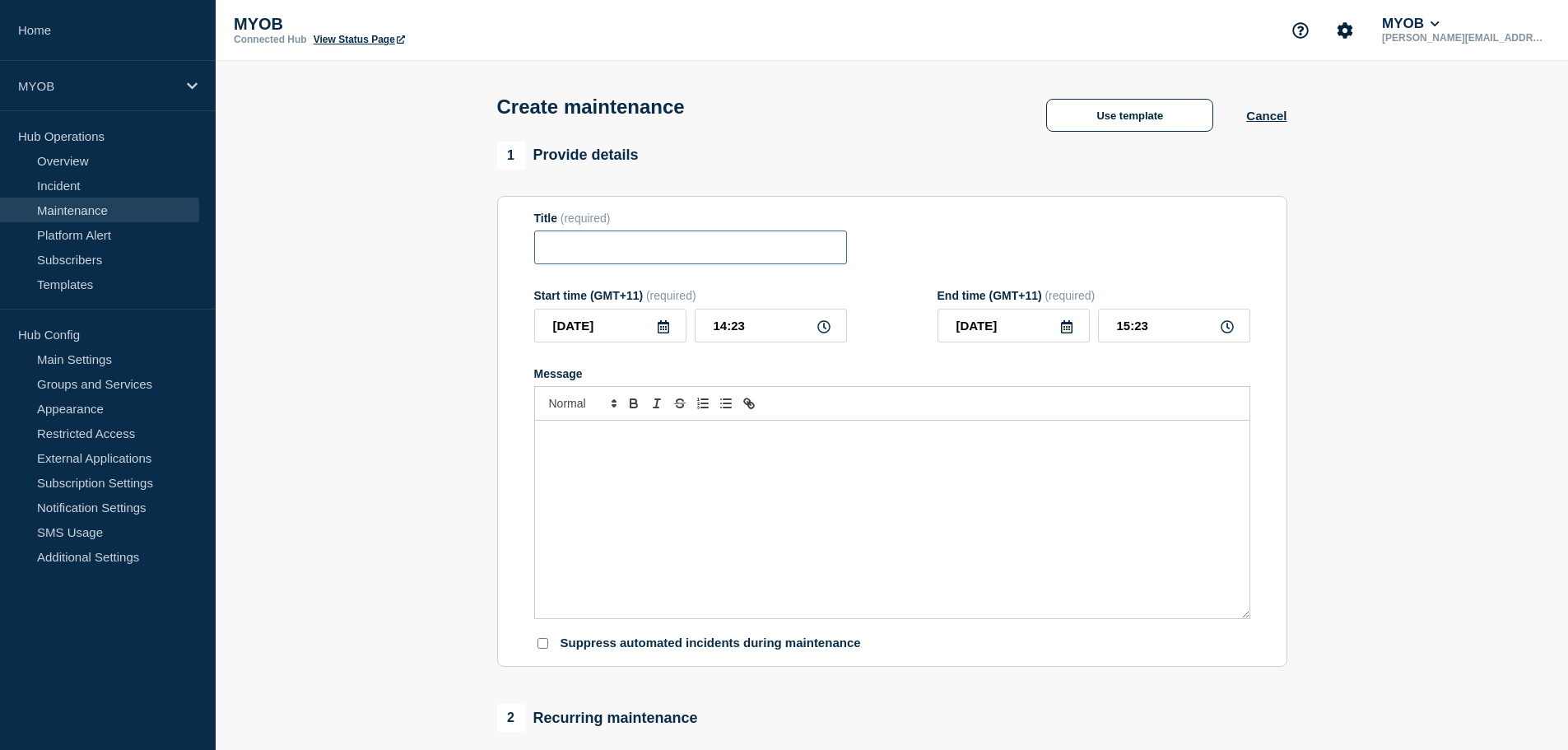
click at [597, 254] on input "Title" at bounding box center [691, 247] width 313 height 34
paste input "Scheduled maintenance MYOB Practice Management SItes"
drag, startPoint x: 811, startPoint y: 250, endPoint x: 932, endPoint y: 212, distance: 126.8
click at [818, 247] on input "Scheduled maintenance MYOB Practice Management SItes" at bounding box center [691, 247] width 313 height 34
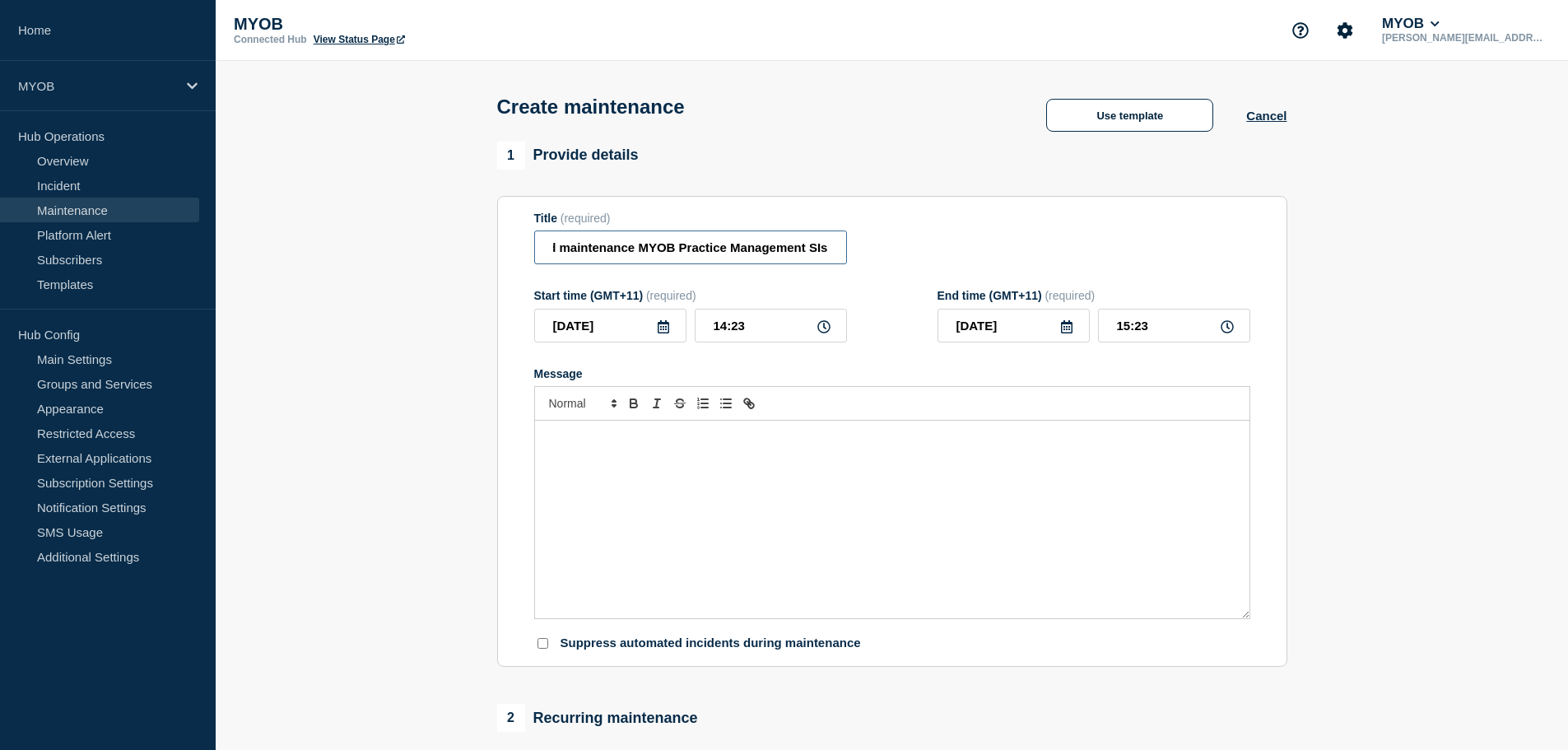
scroll to position [0, 59]
type input "Scheduled maintenance MYOB Practice Management SIis"
click at [727, 321] on input "14:23" at bounding box center [771, 326] width 152 height 34
click at [588, 336] on input "[DATE]" at bounding box center [610, 326] width 152 height 34
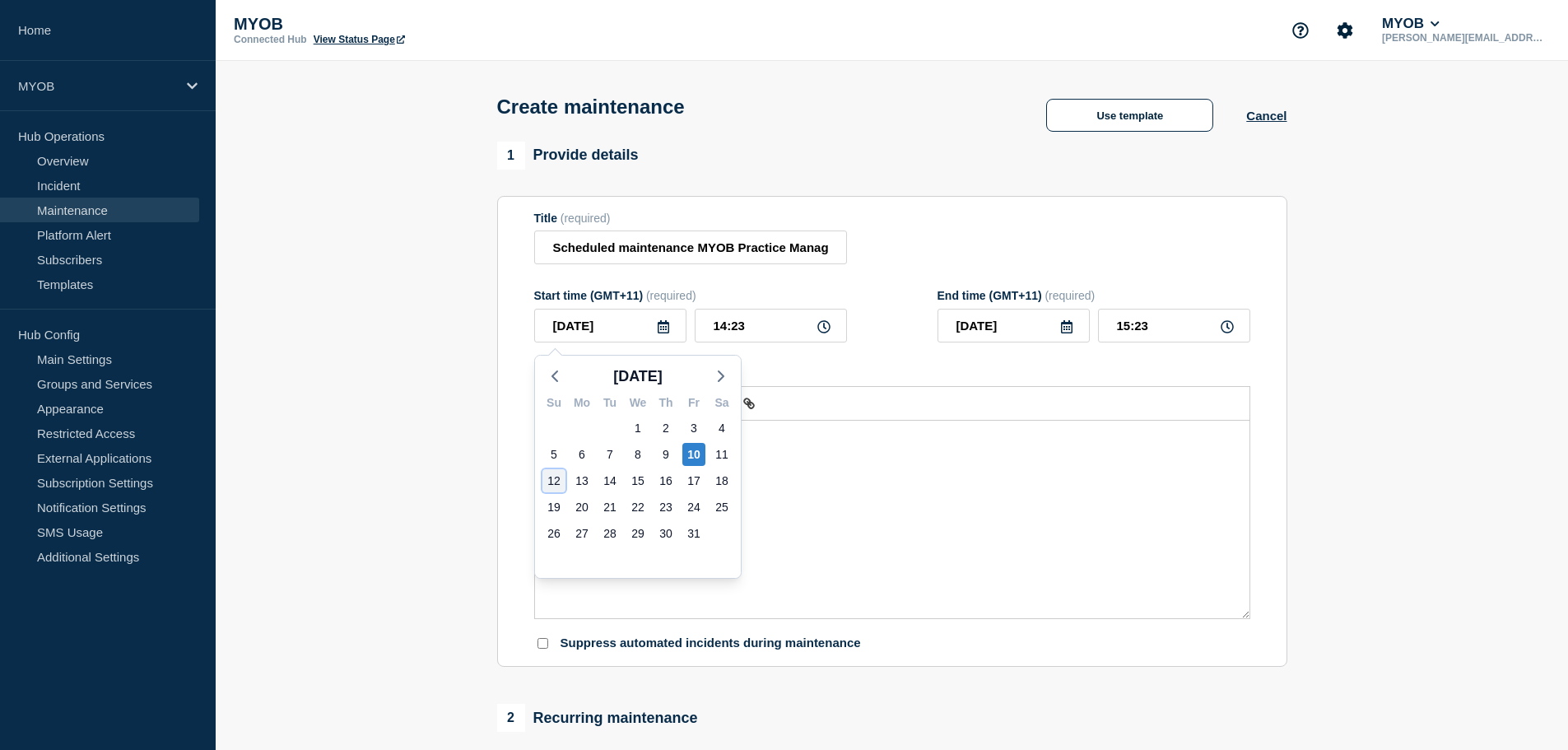
click at [548, 476] on div "12" at bounding box center [554, 481] width 23 height 23
type input "[DATE]"
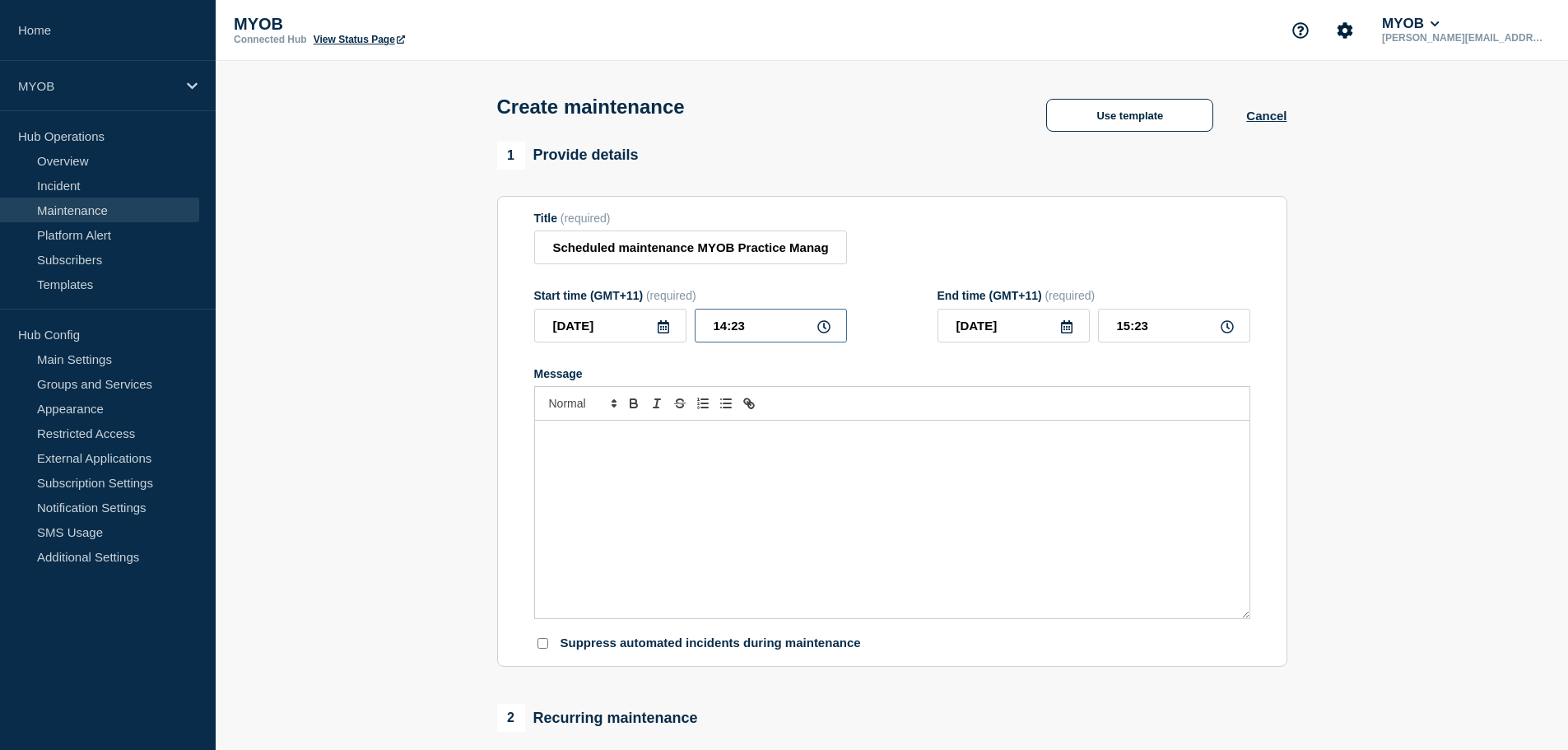
click at [764, 326] on input "14:23" at bounding box center [771, 326] width 152 height 34
drag, startPoint x: 773, startPoint y: 327, endPoint x: 683, endPoint y: 332, distance: 90.1
click at [683, 332] on div "2025-10-12 14:23" at bounding box center [691, 326] width 313 height 34
type input "15:00"
drag, startPoint x: 1025, startPoint y: 344, endPoint x: 1132, endPoint y: 333, distance: 107.6
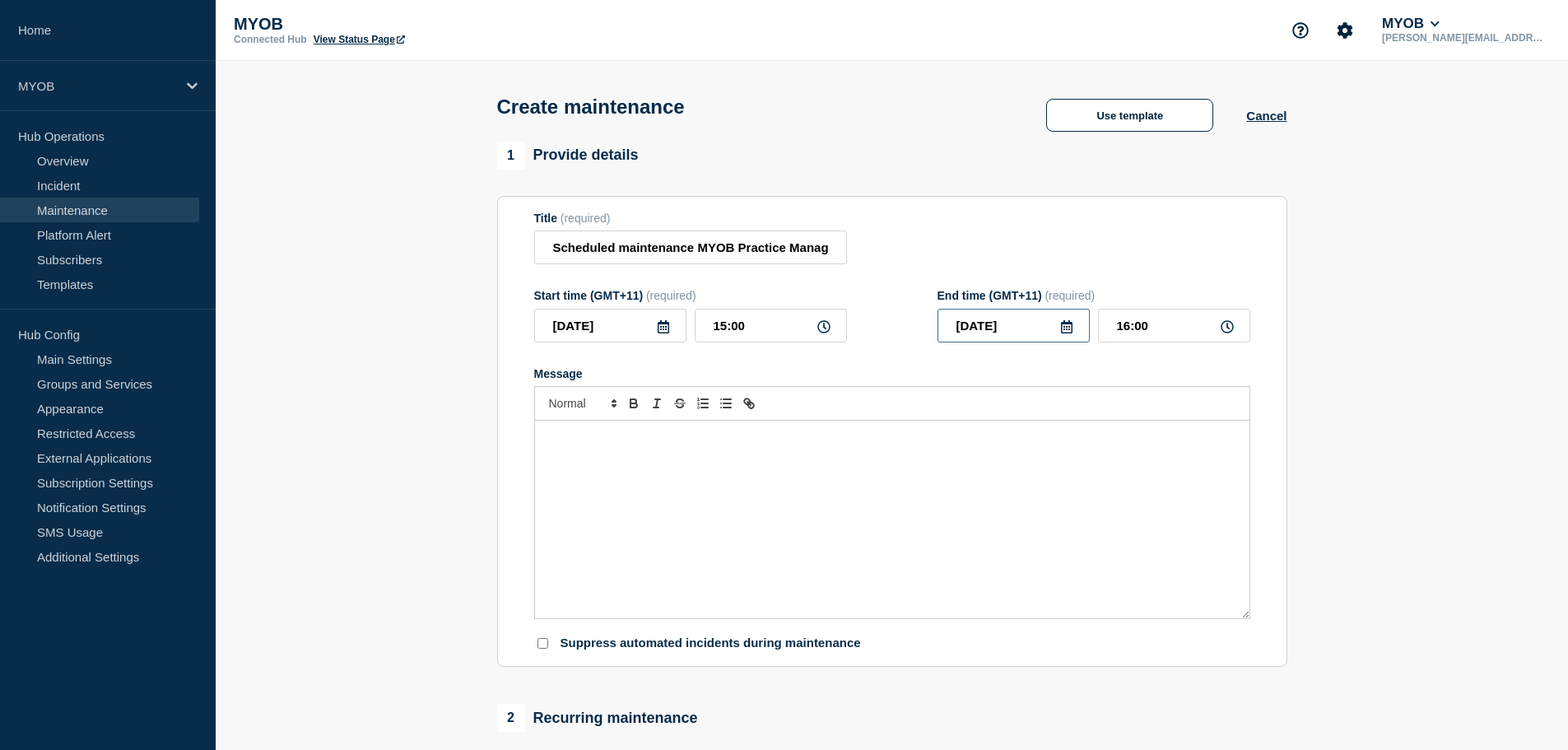
click at [1024, 343] on input "[DATE]" at bounding box center [1013, 326] width 152 height 34
click at [1169, 331] on input "16:00" at bounding box center [1174, 326] width 152 height 34
drag, startPoint x: 1184, startPoint y: 330, endPoint x: 1065, endPoint y: 332, distance: 119.0
click at [1065, 332] on div "2025-10-12 16:00" at bounding box center [1094, 326] width 313 height 34
type input "22:00"
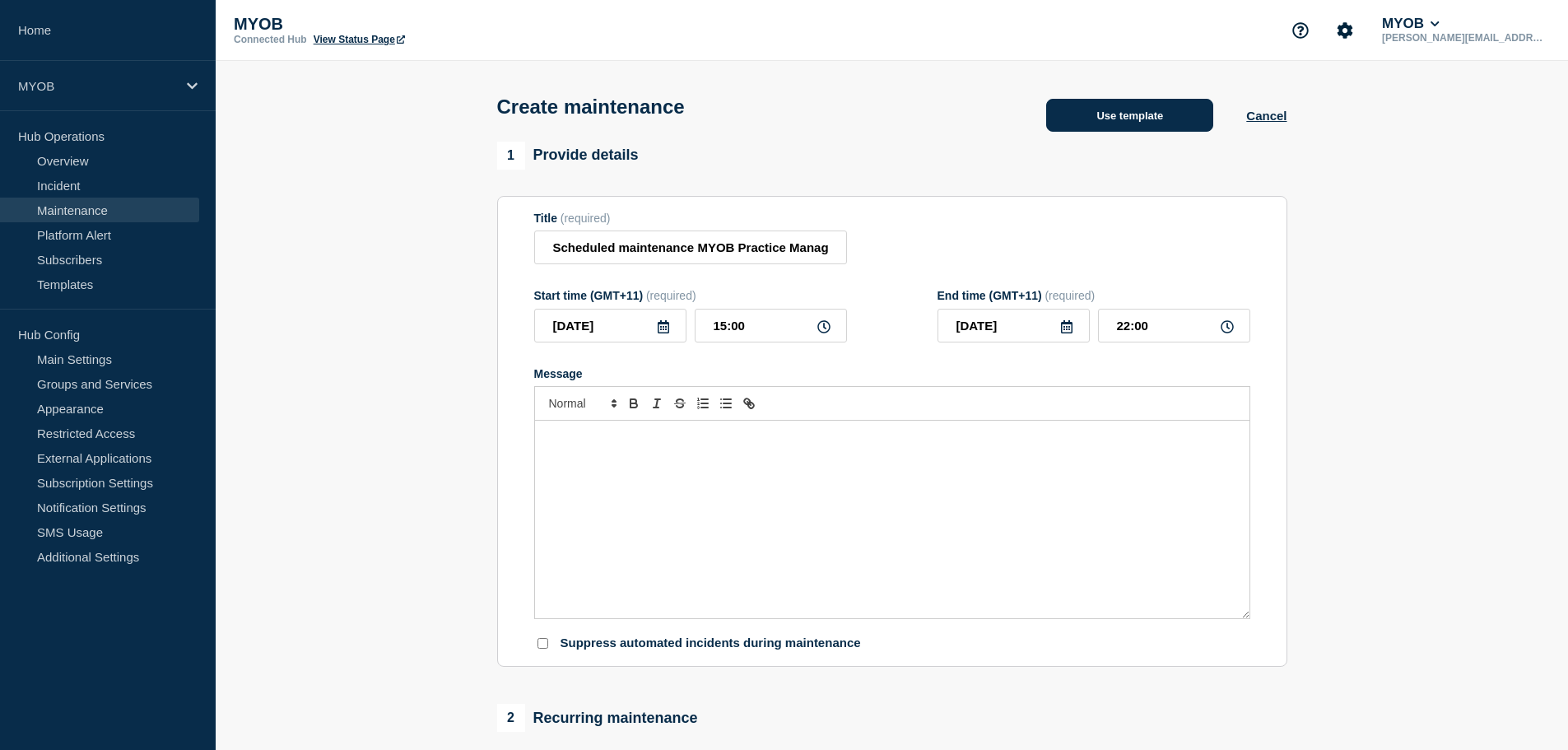
click at [1141, 116] on button "Use template" at bounding box center [1129, 114] width 167 height 33
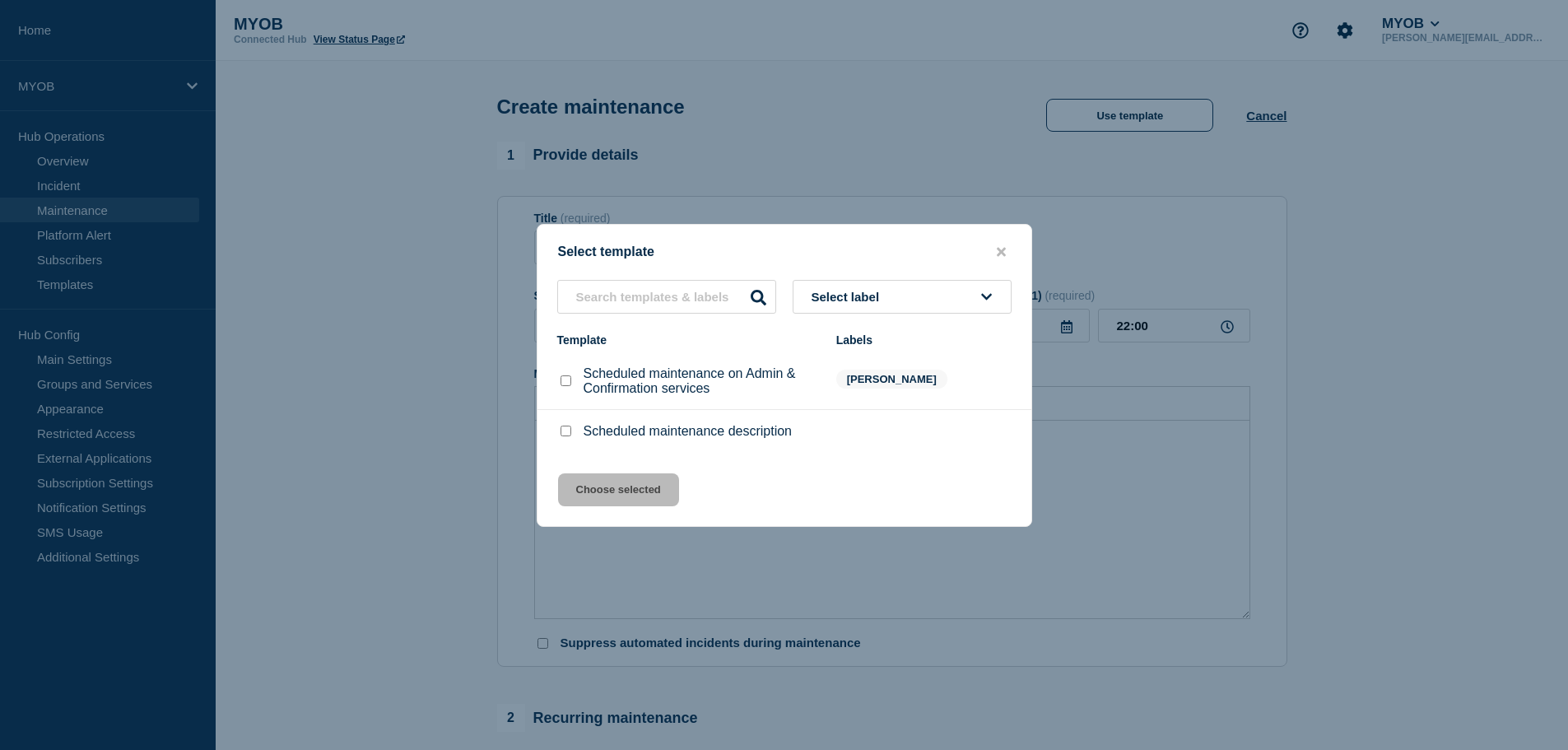
click at [564, 428] on input "Scheduled maintenance description checkbox" at bounding box center [566, 431] width 11 height 11
checkbox input "true"
drag, startPoint x: 589, startPoint y: 500, endPoint x: 551, endPoint y: 497, distance: 38.1
click at [583, 498] on button "Choose selected" at bounding box center [619, 489] width 121 height 33
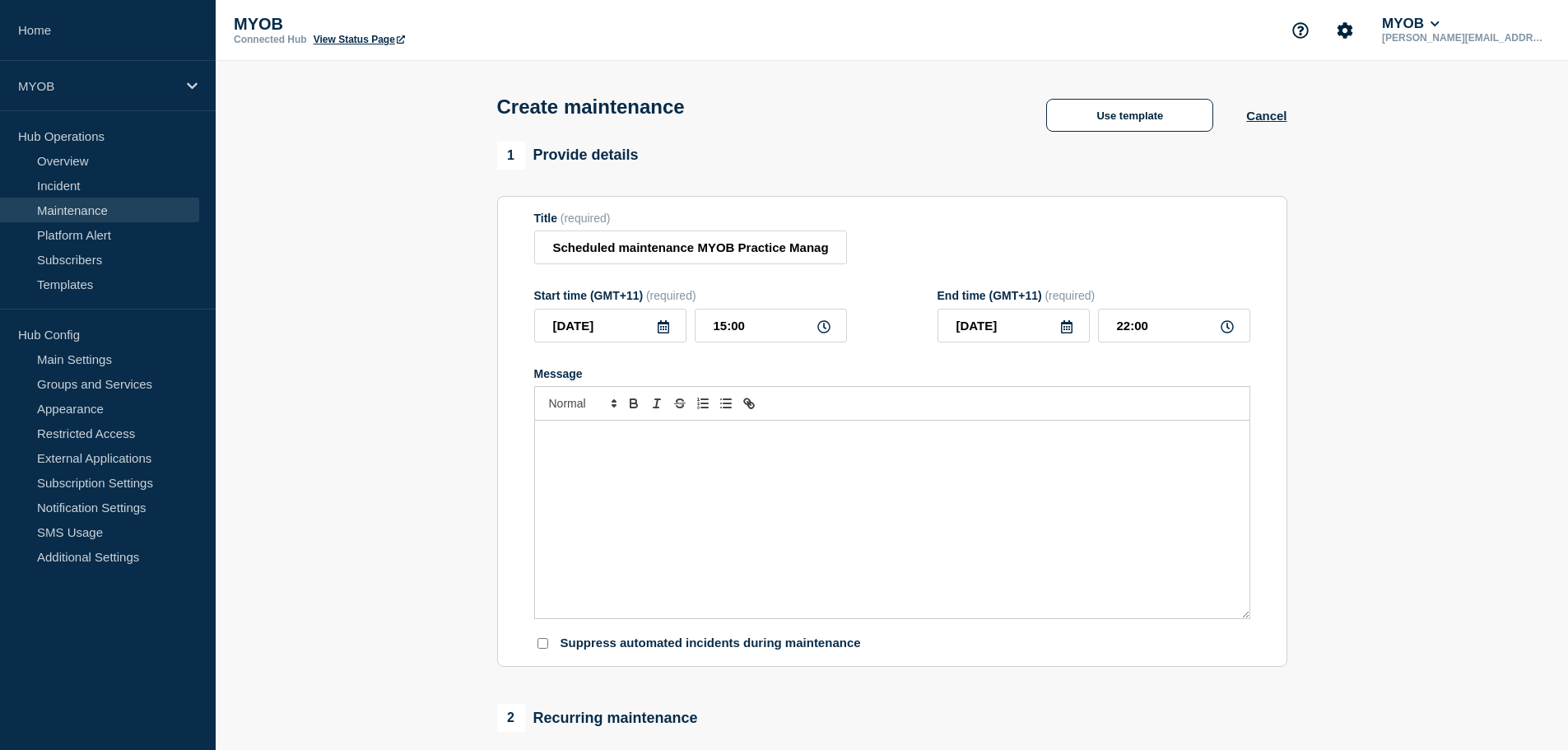
type input "17:00"
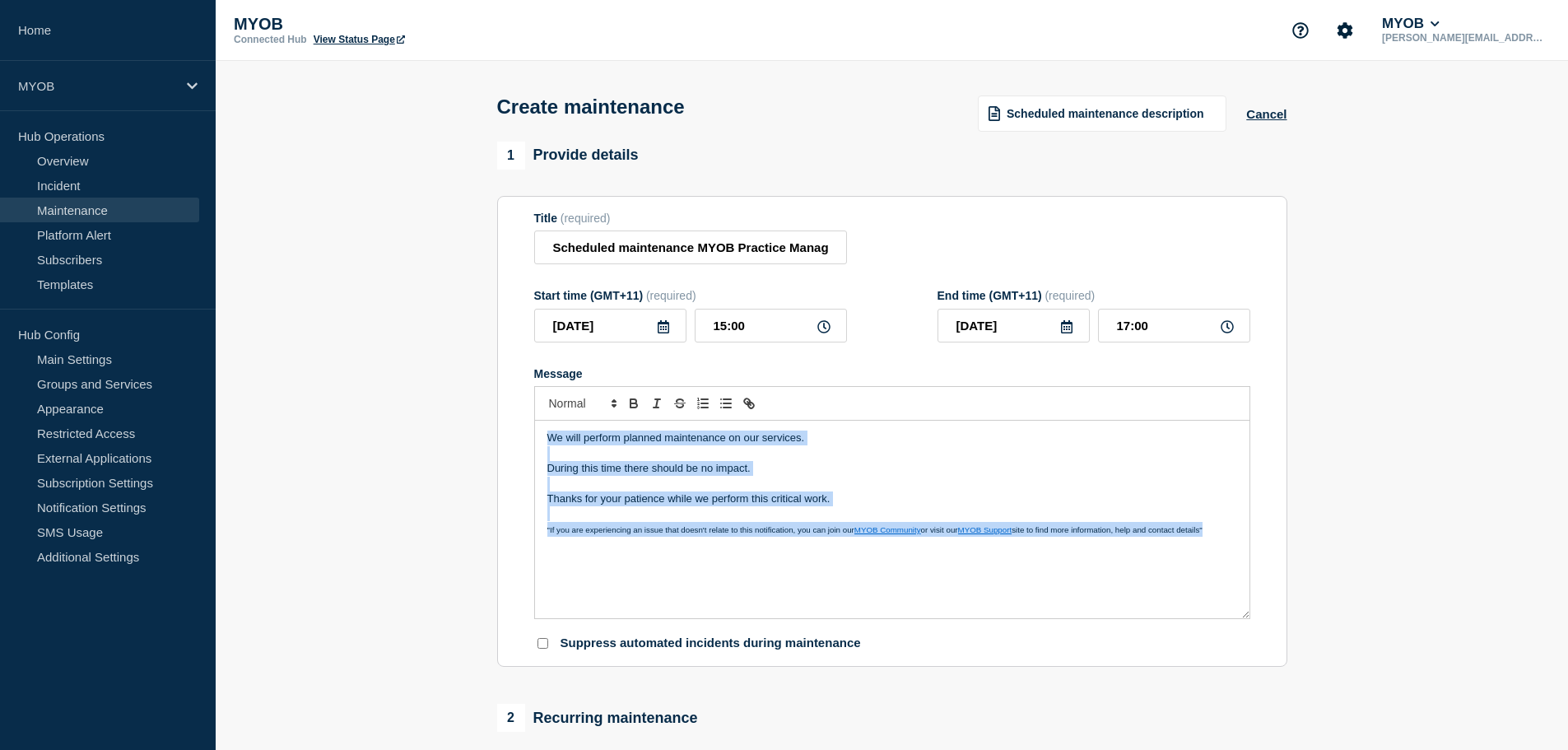
drag, startPoint x: 1094, startPoint y: 530, endPoint x: 284, endPoint y: 430, distance: 816.1
click at [284, 430] on section "1 Provide details Title (required) Scheduled maintenance MYOB Practice Manageme…" at bounding box center [891, 713] width 1353 height 1143
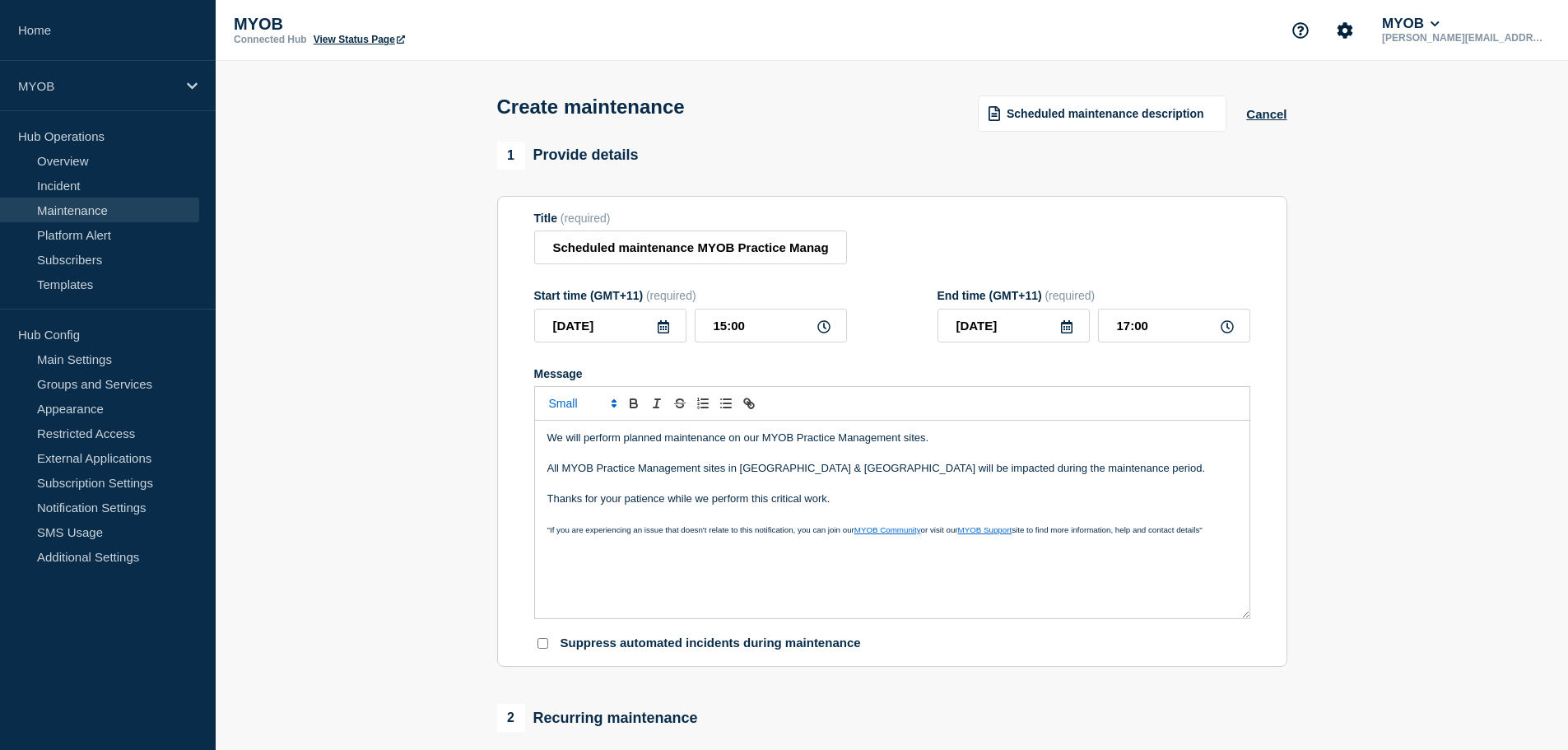
click at [943, 499] on p "Thanks for your patience while we perform this critical work." at bounding box center [892, 499] width 690 height 15
click at [619, 488] on p "Message" at bounding box center [892, 484] width 690 height 15
click at [669, 474] on p "All MYOB Practice Management sites in [GEOGRAPHIC_DATA] & [GEOGRAPHIC_DATA] wil…" at bounding box center [892, 469] width 690 height 15
click at [691, 457] on p "Message" at bounding box center [892, 454] width 690 height 15
click at [687, 445] on p "We will perform planned maintenance on our MYOB Practice Management sites." at bounding box center [892, 439] width 690 height 15
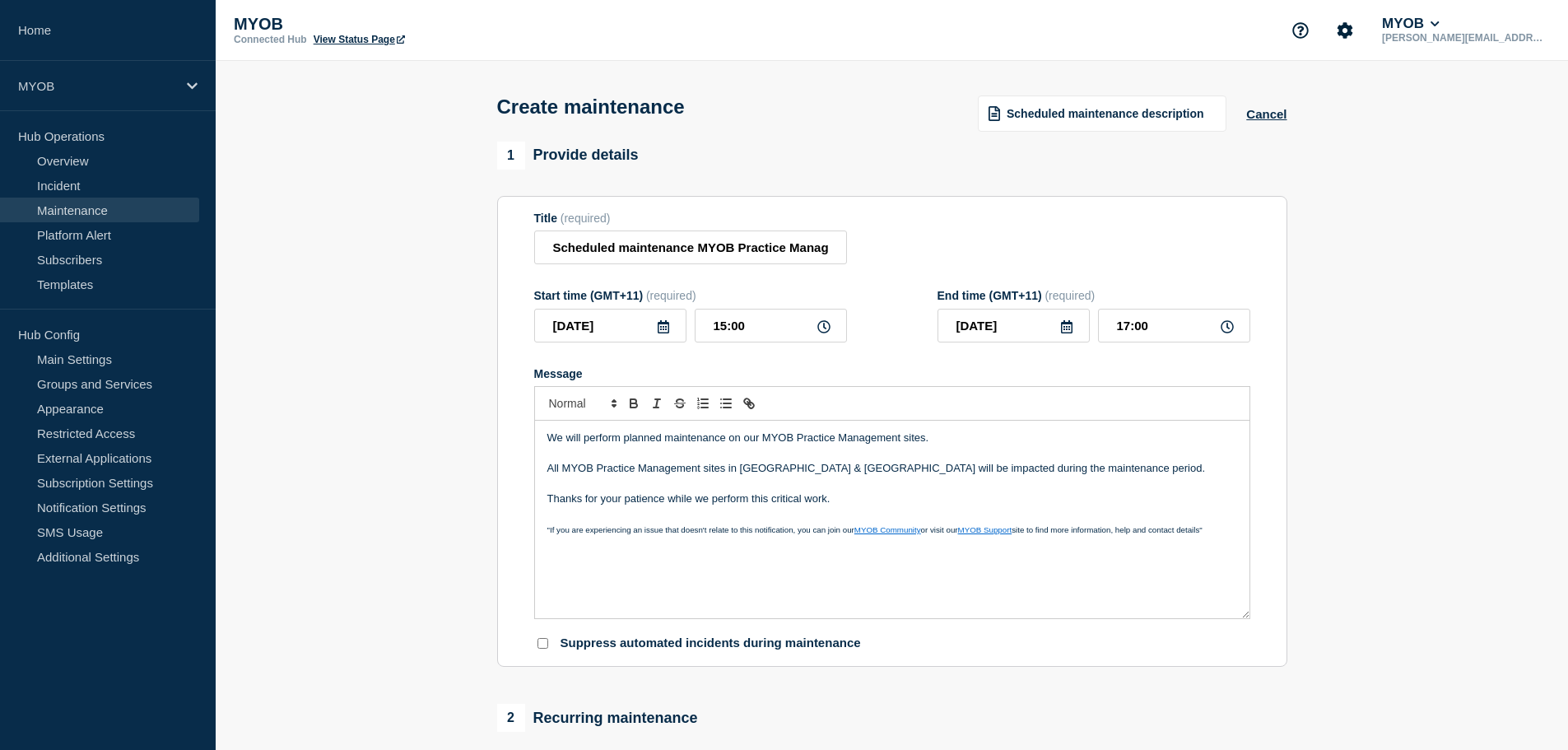
click at [703, 503] on p "Thanks for your patience while we perform this critical work." at bounding box center [892, 499] width 690 height 15
drag, startPoint x: 838, startPoint y: 503, endPoint x: 917, endPoint y: 508, distance: 79.2
click at [842, 503] on p "Thanks for your patience while we perform this critical work." at bounding box center [892, 499] width 690 height 15
click at [932, 499] on p "Thanks for your patience while we perform this critical work." at bounding box center [892, 499] width 690 height 15
click at [1100, 472] on p "All MYOB Practice Management sites in [GEOGRAPHIC_DATA] & [GEOGRAPHIC_DATA] wil…" at bounding box center [892, 469] width 690 height 15
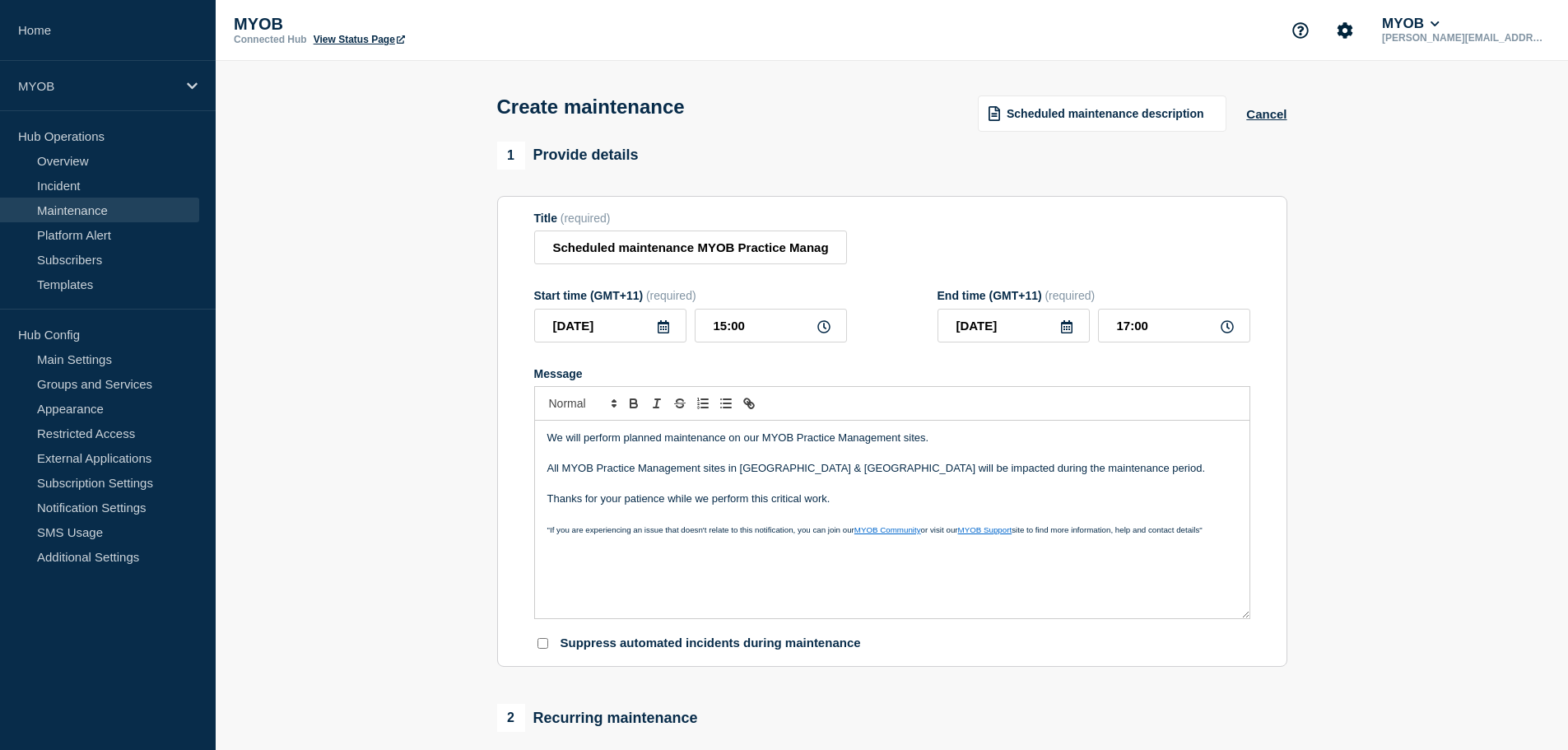
click at [1122, 442] on p "We will perform planned maintenance on our MYOB Practice Management sites." at bounding box center [892, 439] width 690 height 15
click at [772, 461] on p "Message" at bounding box center [892, 454] width 690 height 15
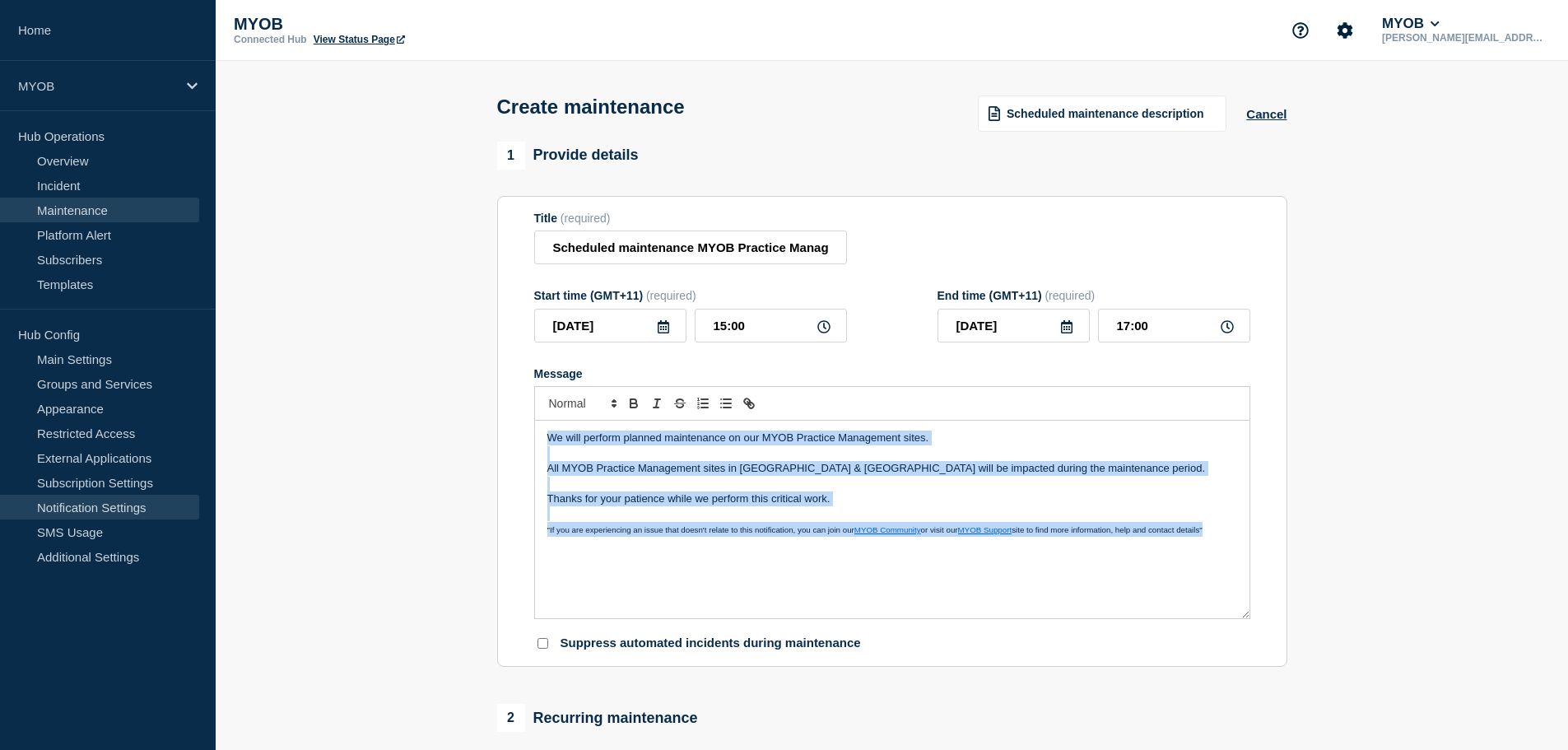
copy div "We will perform planned maintenance on our MYOB Practice Management sites. All …"
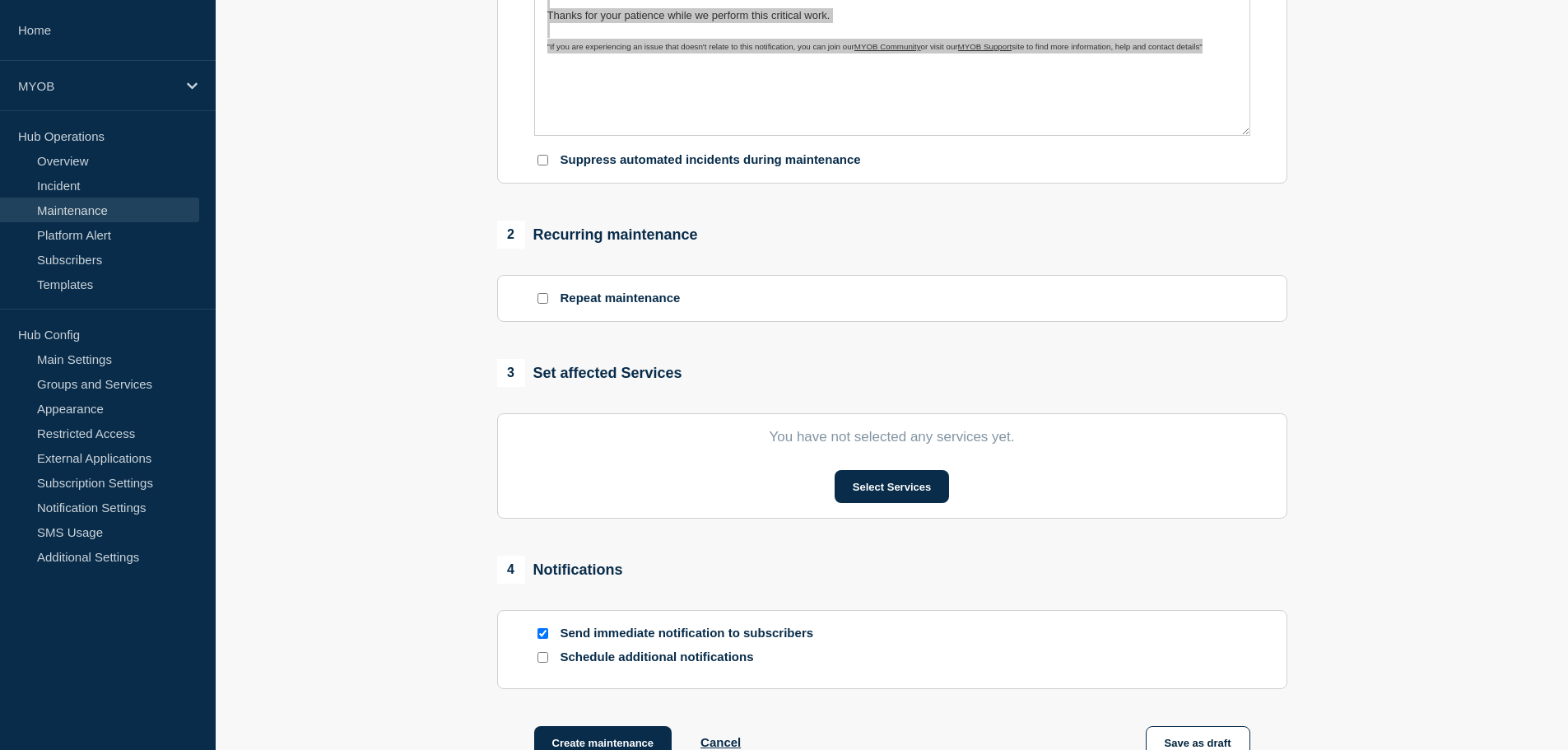
scroll to position [494, 0]
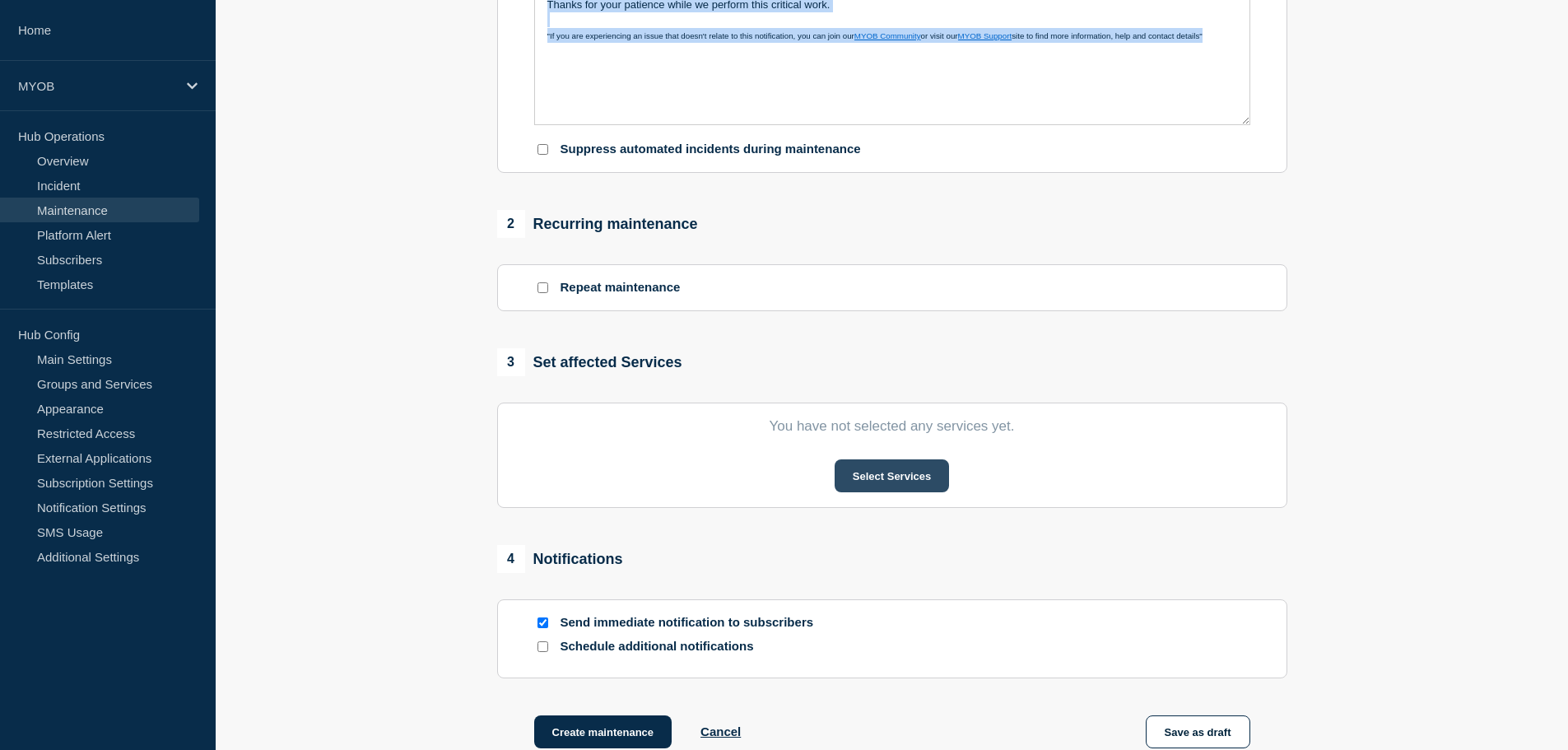
click at [919, 472] on button "Select Services" at bounding box center [892, 476] width 114 height 33
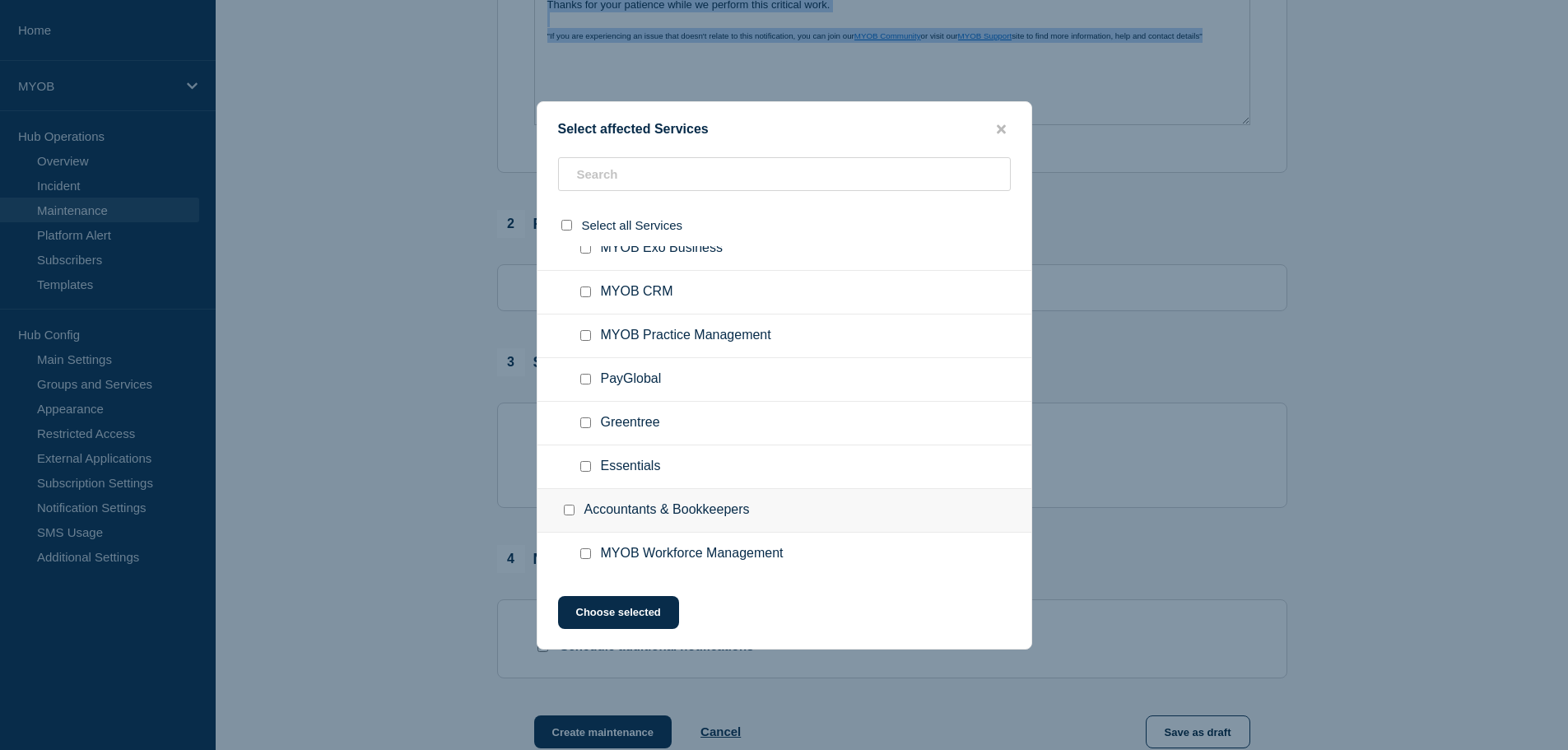
scroll to position [329, 0]
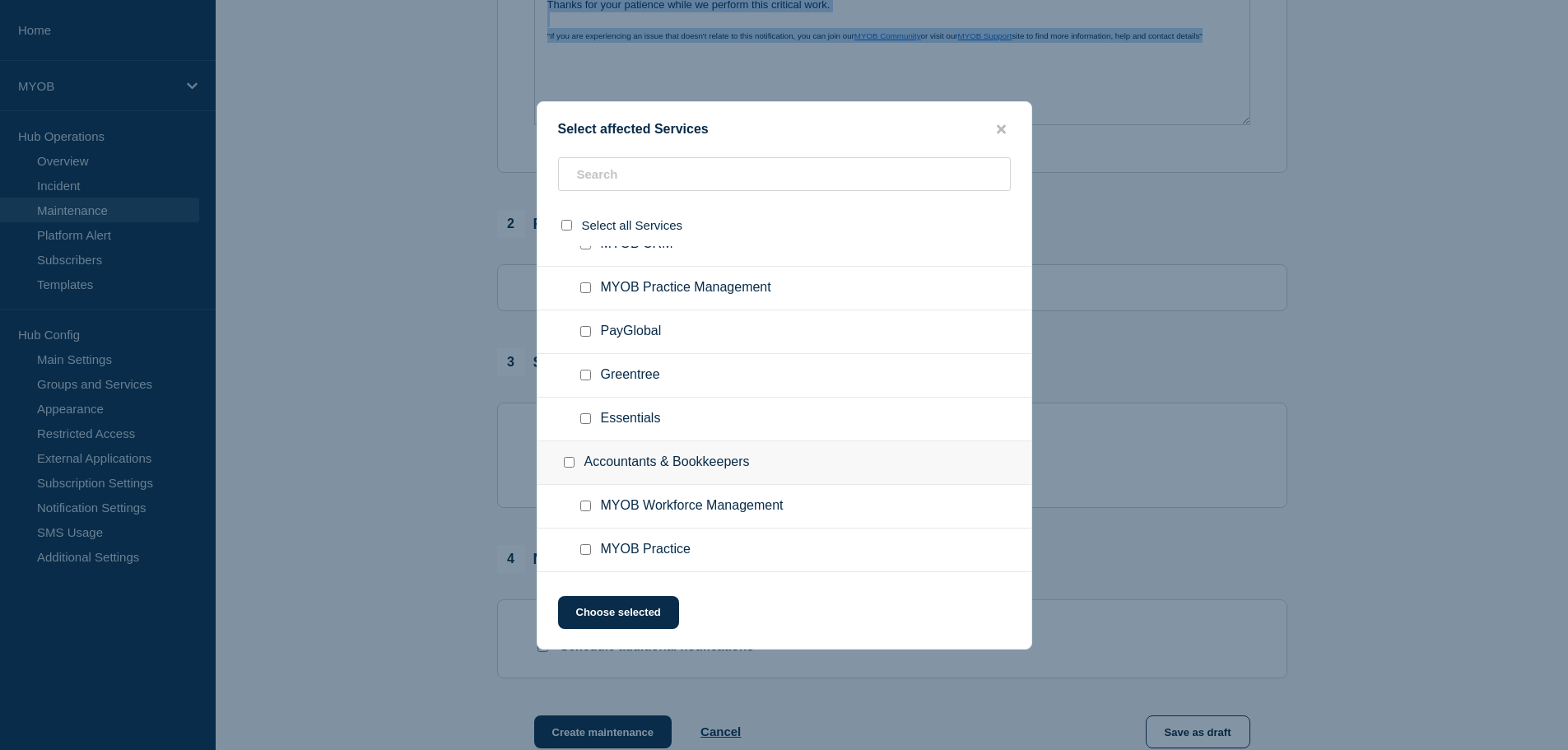
click at [587, 286] on input "MYOB Practice Management checkbox" at bounding box center [586, 288] width 11 height 11
checkbox input "true"
click at [660, 615] on button "Choose selected" at bounding box center [619, 612] width 121 height 33
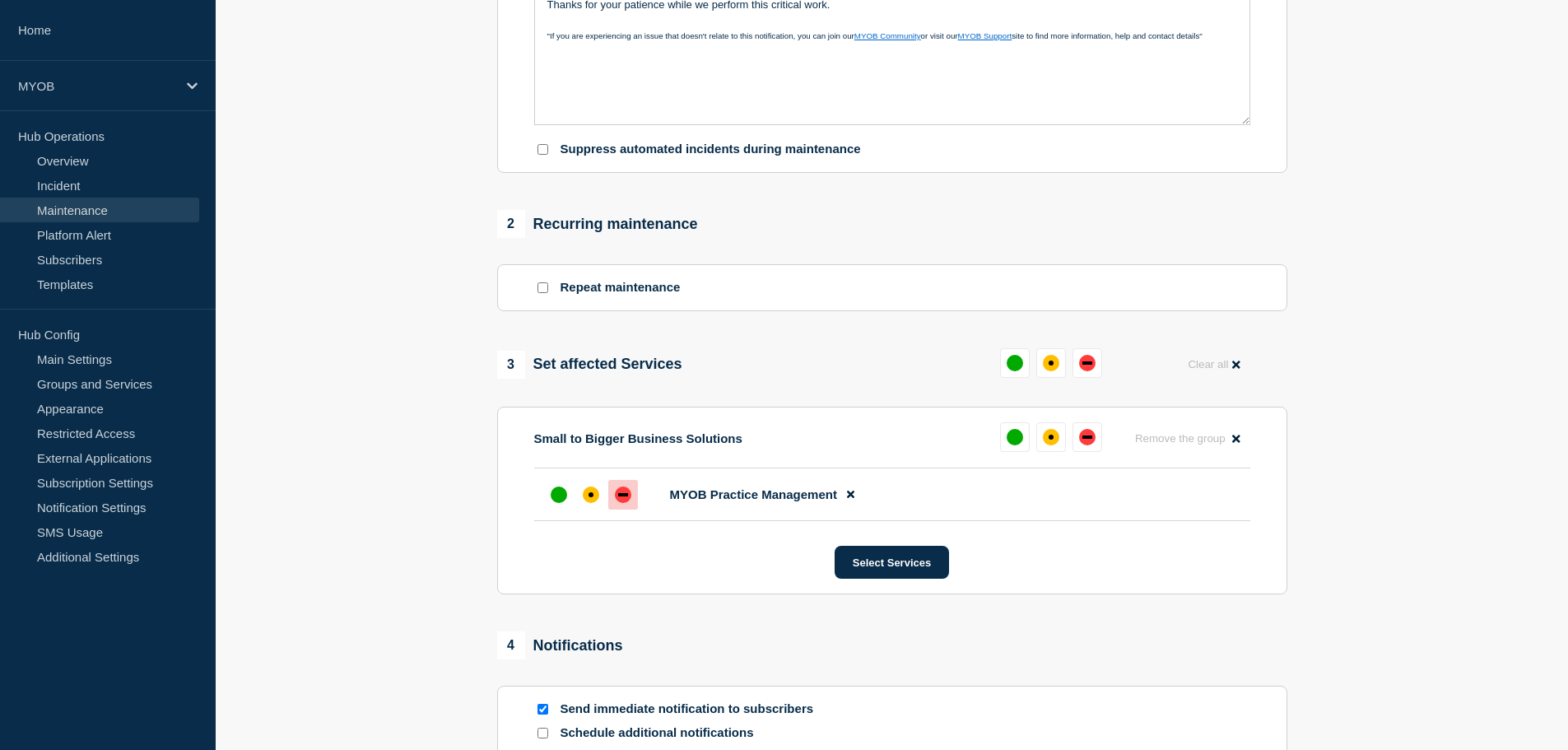
click at [622, 509] on div at bounding box center [623, 494] width 29 height 29
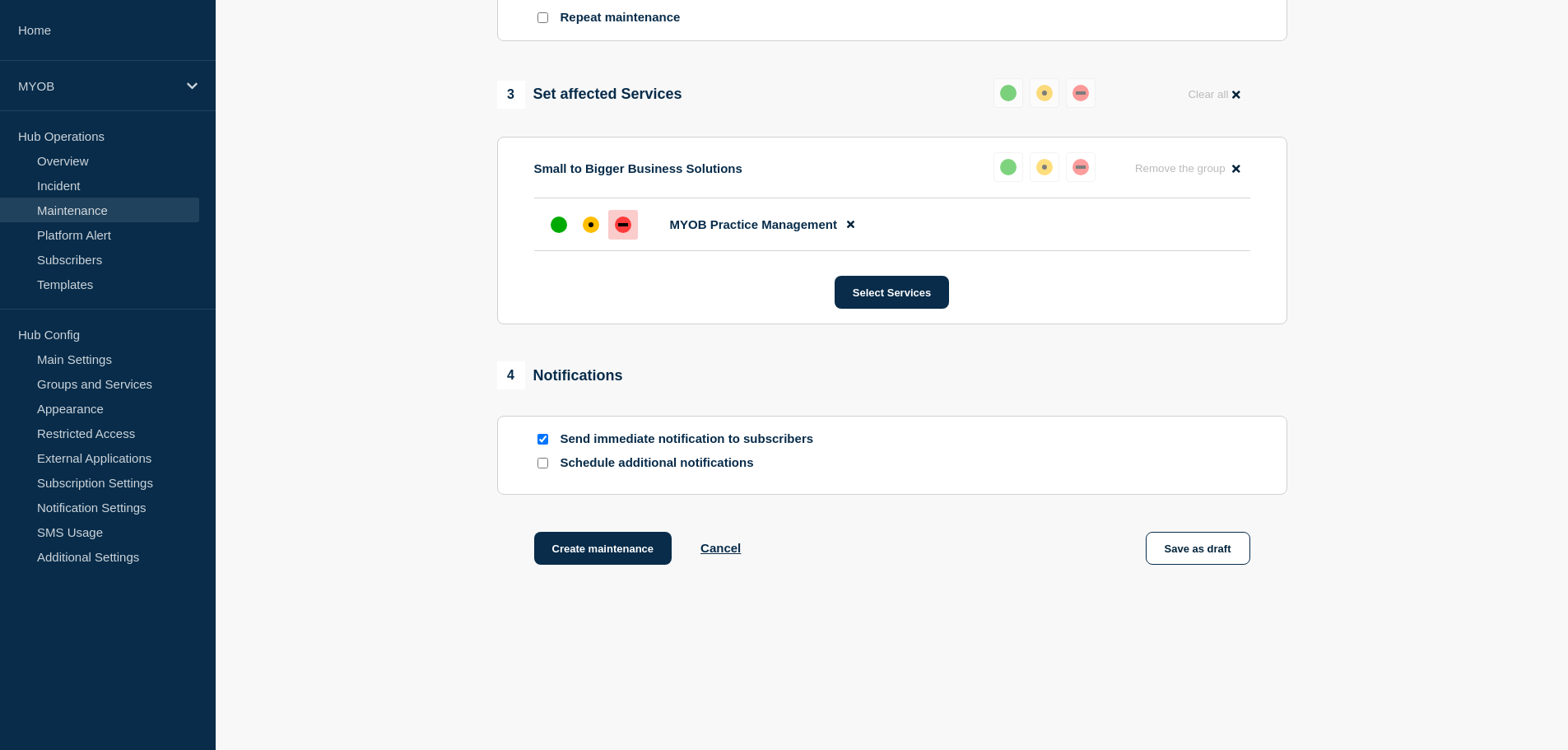
scroll to position [773, 0]
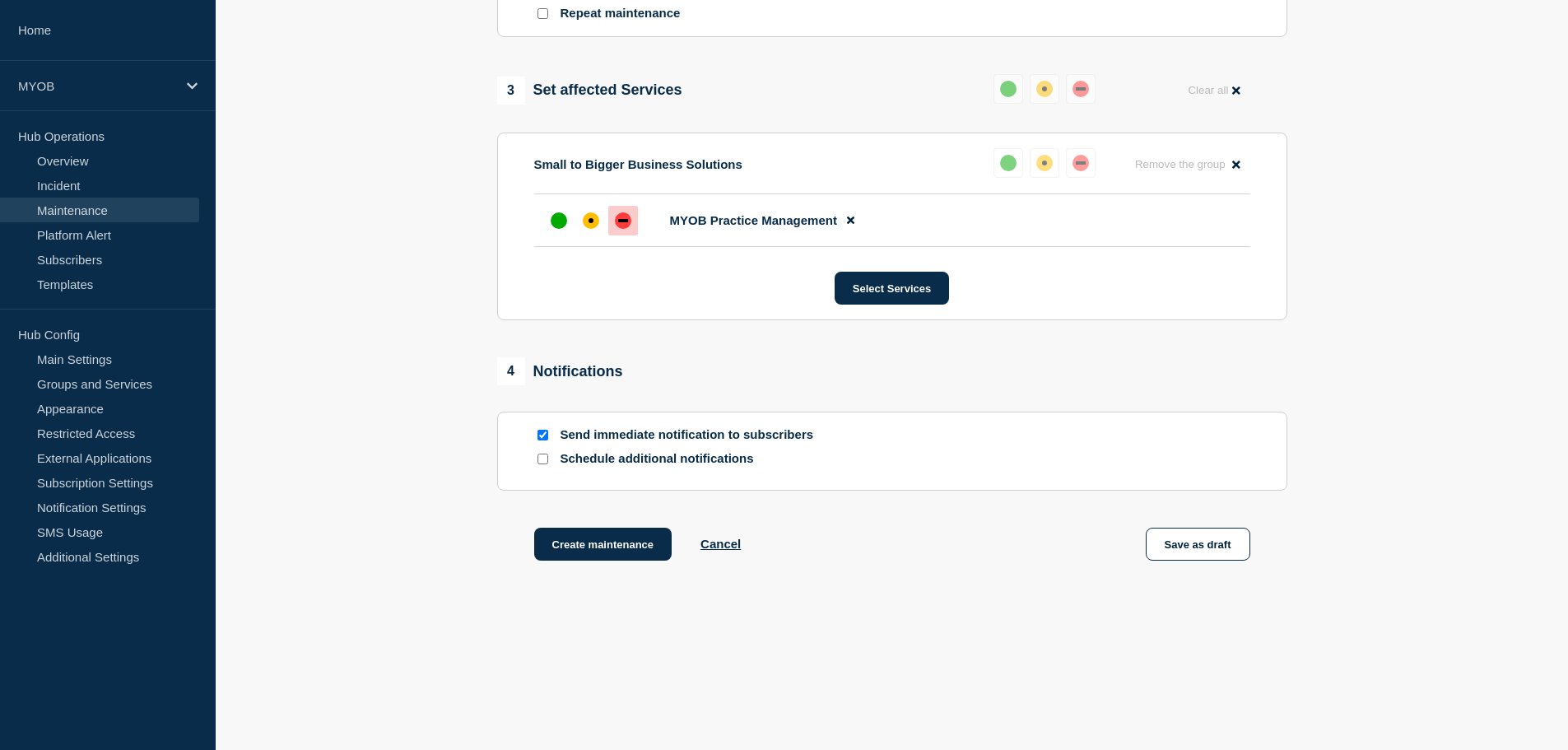
click at [571, 460] on p "Schedule additional notifications" at bounding box center [692, 459] width 263 height 16
click at [548, 464] on div at bounding box center [543, 459] width 17 height 16
click at [547, 461] on input "Schedule additional notifications" at bounding box center [543, 459] width 11 height 11
checkbox input "true"
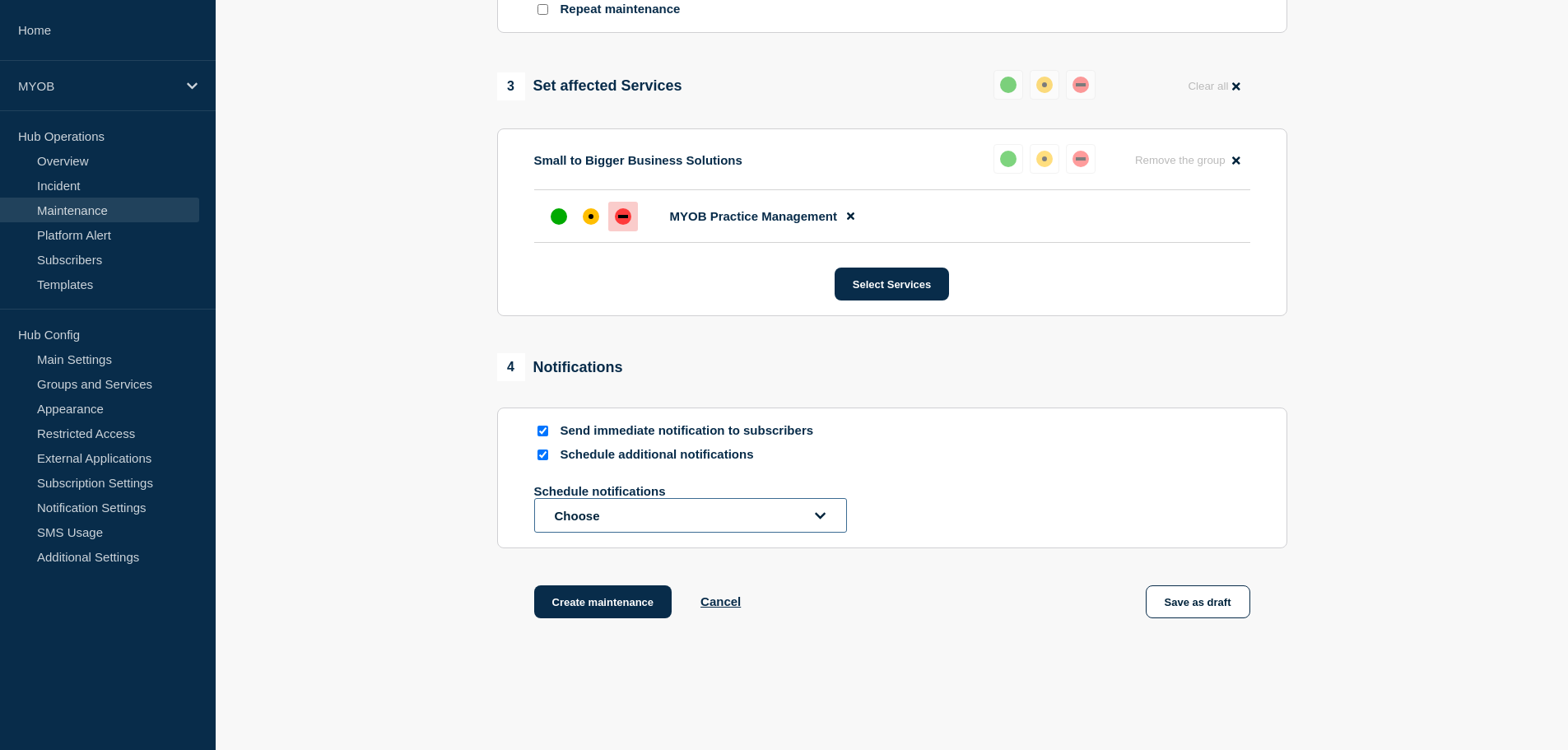
click at [573, 517] on button "Choose" at bounding box center [691, 515] width 313 height 35
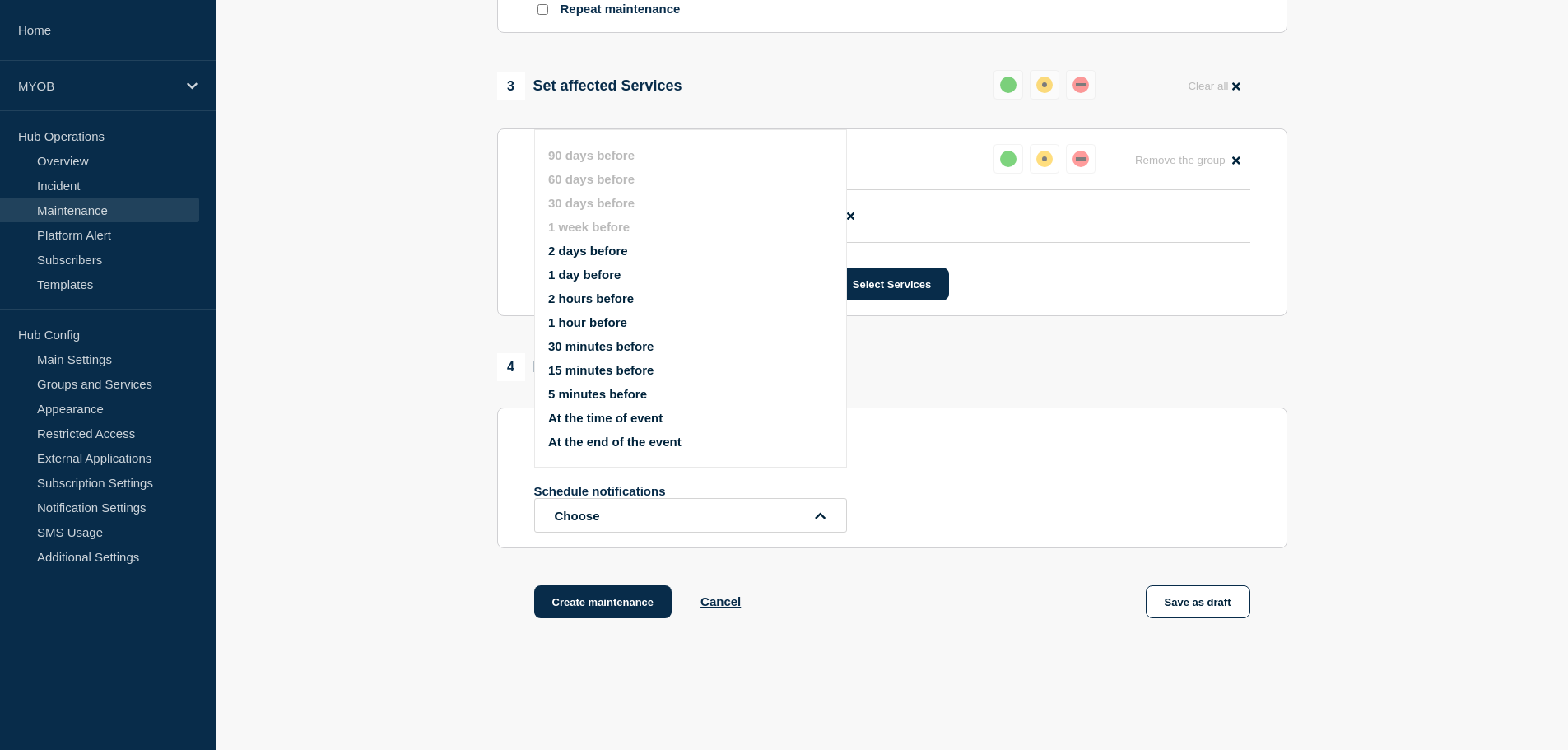
click at [583, 284] on ul "90 days before 60 days before 30 days before 1 week before 2 days before 1 day …" at bounding box center [704, 298] width 313 height 321
click at [584, 276] on button "1 day before" at bounding box center [584, 274] width 72 height 14
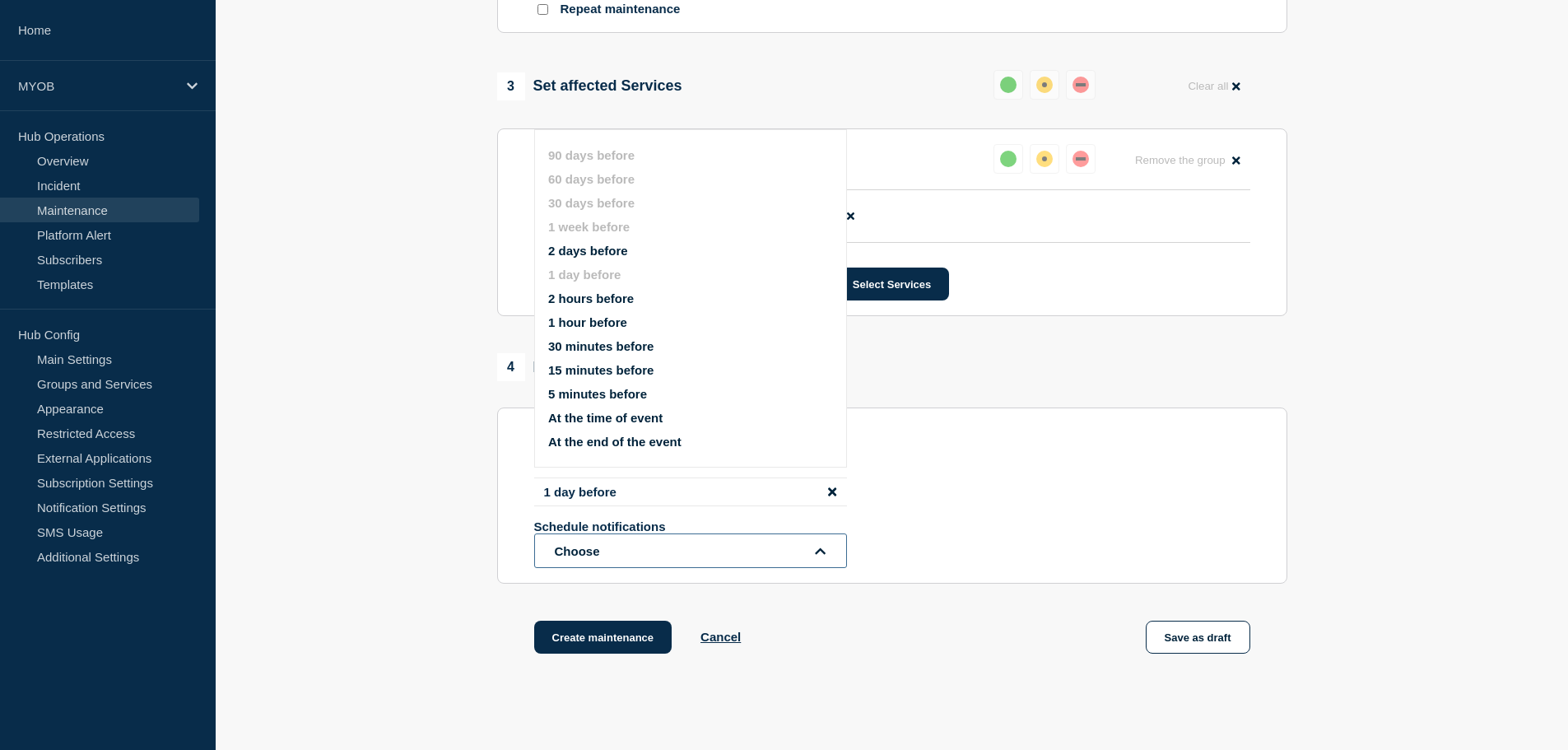
click at [607, 558] on button "Choose" at bounding box center [691, 551] width 313 height 35
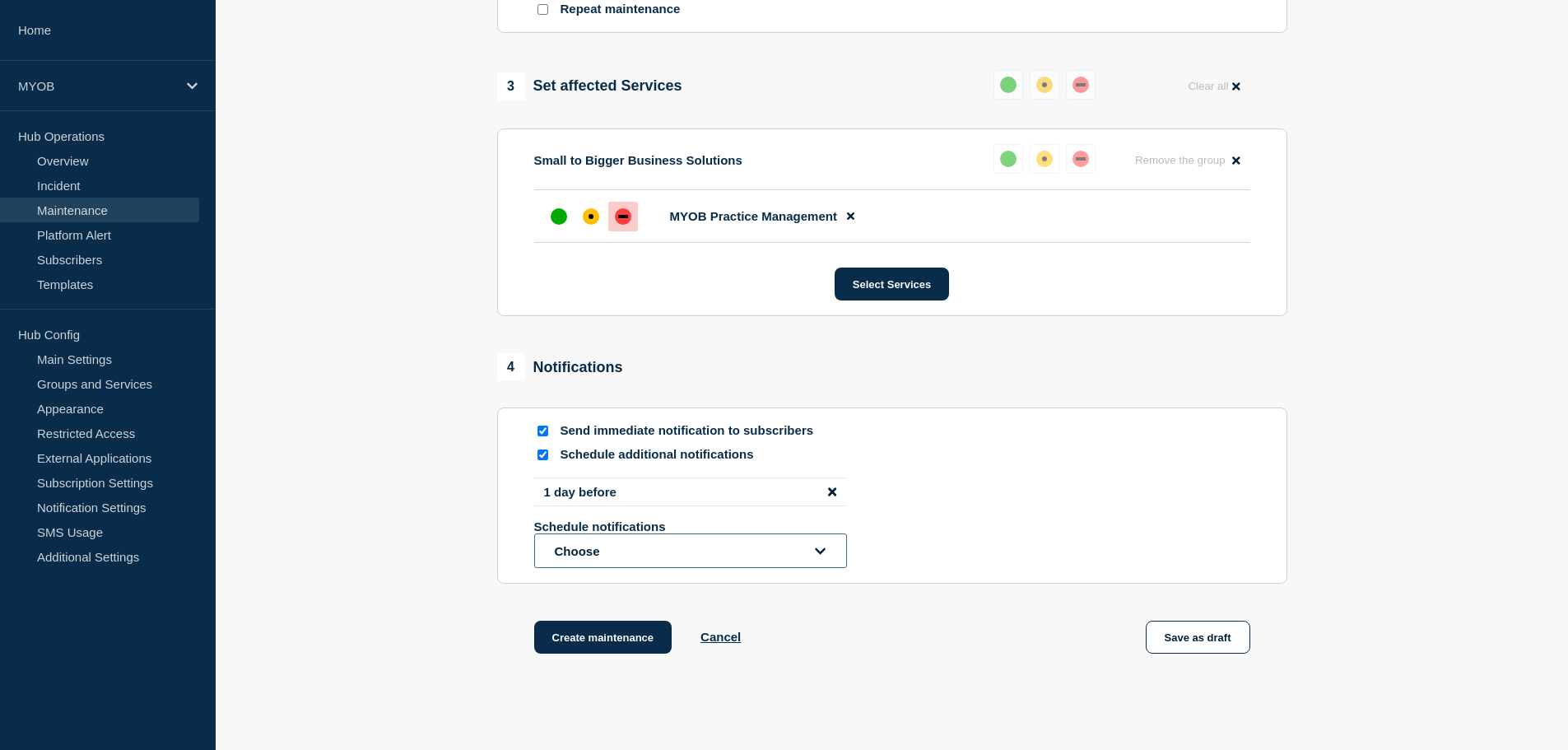
click at [601, 555] on button "Choose" at bounding box center [691, 551] width 313 height 35
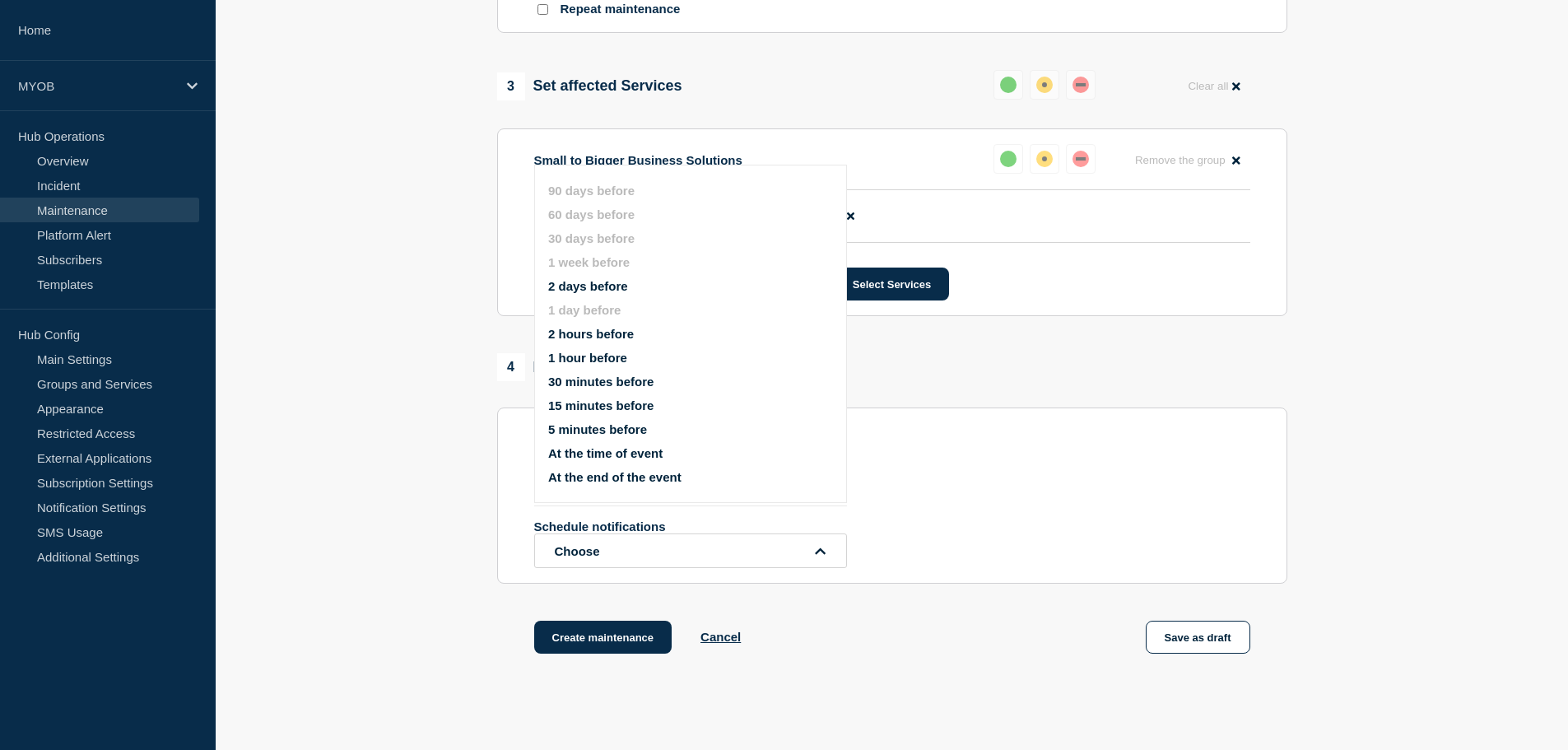
click at [593, 285] on button "2 days before" at bounding box center [587, 286] width 80 height 14
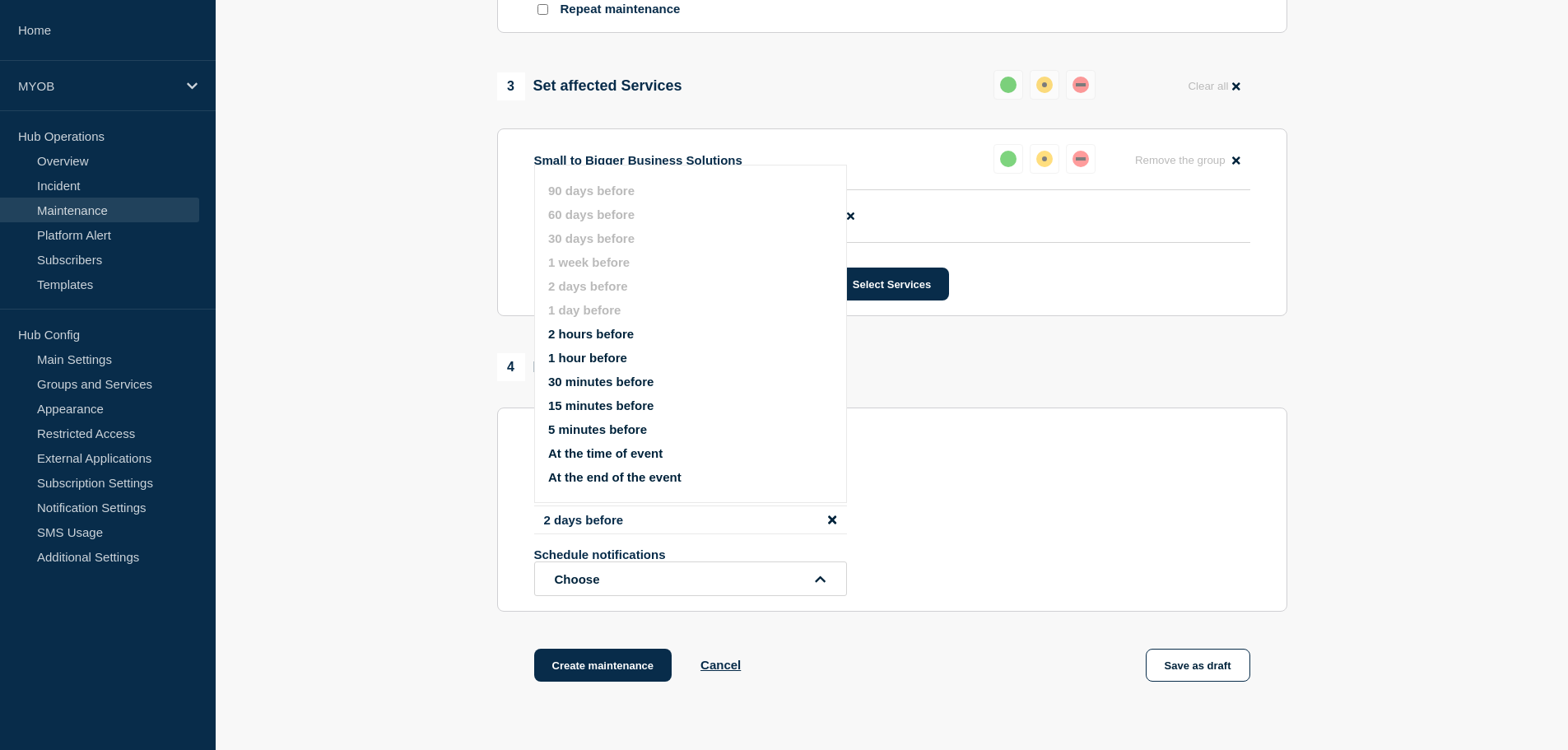
click at [413, 484] on section "1 Provide details Title (required) Scheduled maintenance MYOB Practice Manageme…" at bounding box center [891, 46] width 1353 height 1354
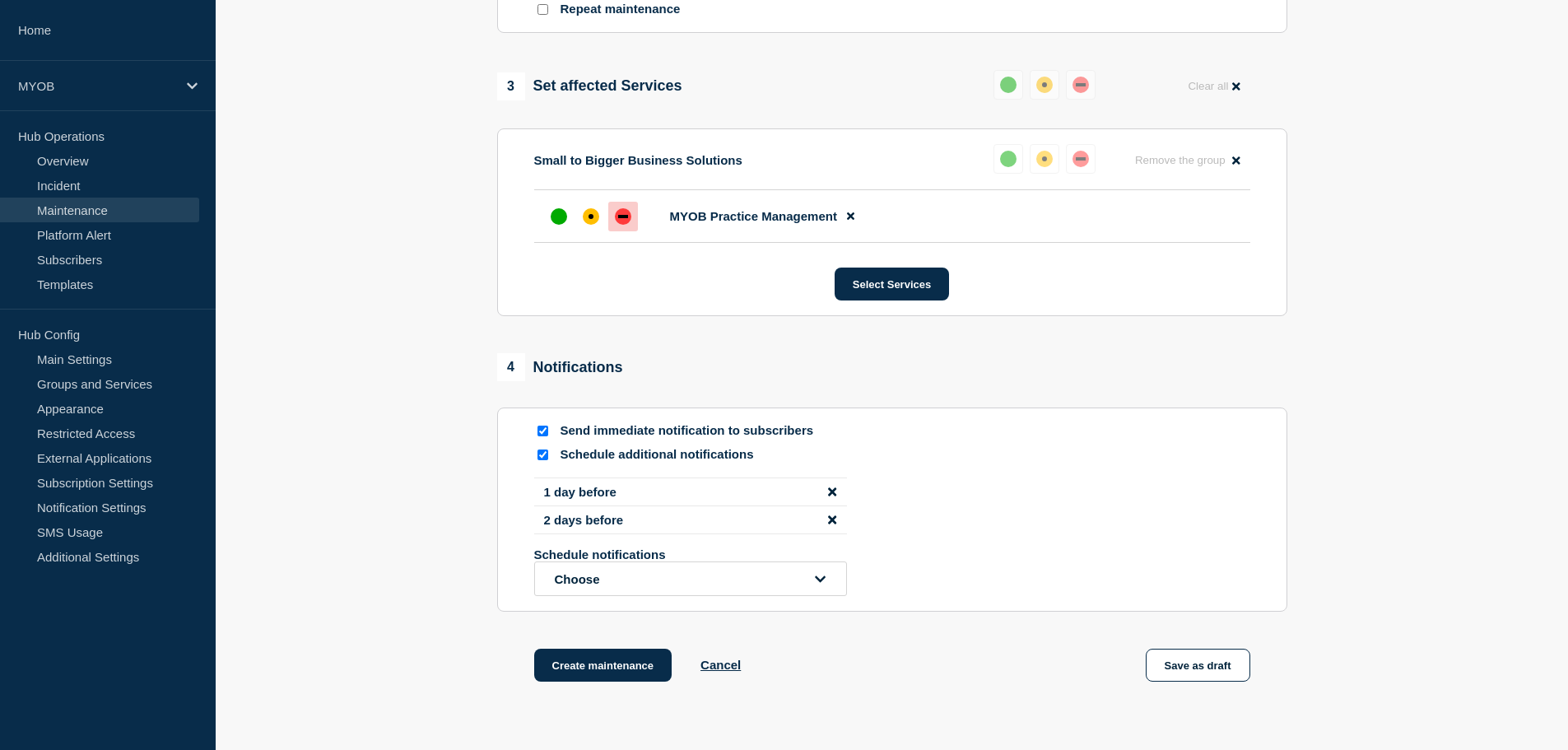
click at [328, 219] on section "1 Provide details Title (required) Scheduled maintenance MYOB Practice Manageme…" at bounding box center [891, 46] width 1353 height 1354
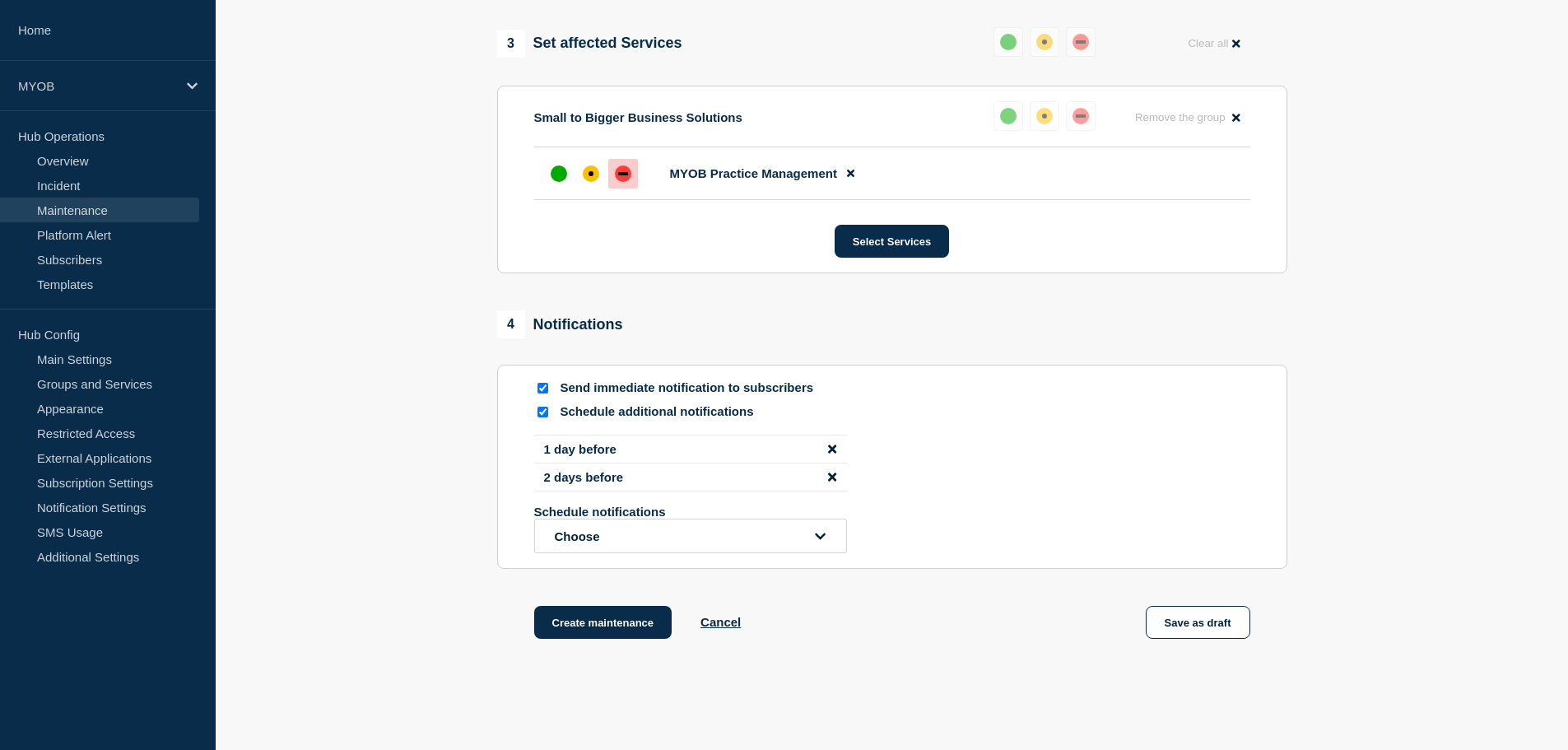
scroll to position [897, 0]
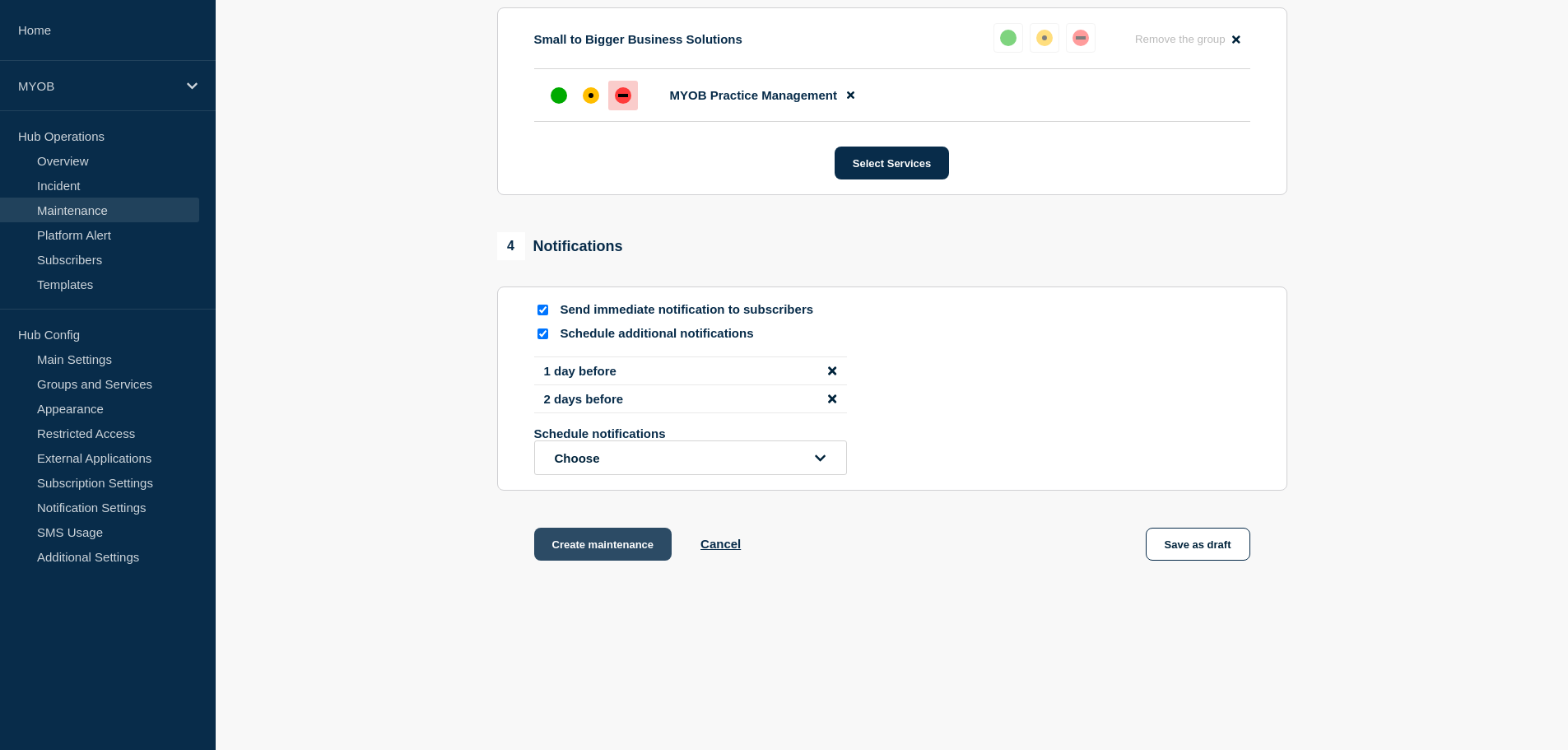
click at [615, 550] on button "Create maintenance" at bounding box center [603, 544] width 138 height 33
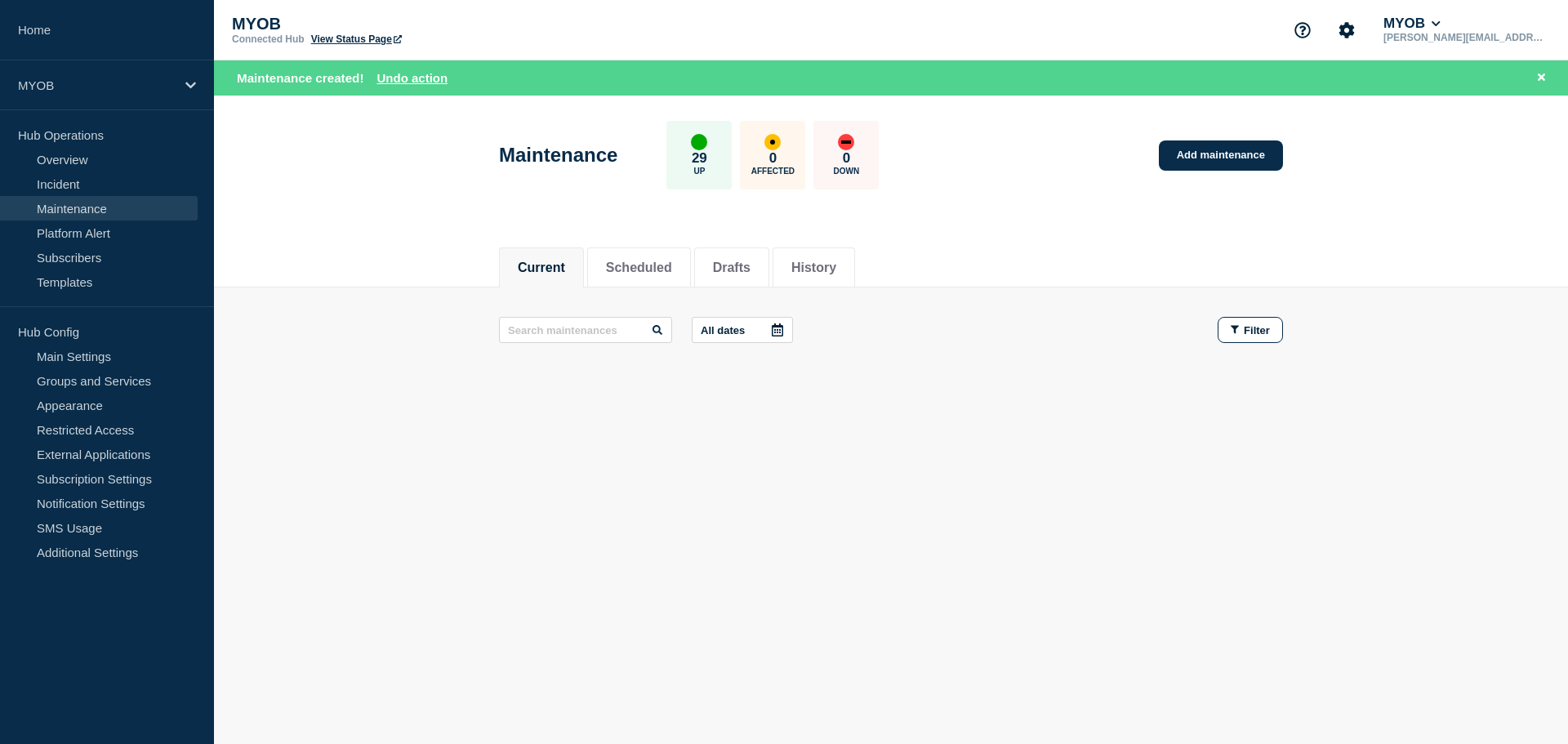
drag, startPoint x: 656, startPoint y: 256, endPoint x: 626, endPoint y: 236, distance: 36.1
click at [654, 256] on li "Scheduled" at bounding box center [639, 267] width 104 height 40
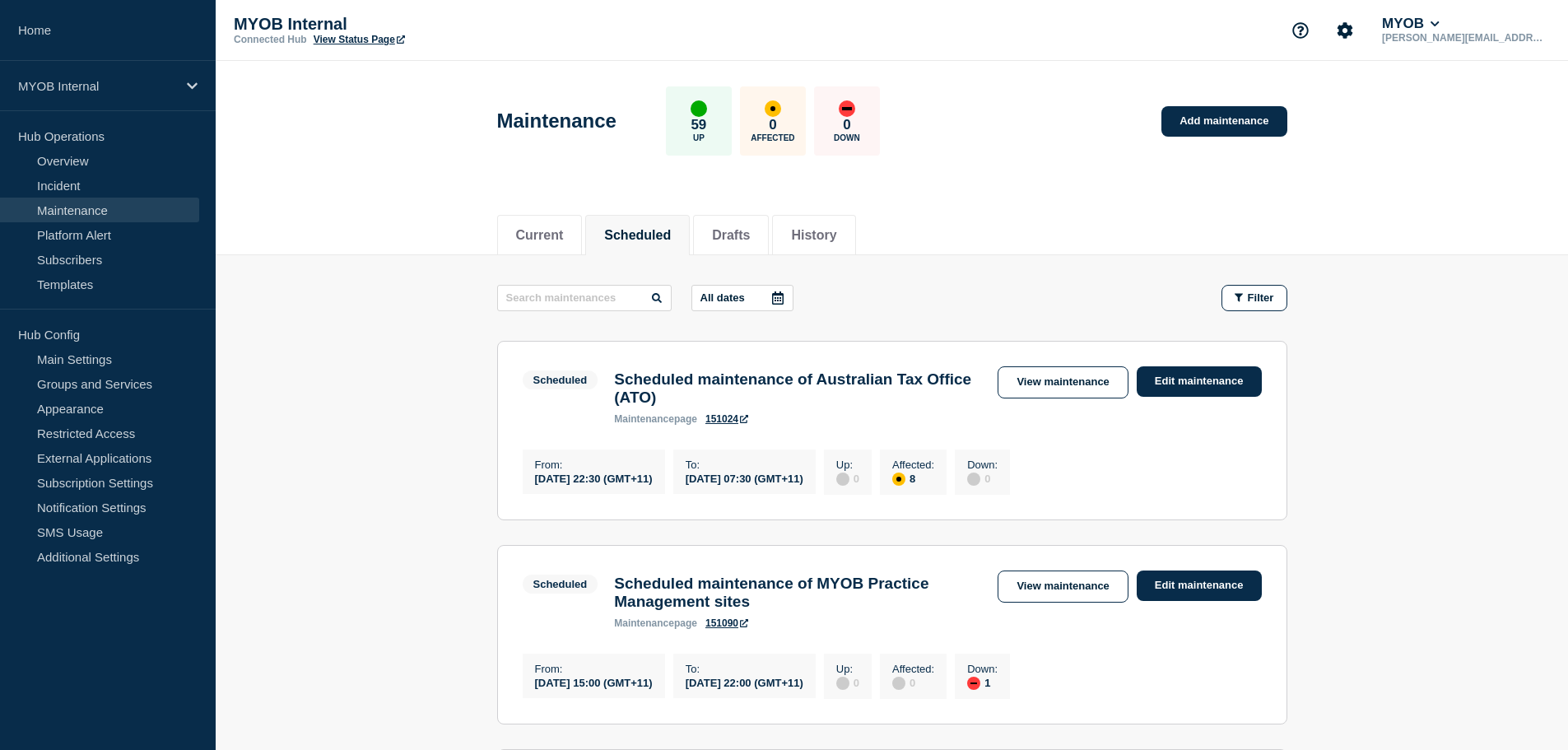
click at [717, 629] on link "151090" at bounding box center [726, 624] width 43 height 12
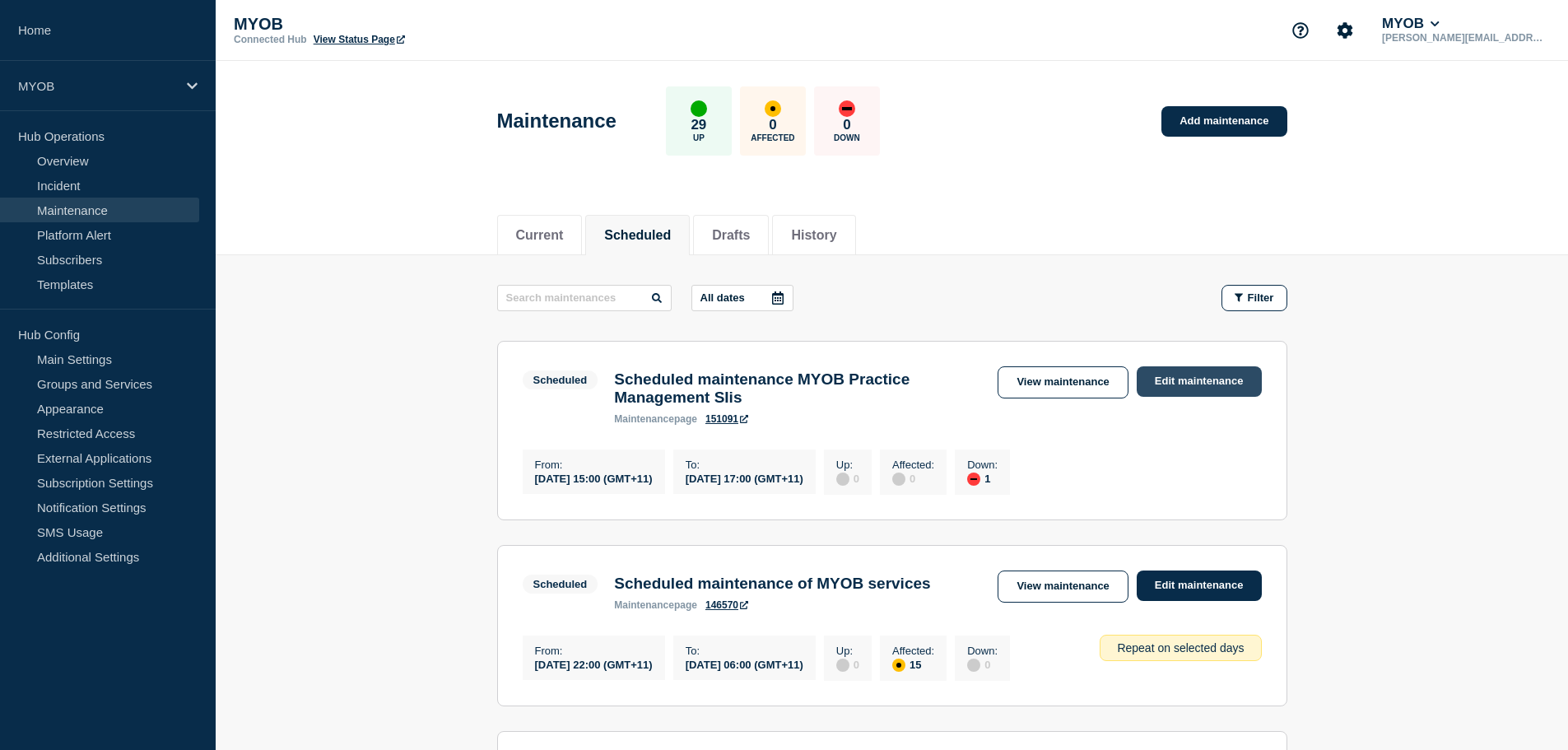
drag, startPoint x: 1189, startPoint y: 390, endPoint x: 780, endPoint y: 357, distance: 410.3
click at [1188, 390] on link "Edit maintenance" at bounding box center [1199, 381] width 125 height 30
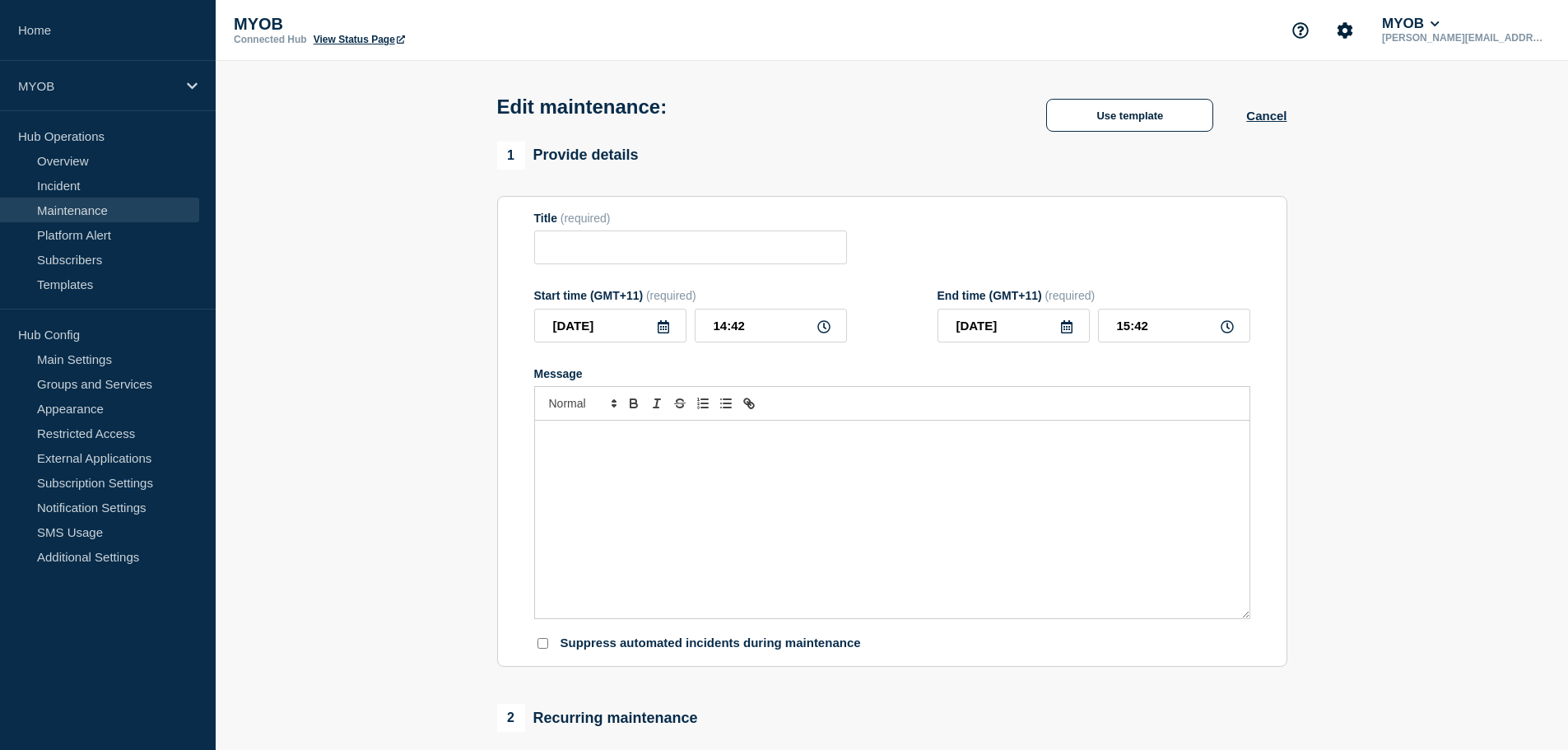
type input "Scheduled maintenance MYOB Practice Management SIis"
type input "[DATE]"
type input "15:00"
type input "[DATE]"
type input "17:00"
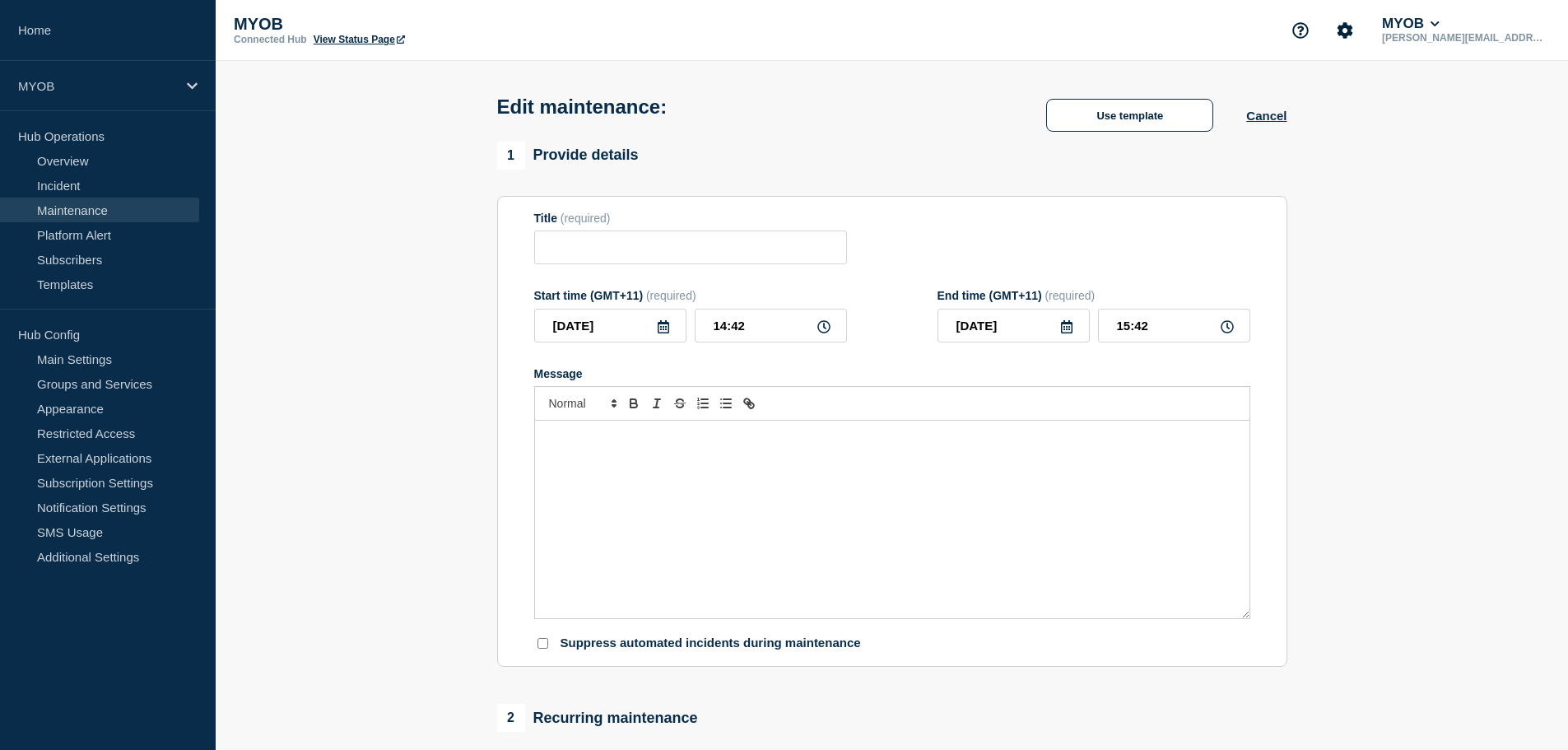
checkbox input "true"
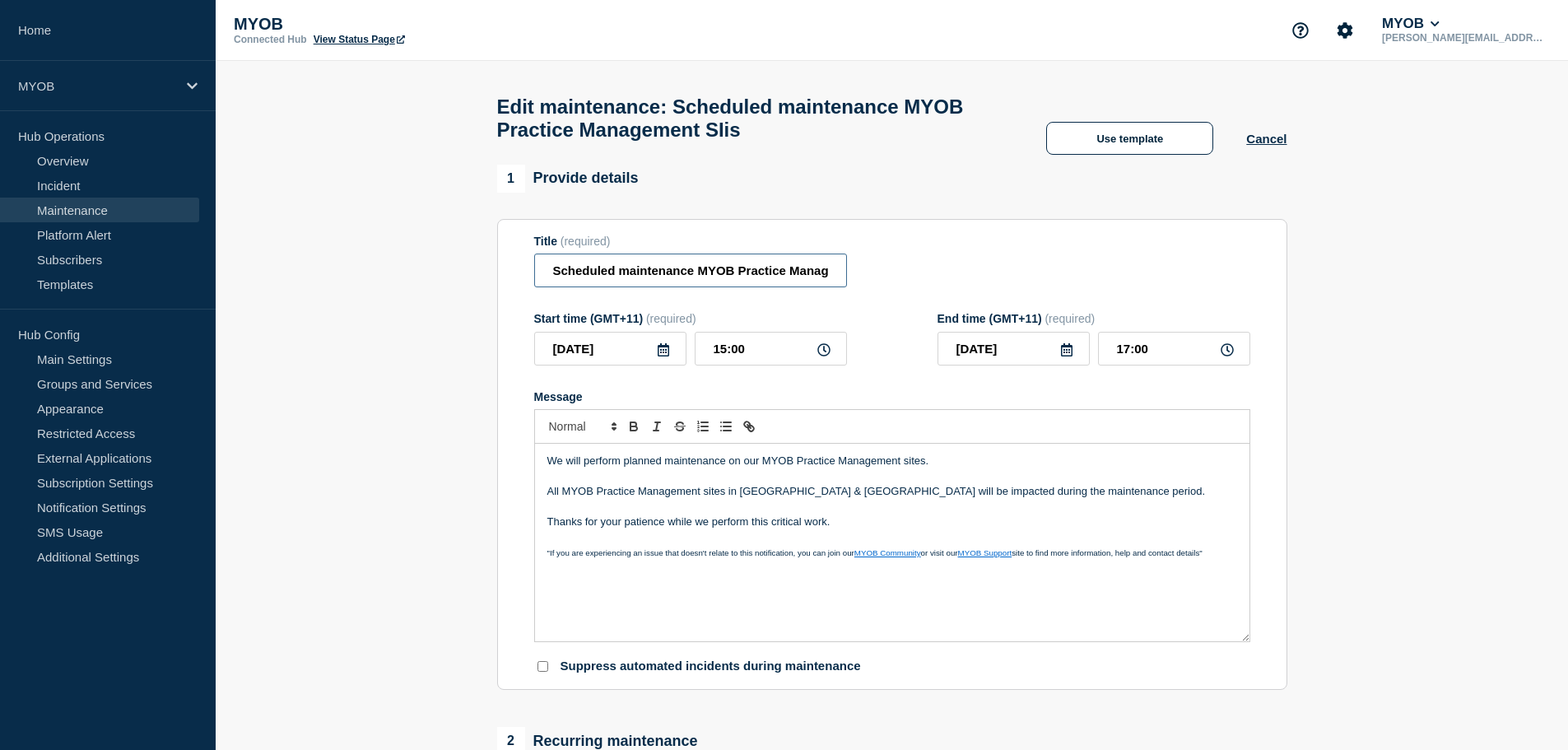
scroll to position [0, 62]
drag, startPoint x: 788, startPoint y: 279, endPoint x: 966, endPoint y: 278, distance: 178.0
click at [976, 278] on div "Title (required) Scheduled maintenance MYOB Practice Management SIis" at bounding box center [892, 262] width 716 height 54
drag, startPoint x: 776, startPoint y: 283, endPoint x: 812, endPoint y: 280, distance: 36.1
click at [778, 283] on input "Scheduled maintenance MYOB Practice Management SIis" at bounding box center [691, 270] width 313 height 34
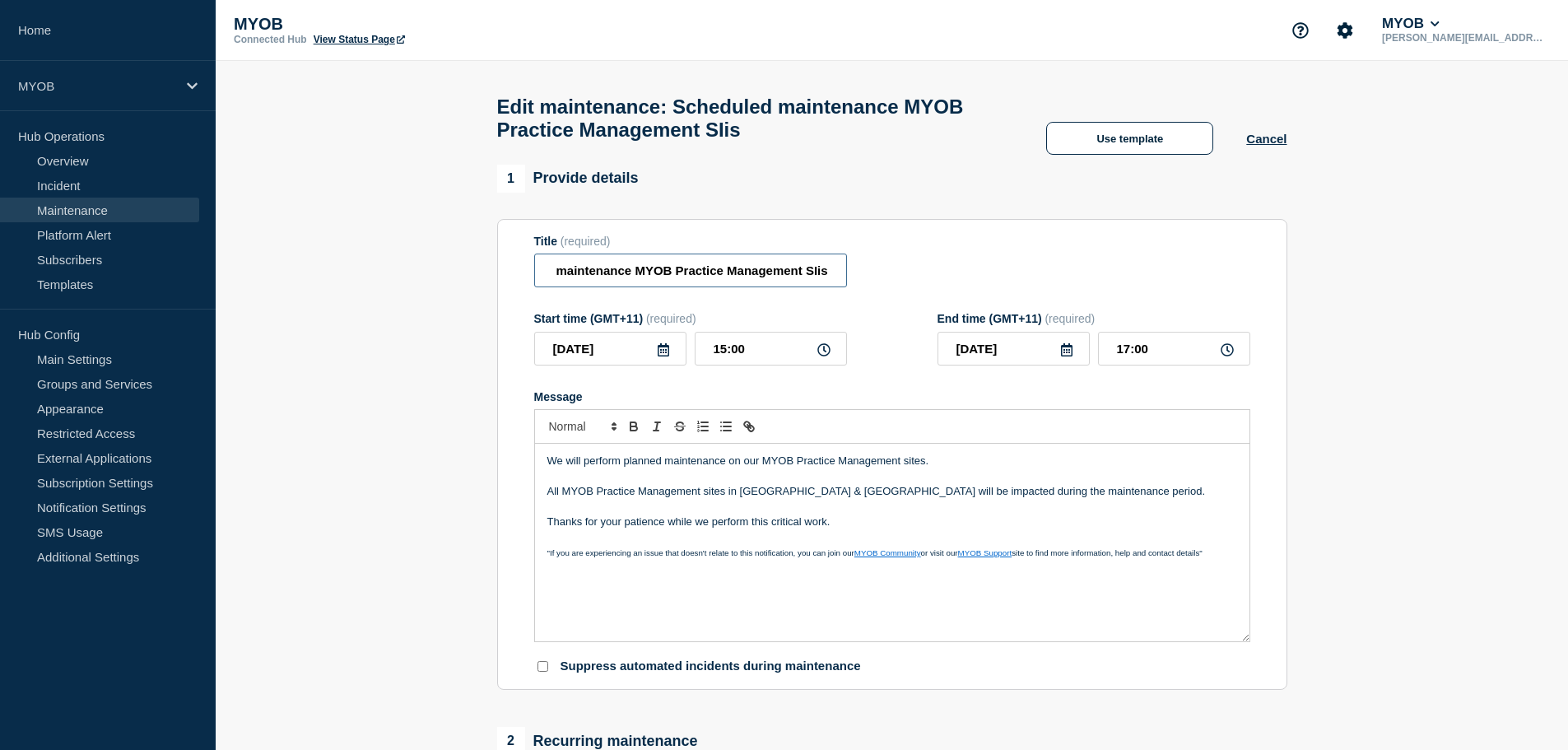
click at [816, 279] on input "Scheduled maintenance MYOB Practice Management SIis" at bounding box center [691, 270] width 313 height 34
drag, startPoint x: 821, startPoint y: 279, endPoint x: 835, endPoint y: 278, distance: 14.0
click at [825, 279] on input "Scheduled maintenance MYOB Practice Management SIis" at bounding box center [691, 270] width 313 height 34
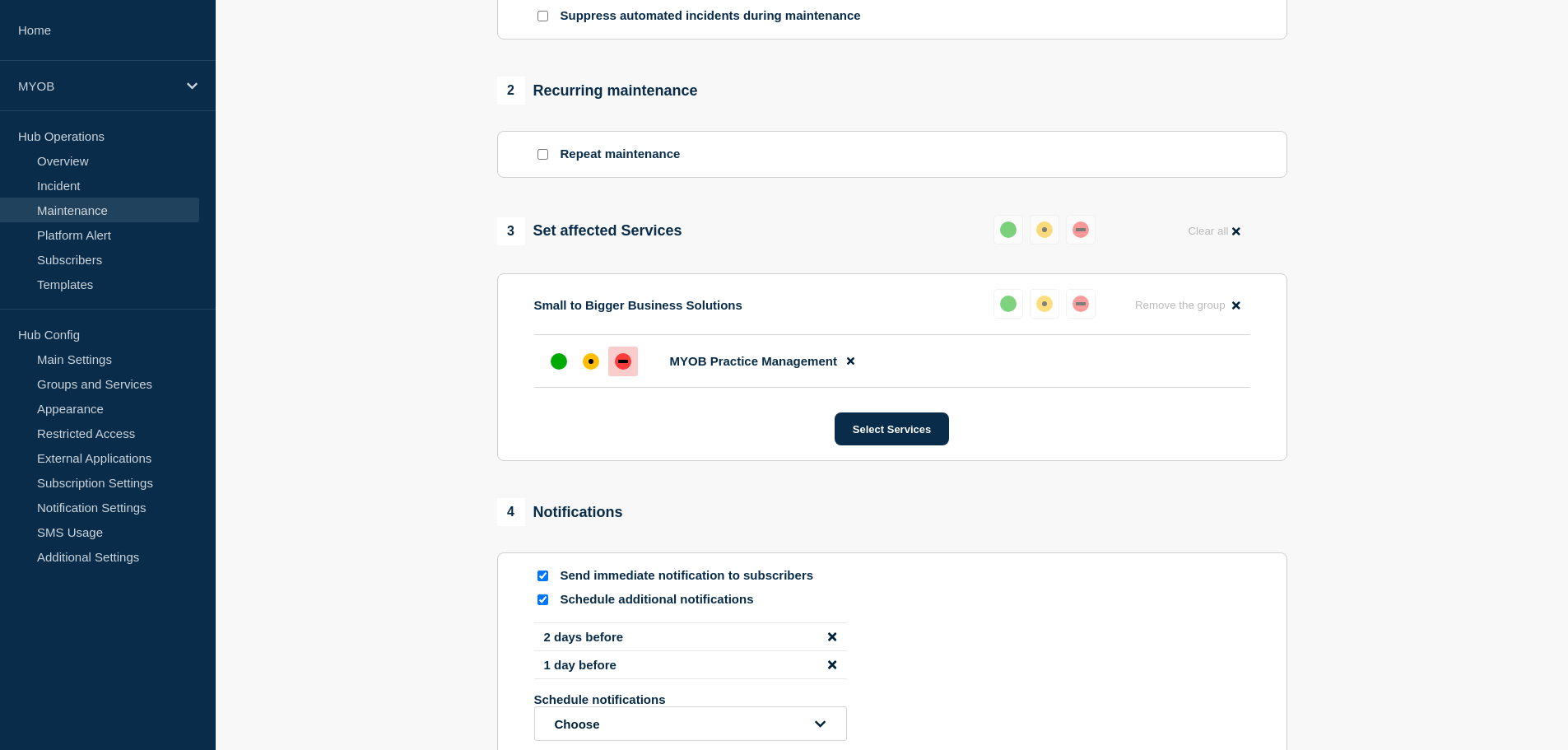
scroll to position [843, 0]
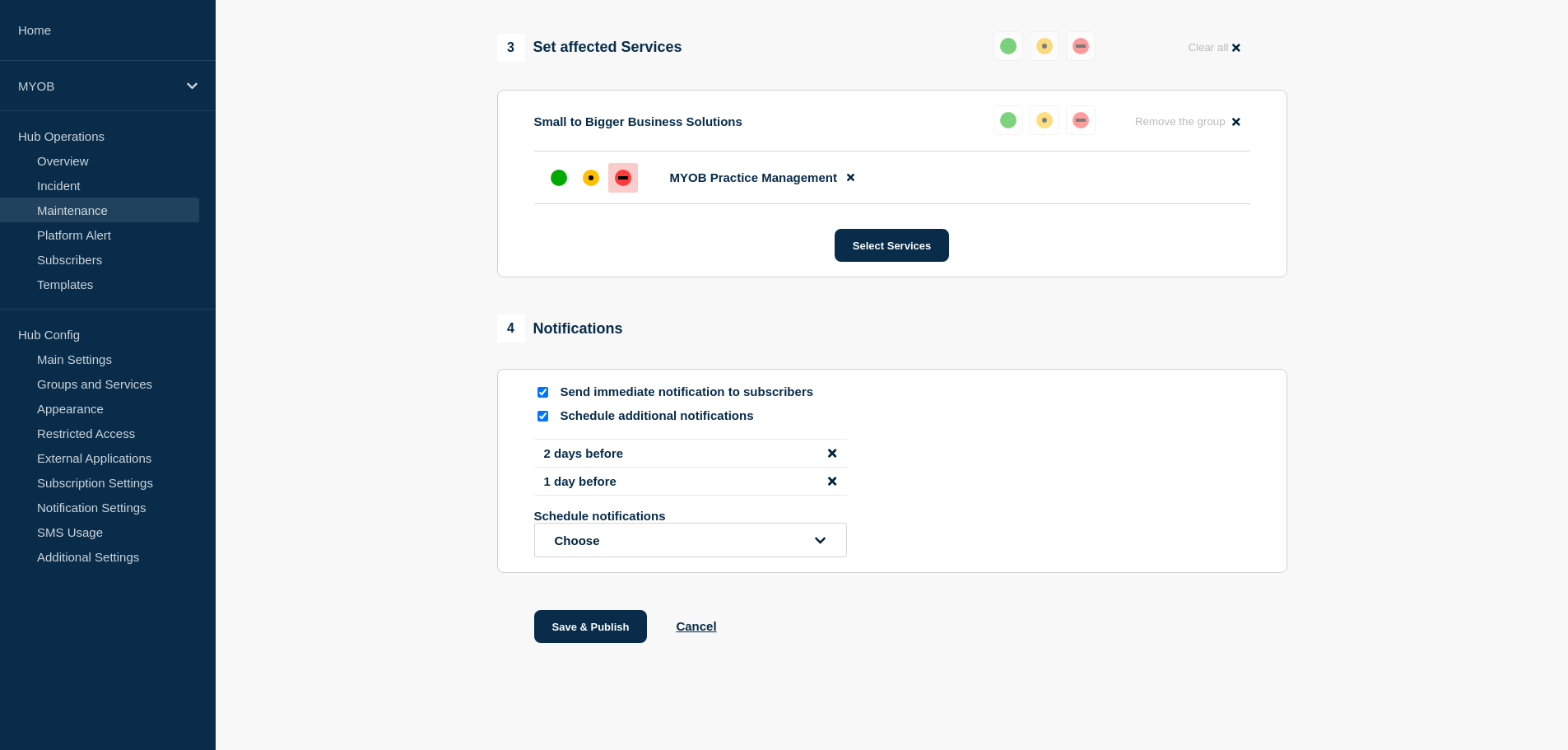
type input "Scheduled maintenance MYOB Practice Management Sites"
click at [544, 391] on input "Send immediate notification to subscribers" at bounding box center [543, 392] width 11 height 11
checkbox input "false"
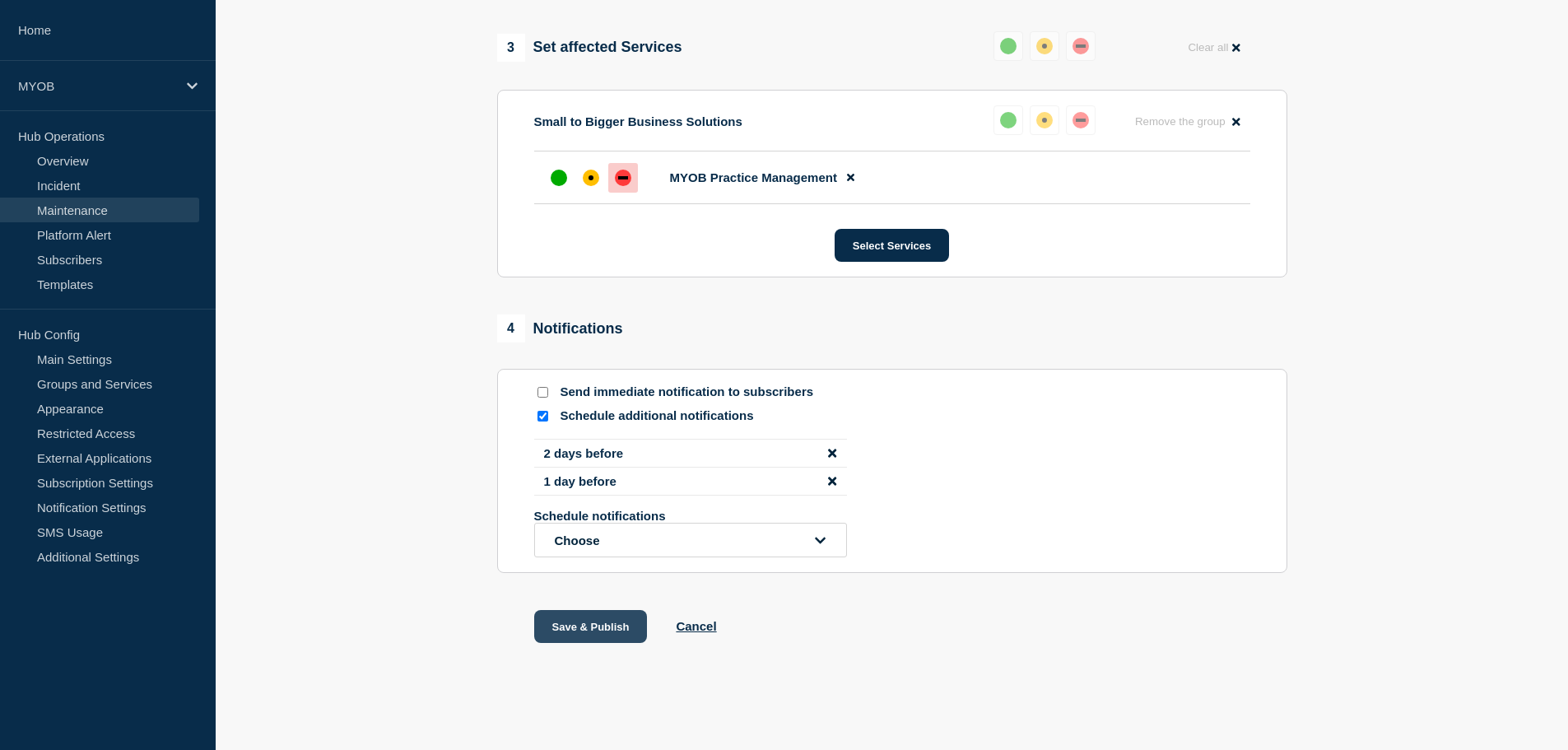
click at [609, 630] on button "Save & Publish" at bounding box center [591, 626] width 114 height 33
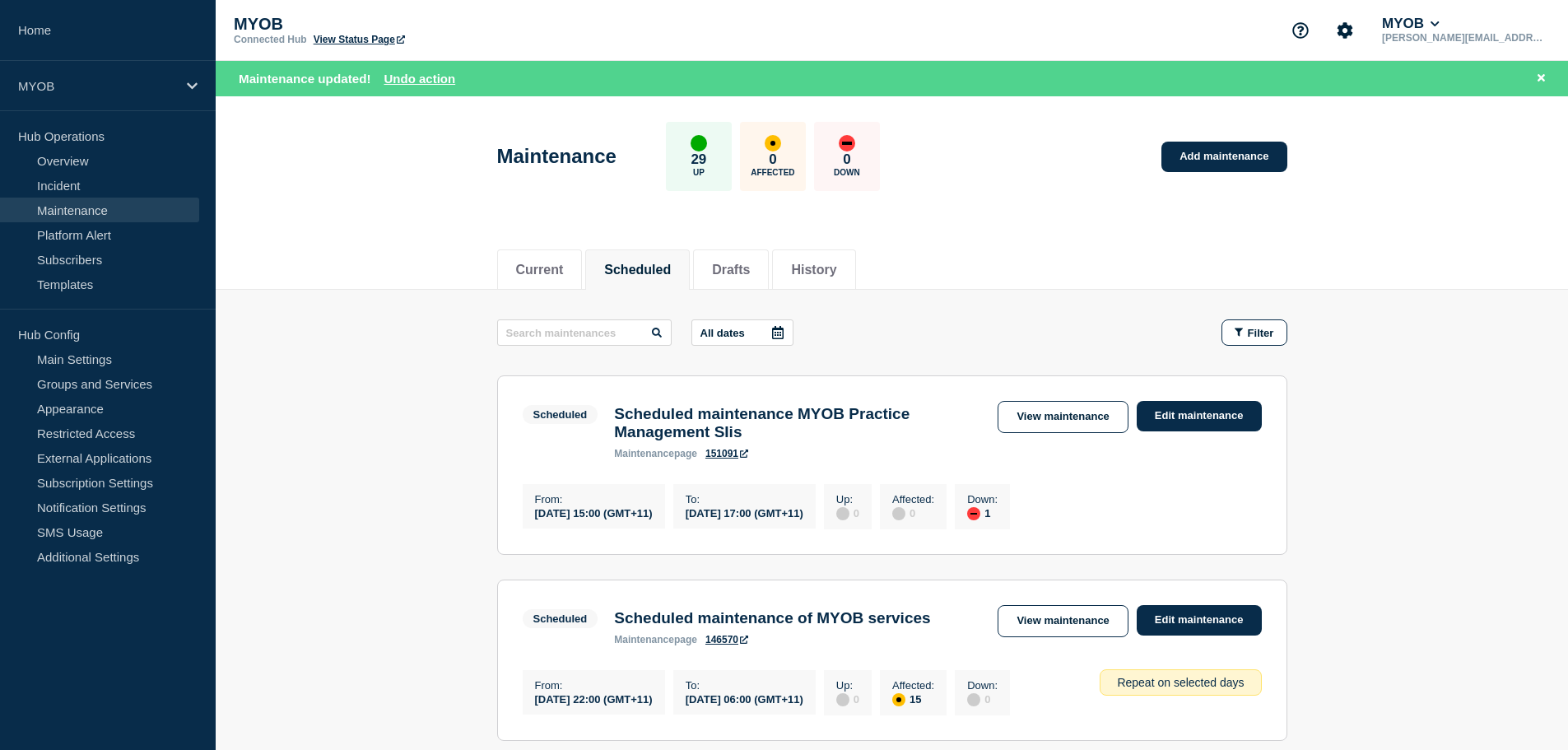
click at [720, 460] on link "151091" at bounding box center [726, 454] width 43 height 12
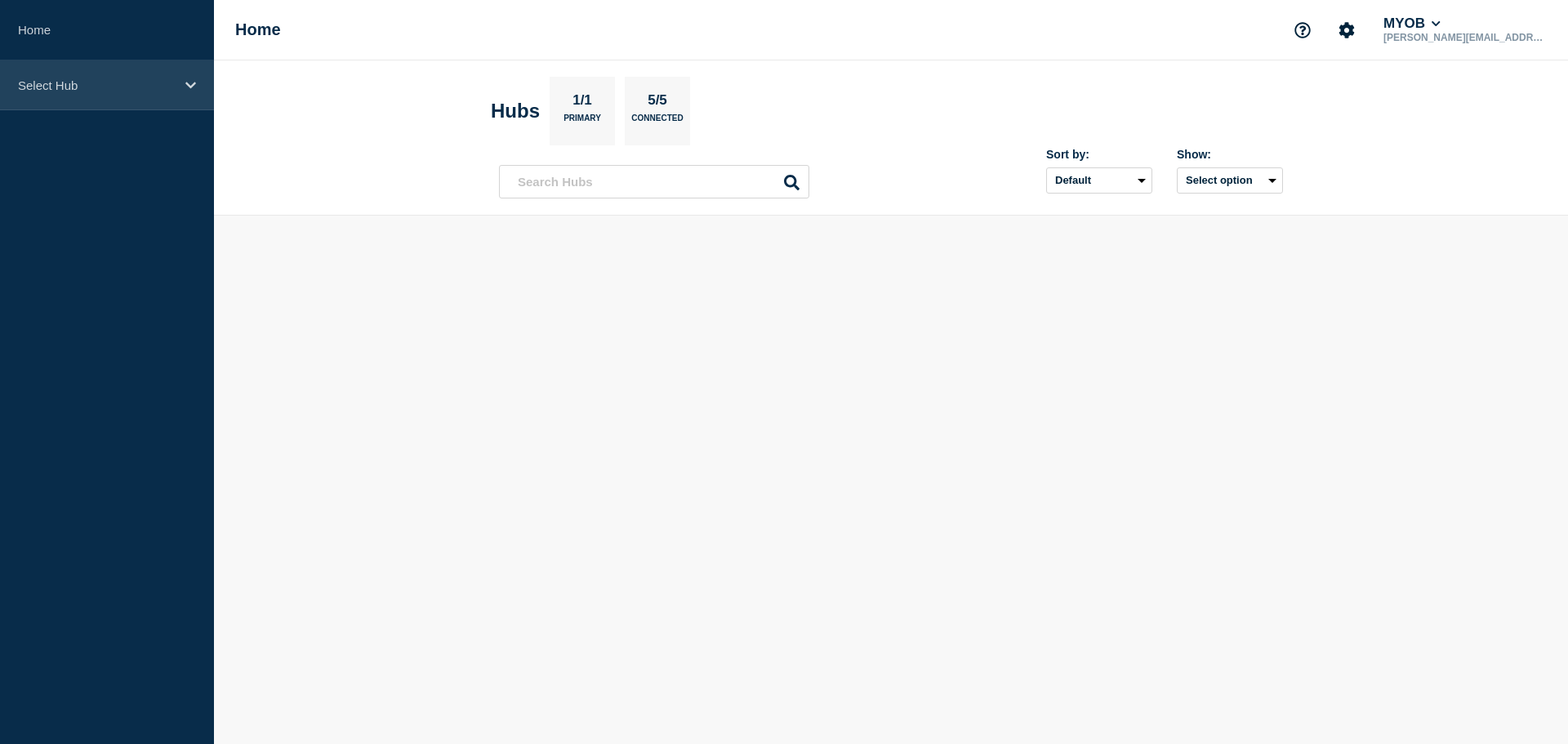
click at [144, 86] on p "Select Hub" at bounding box center [97, 85] width 157 height 14
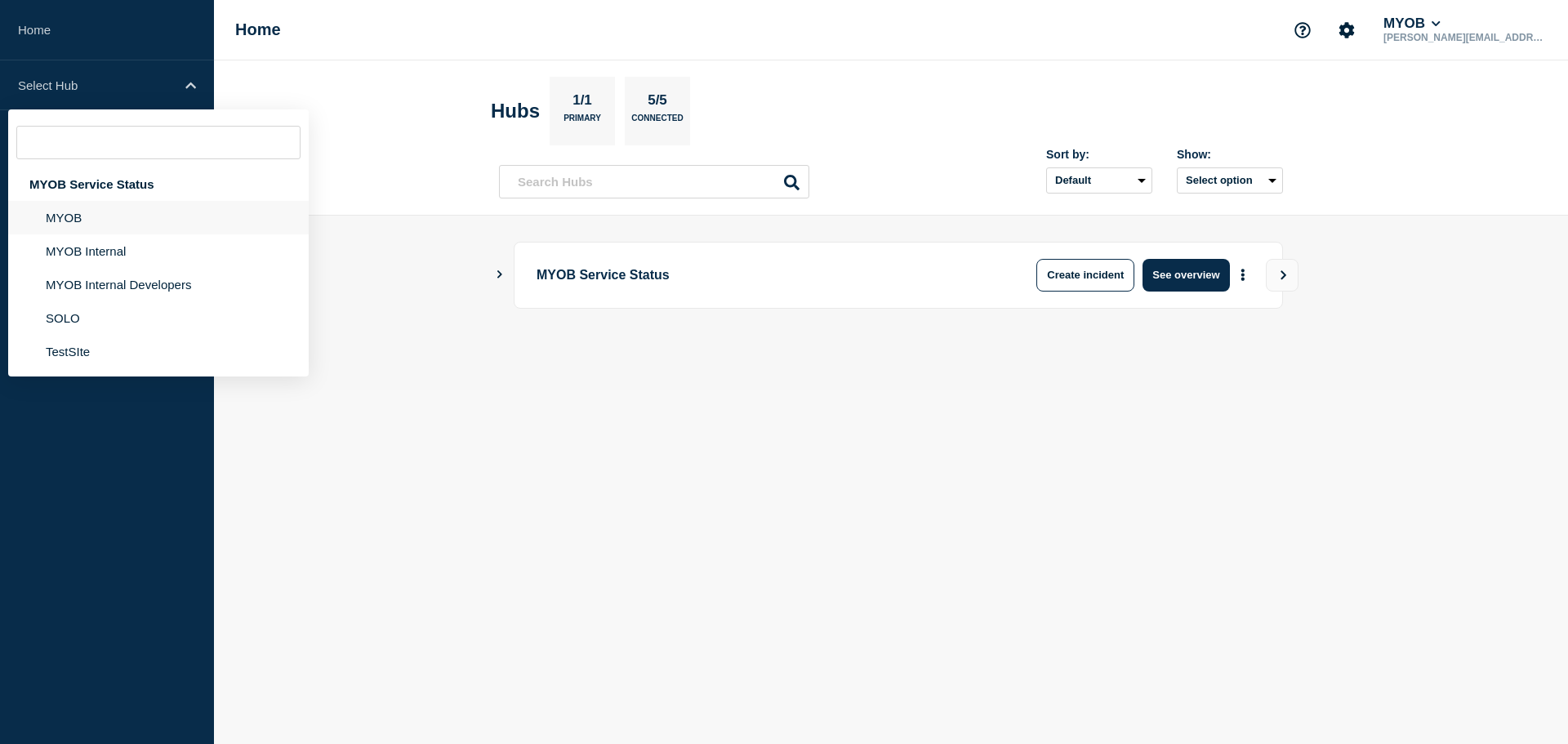
click at [115, 219] on li "MYOB" at bounding box center [159, 218] width 301 height 33
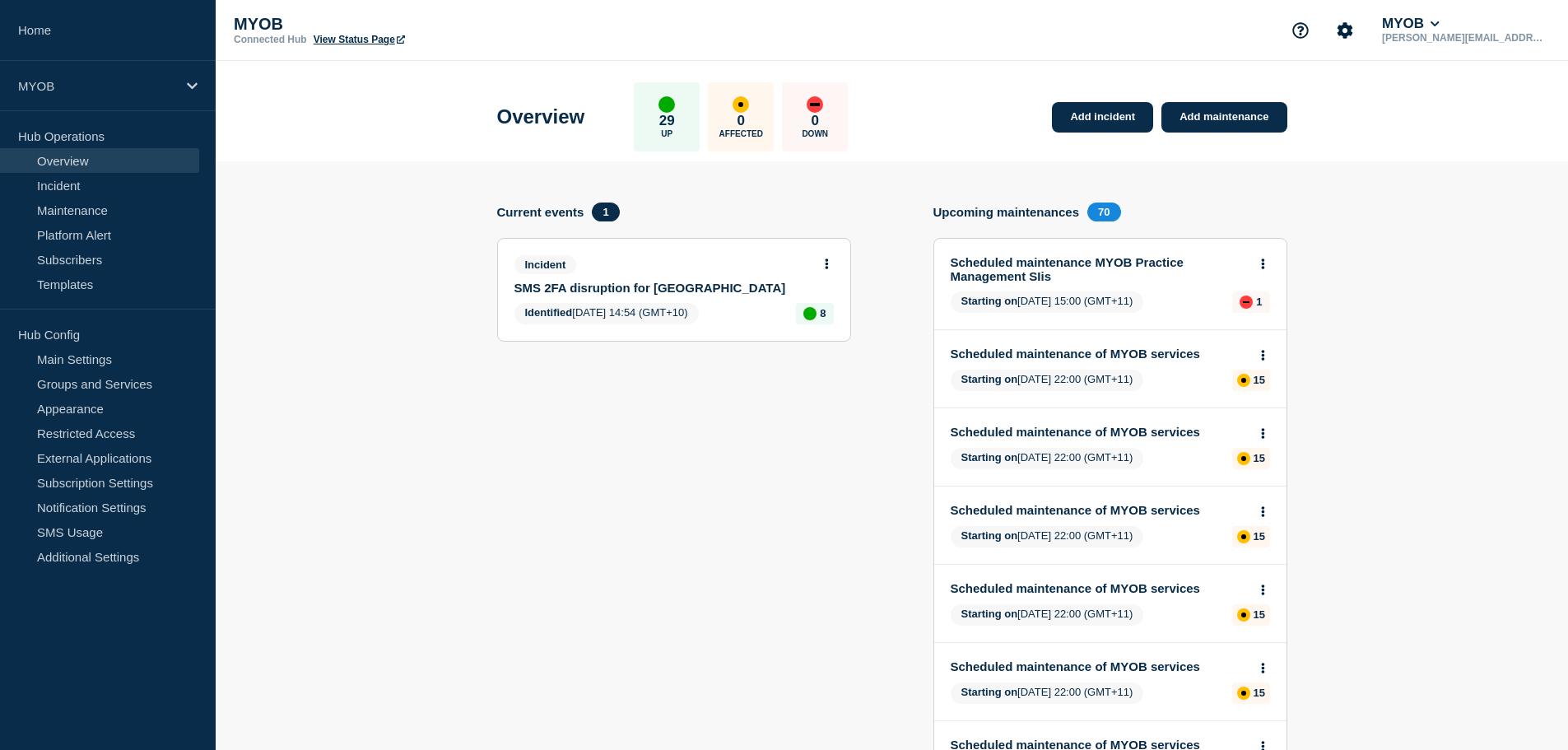
click at [1084, 268] on link "Scheduled maintenance MYOB Practice Management SIis" at bounding box center [1099, 269] width 297 height 28
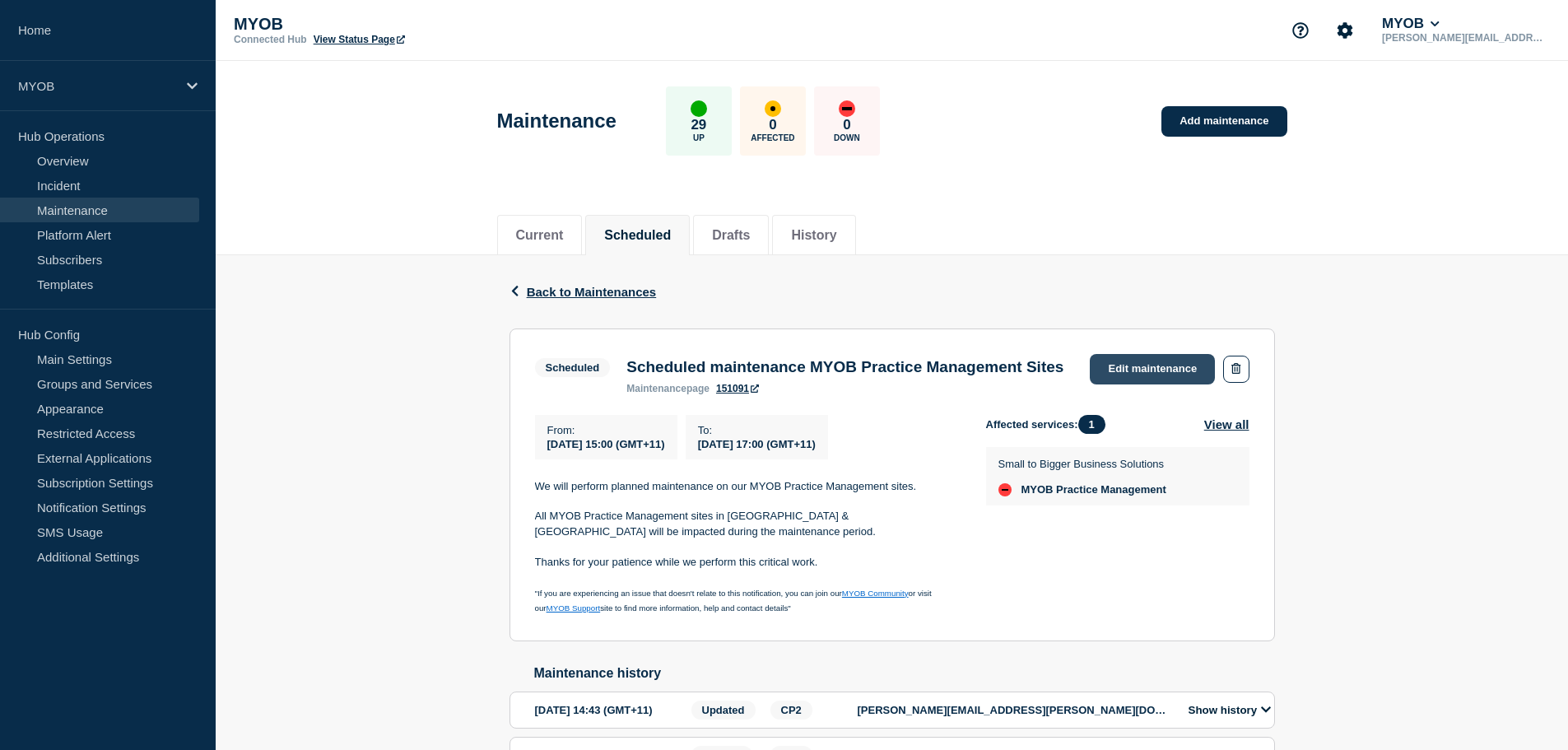
click at [1184, 369] on link "Edit maintenance" at bounding box center [1152, 370] width 125 height 30
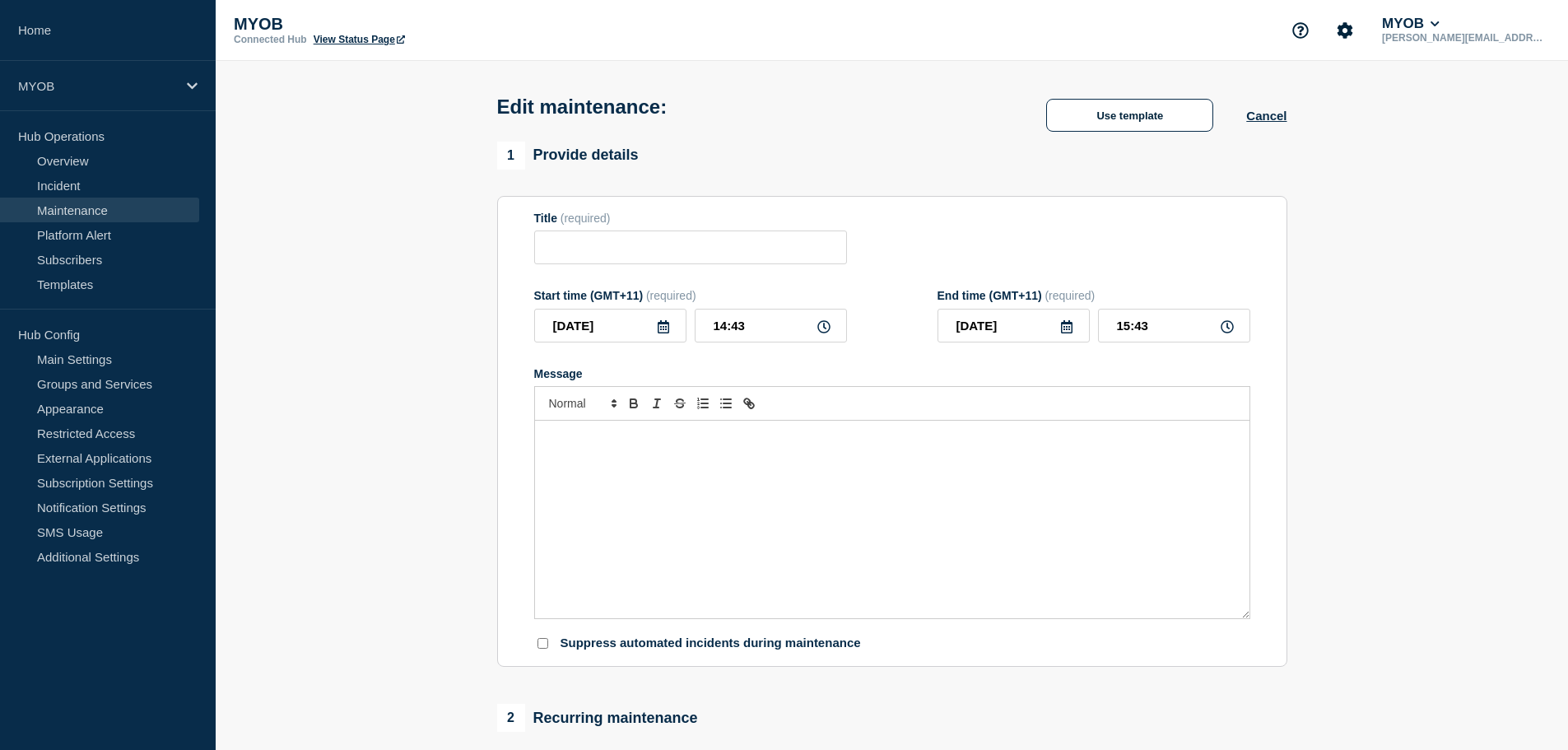
type input "Scheduled maintenance MYOB Practice Management Sites"
type input "[DATE]"
type input "15:00"
type input "[DATE]"
type input "17:00"
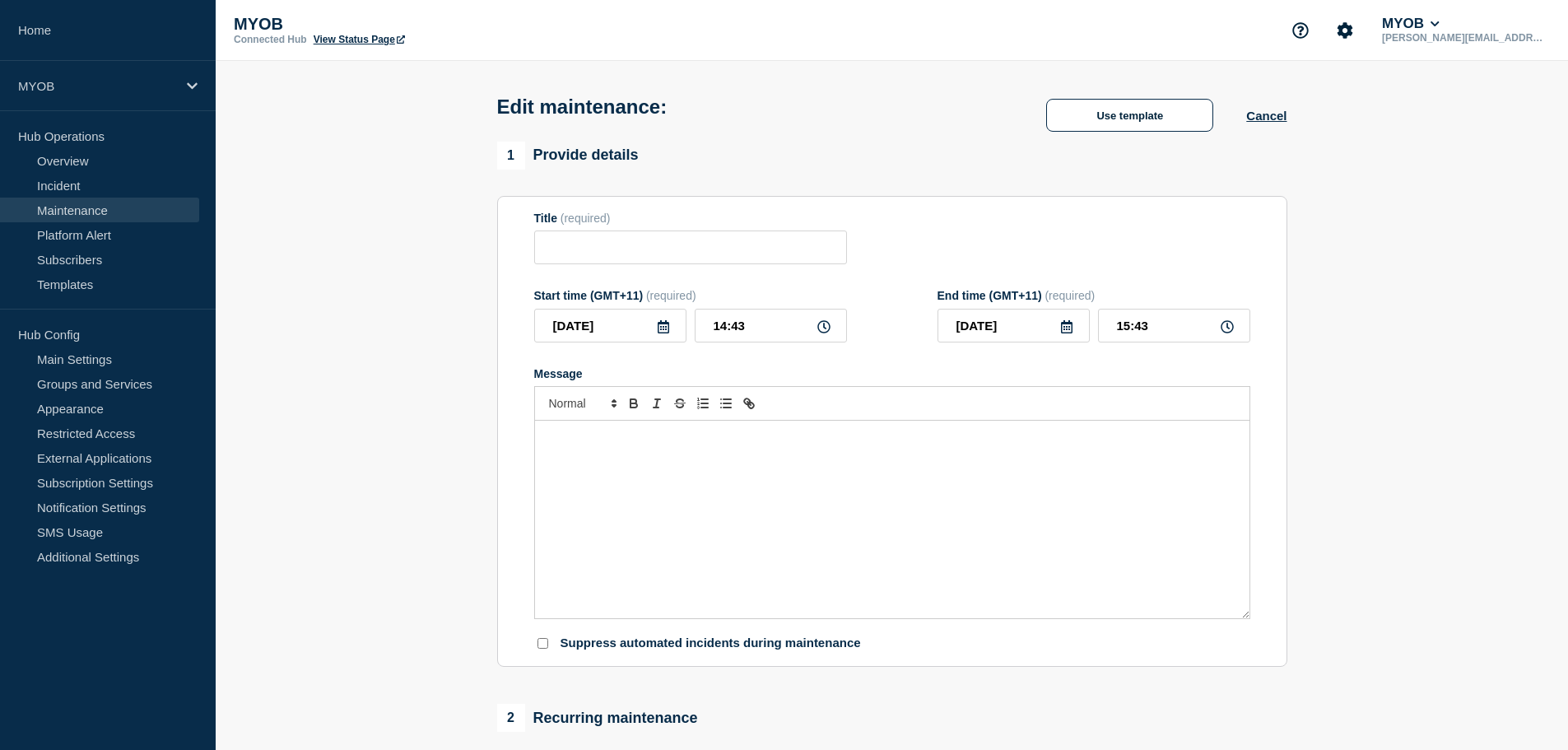
checkbox input "false"
checkbox input "true"
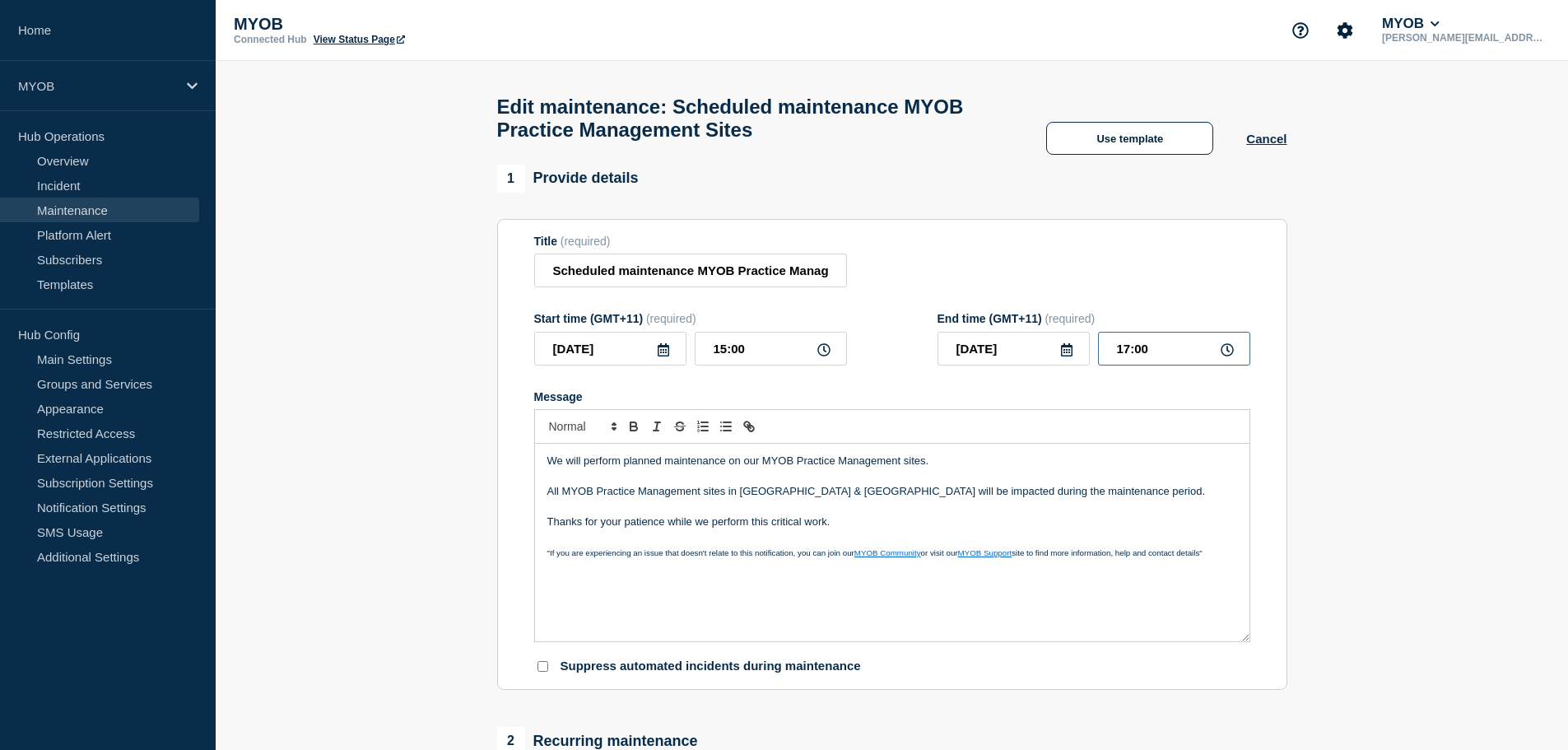
click at [1209, 356] on input "17:00" at bounding box center [1174, 348] width 152 height 34
drag, startPoint x: 1183, startPoint y: 356, endPoint x: 1080, endPoint y: 358, distance: 103.0
click at [1080, 358] on div "[DATE] 17:00" at bounding box center [1094, 348] width 313 height 34
type input "22:00"
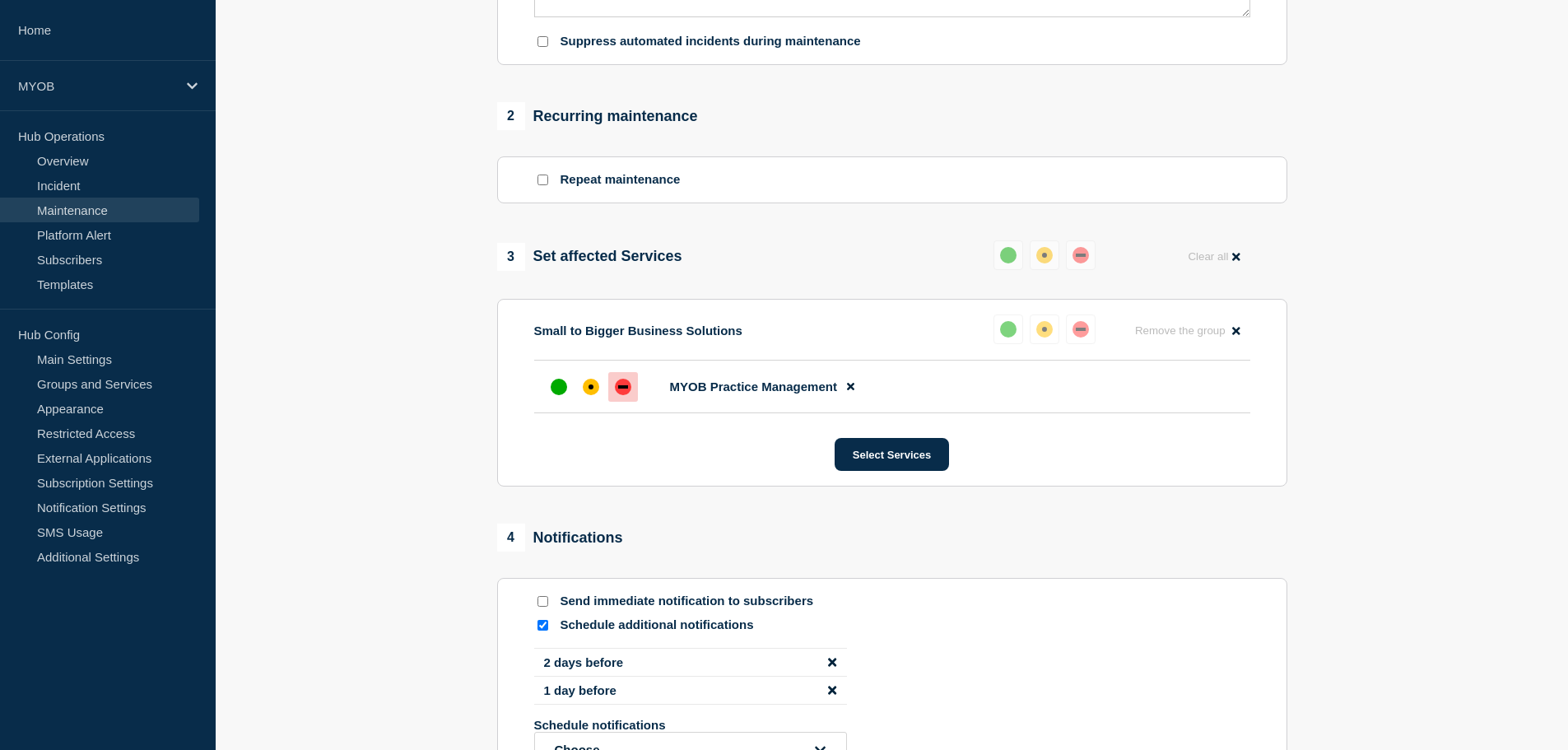
scroll to position [843, 0]
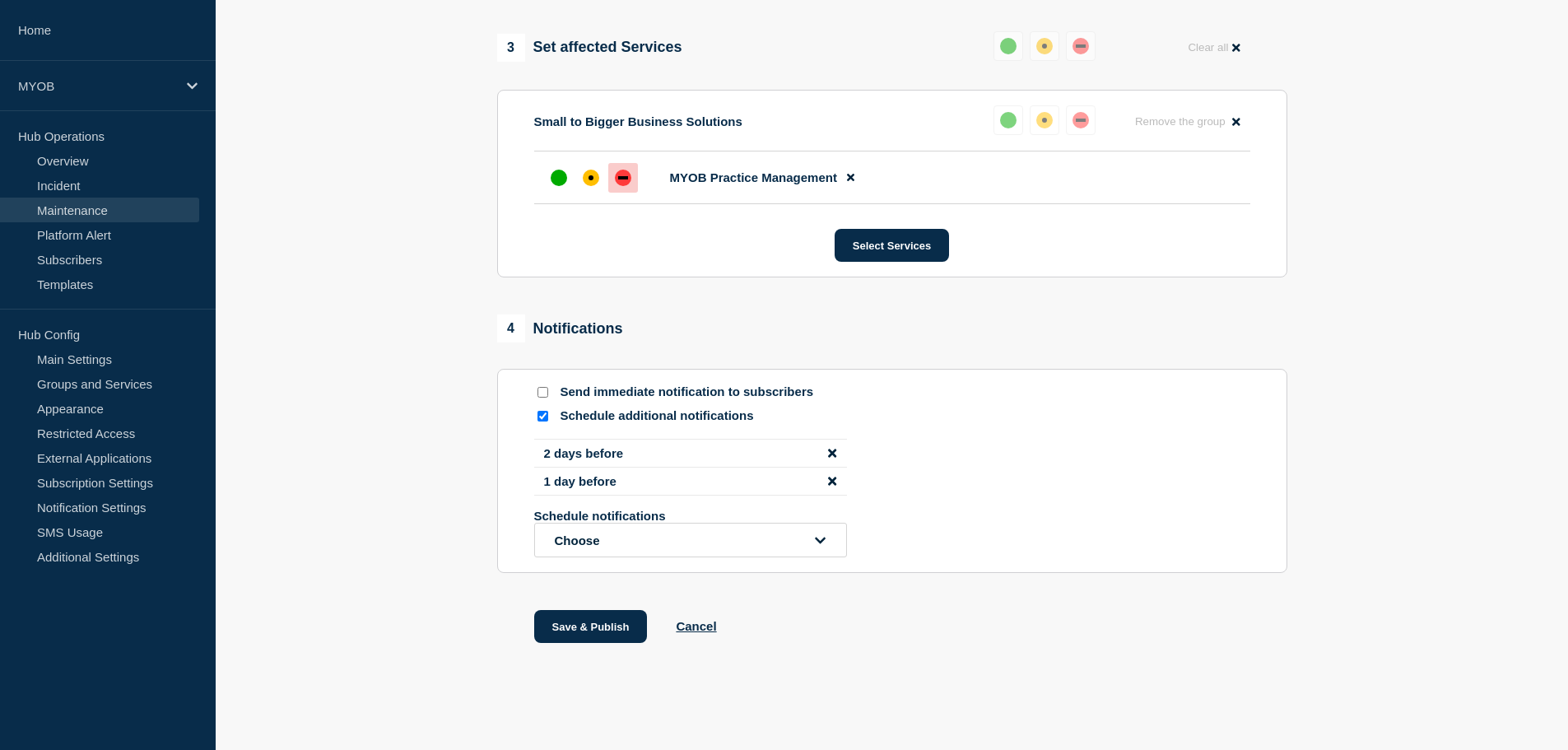
drag, startPoint x: 563, startPoint y: 629, endPoint x: 518, endPoint y: 605, distance: 51.0
click at [561, 630] on button "Save & Publish" at bounding box center [591, 626] width 114 height 33
